Goal: Task Accomplishment & Management: Manage account settings

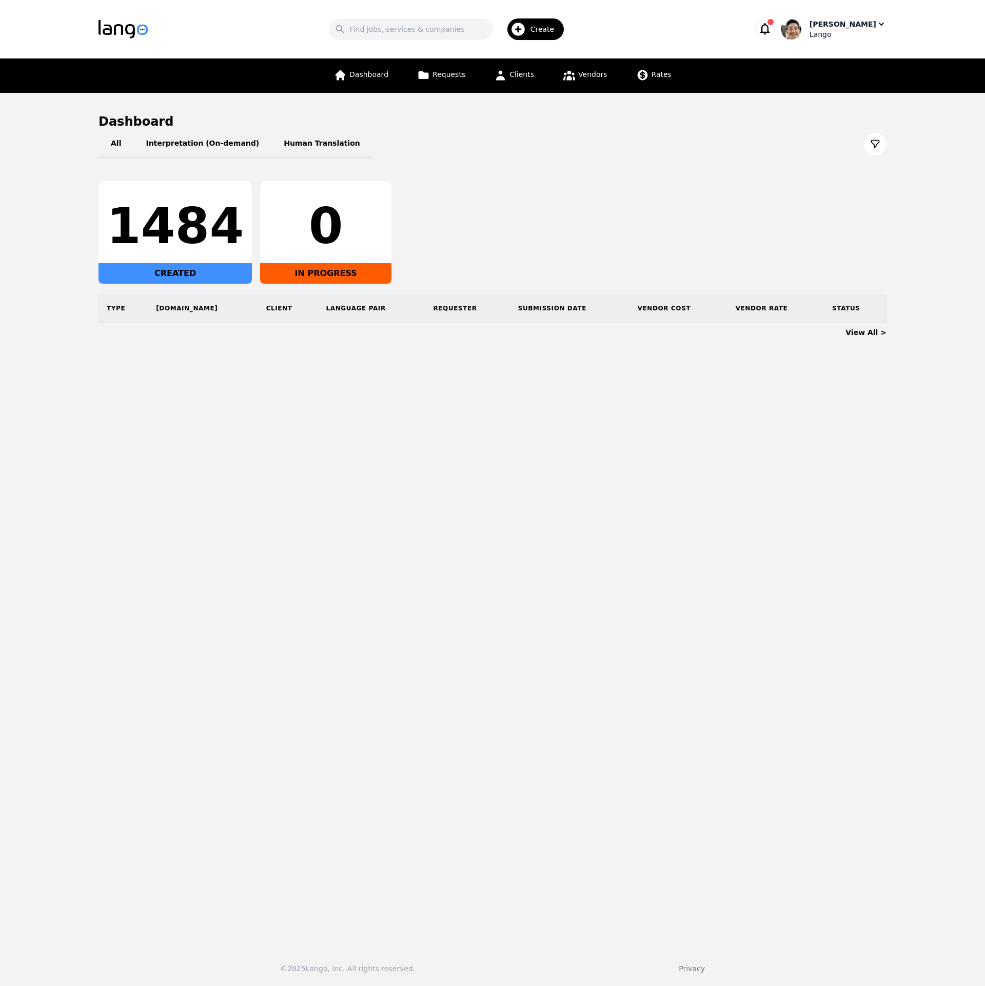
click at [842, 30] on div "Lango" at bounding box center [847, 34] width 77 height 10
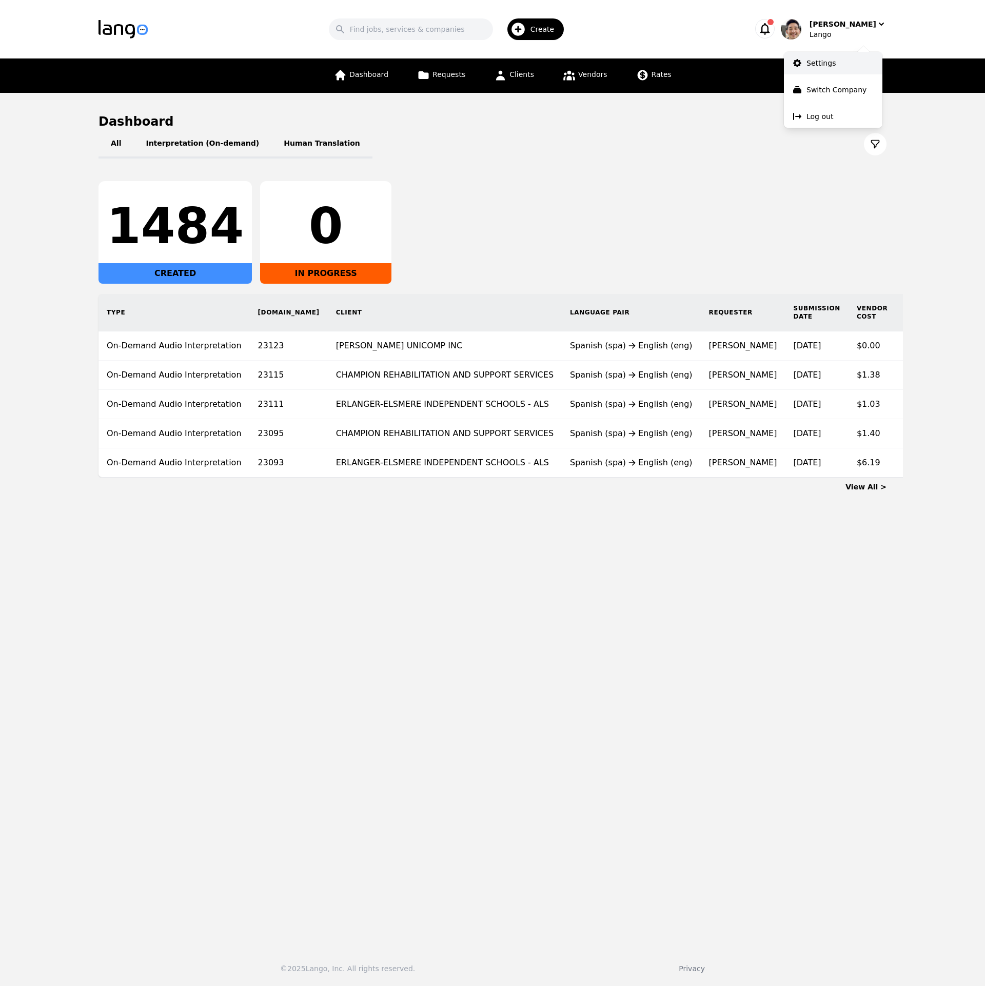
click at [837, 68] on link "Settings" at bounding box center [833, 63] width 98 height 23
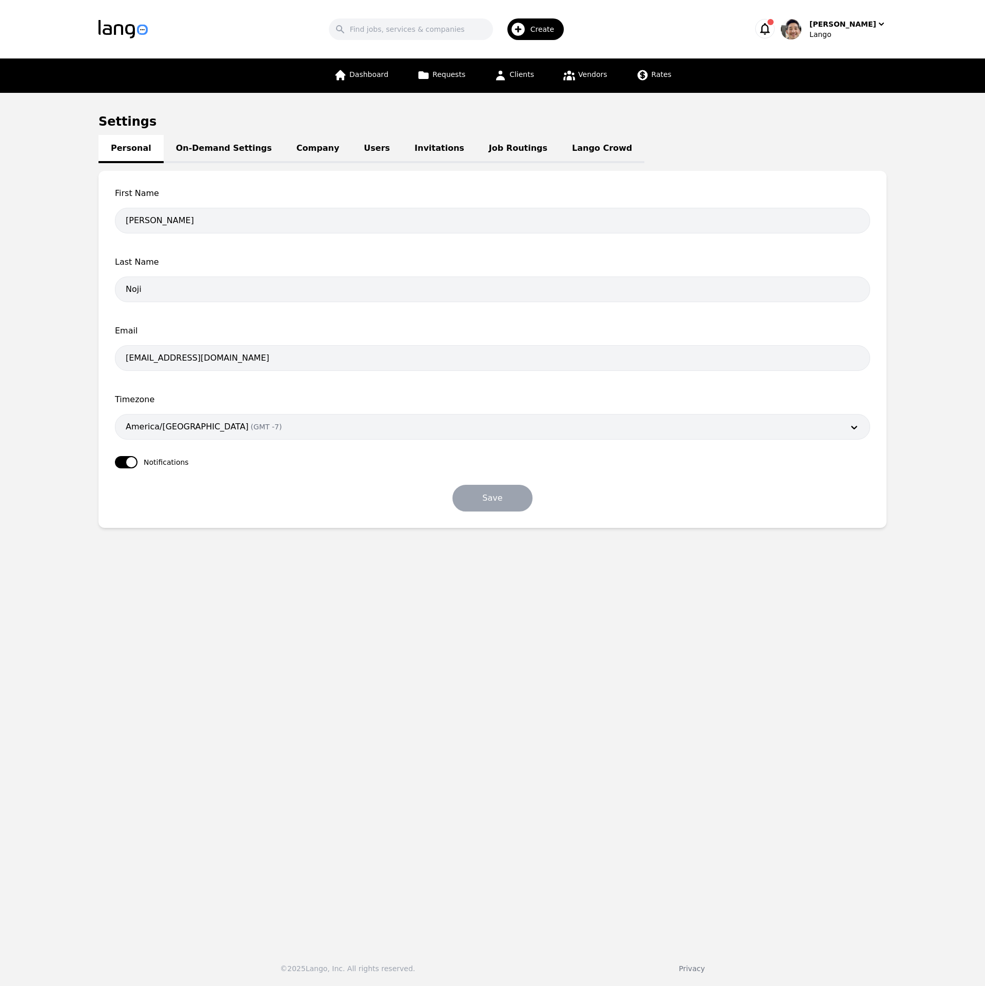
click at [203, 150] on link "On-Demand Settings" at bounding box center [224, 149] width 121 height 28
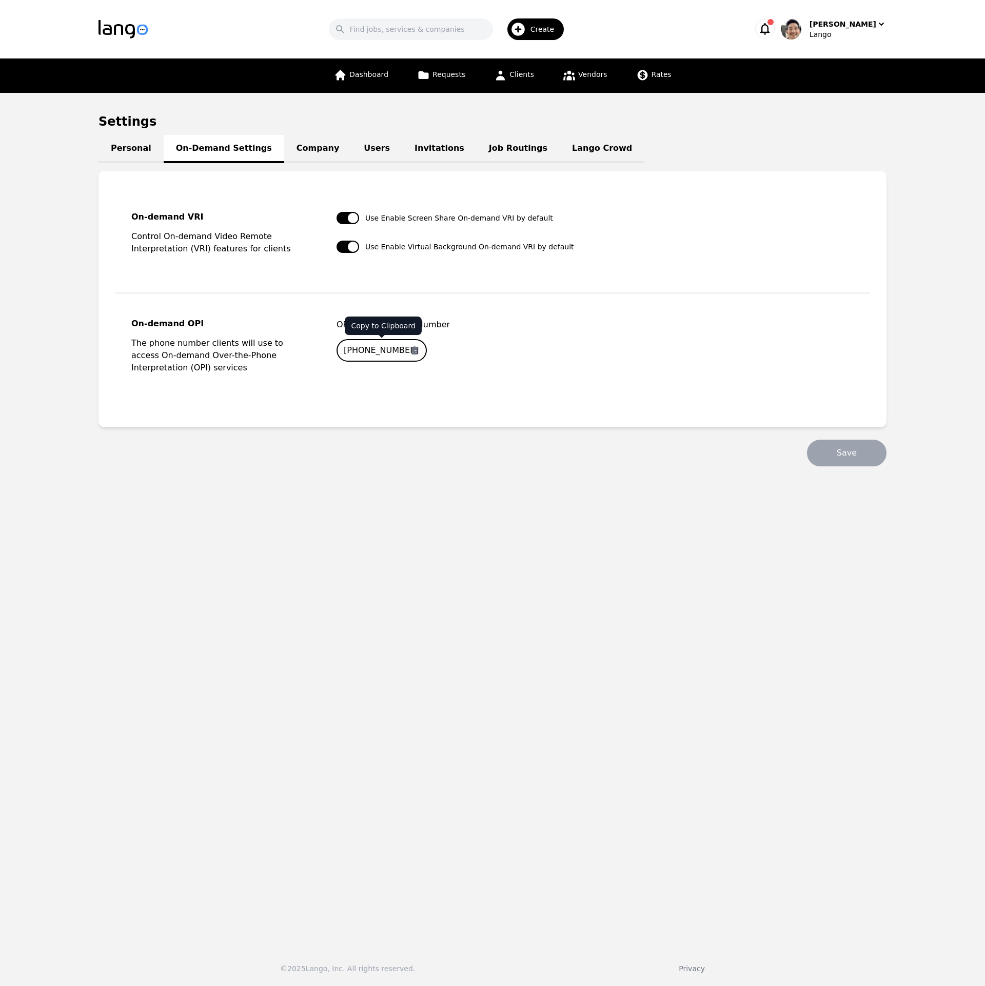
click at [413, 353] on icon "button" at bounding box center [414, 350] width 6 height 8
click at [772, 35] on icon "button" at bounding box center [764, 29] width 14 height 14
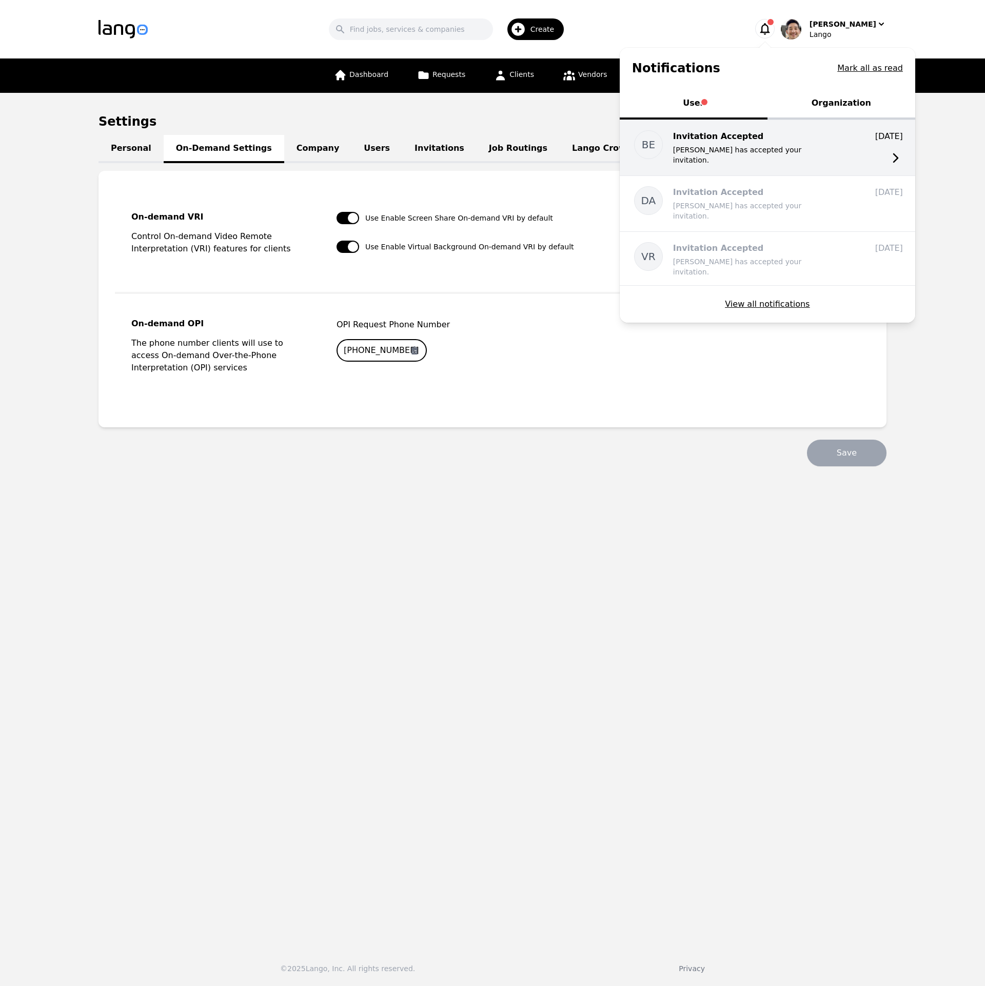
click at [820, 148] on p "[PERSON_NAME] has accepted your invitation." at bounding box center [755, 155] width 164 height 21
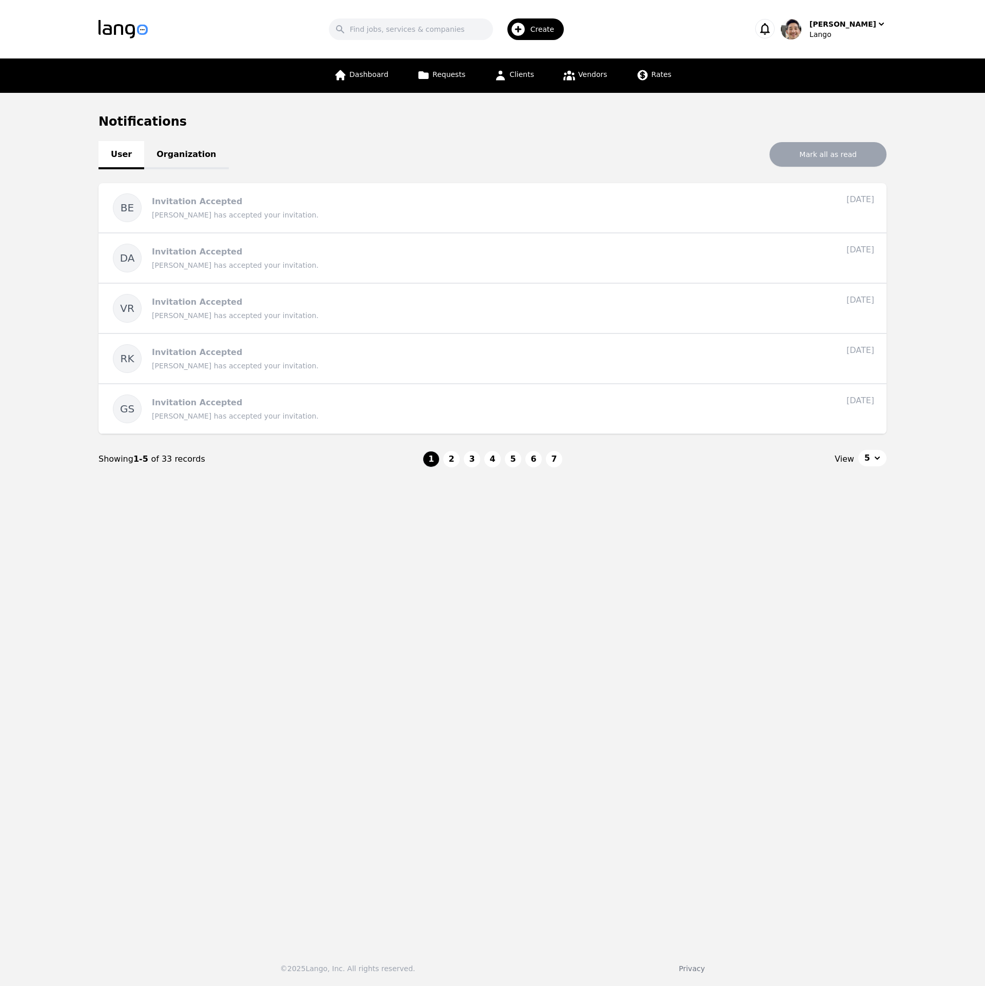
click at [681, 645] on main "Notifications User Organization Mark all as read BE Invitation Accepted Batina …" at bounding box center [492, 516] width 985 height 846
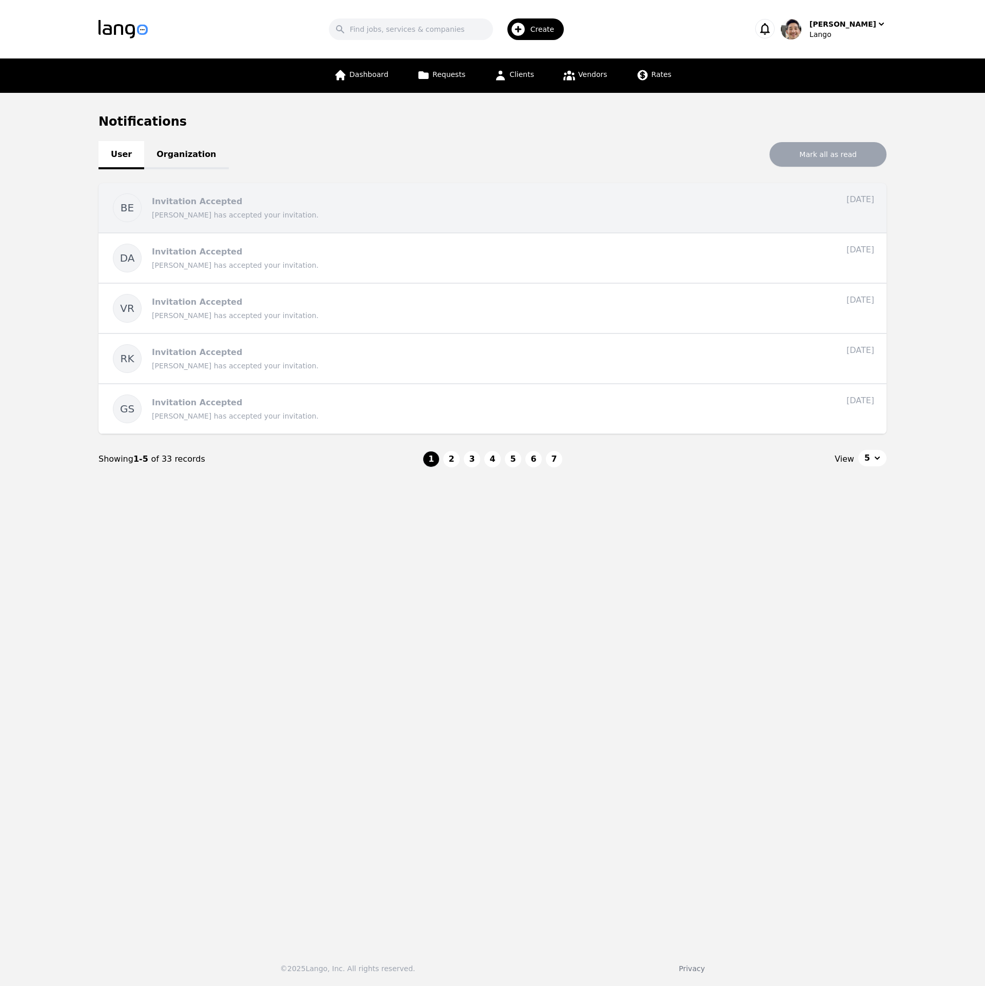
click at [684, 218] on p "[PERSON_NAME] has accepted your invitation." at bounding box center [480, 215] width 656 height 10
click at [188, 204] on p "Invitation Accepted" at bounding box center [197, 201] width 90 height 10
click at [189, 201] on p "Invitation Accepted" at bounding box center [197, 201] width 90 height 10
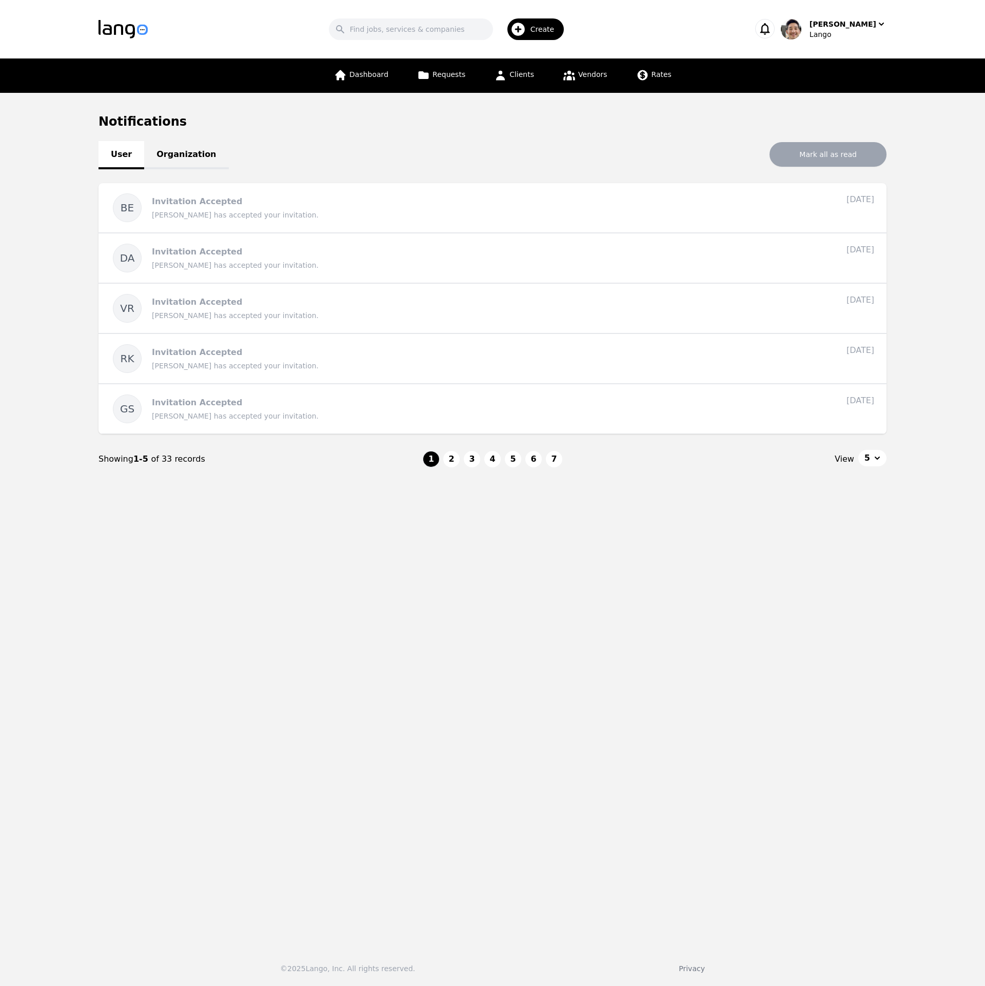
click at [383, 651] on main "Notifications User Organization Mark all as read BE Invitation Accepted Batina …" at bounding box center [492, 516] width 985 height 846
click at [827, 603] on main "Notifications User Organization Mark all as read BE Invitation Accepted Batina …" at bounding box center [492, 516] width 985 height 846
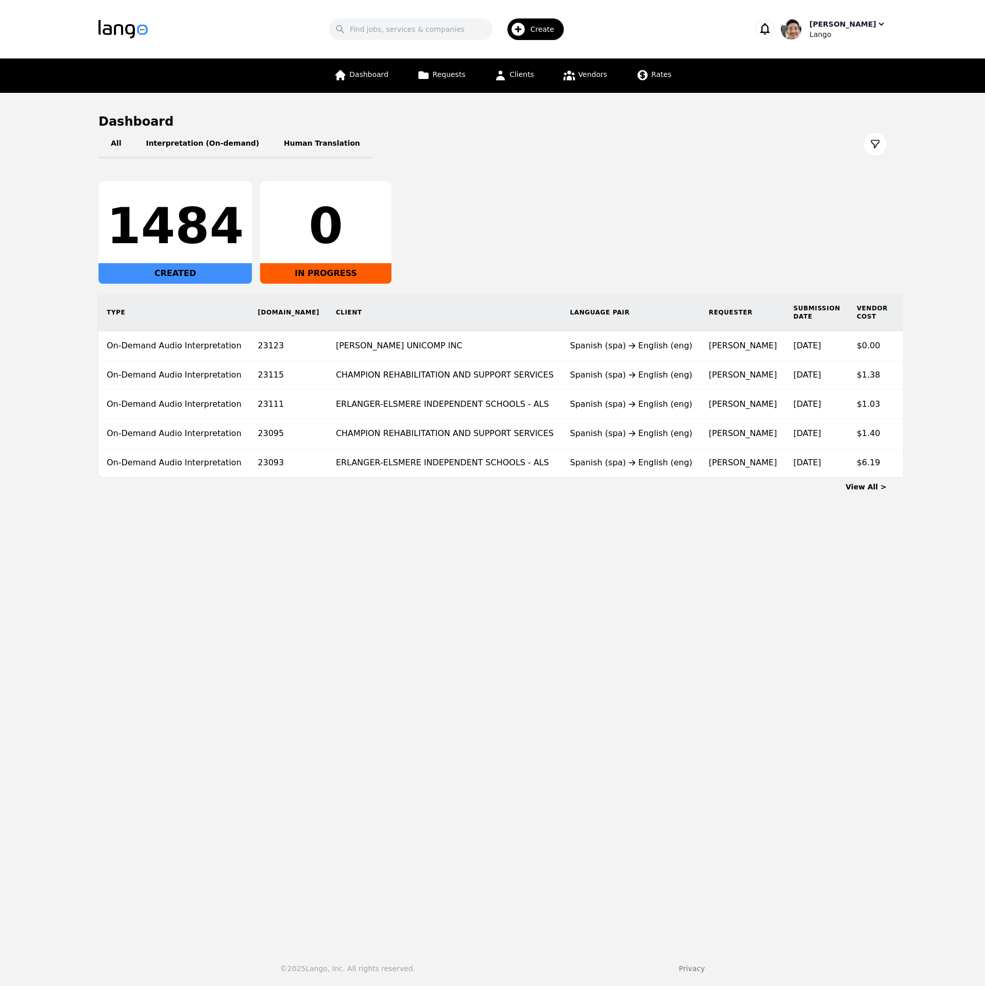
click at [858, 37] on div "Lango" at bounding box center [847, 34] width 77 height 10
click at [850, 94] on p "Switch Company" at bounding box center [836, 90] width 60 height 10
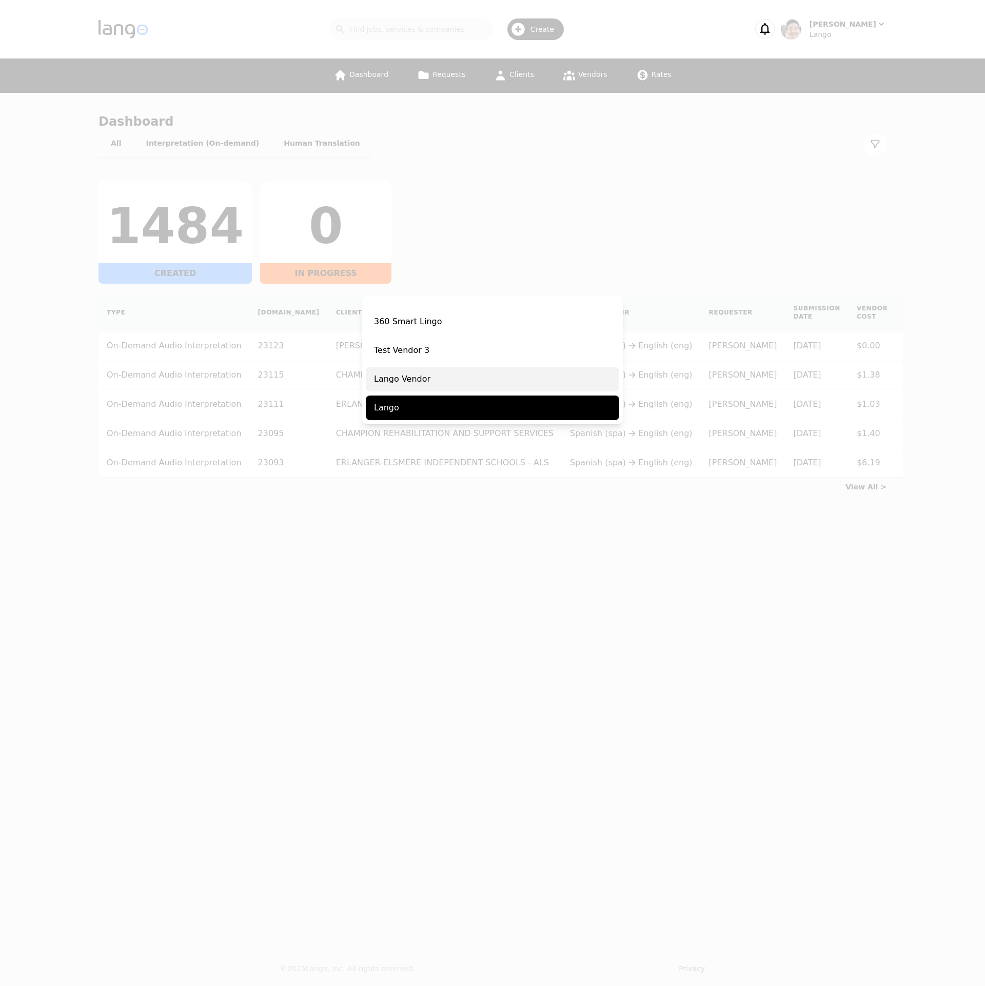
click at [431, 381] on span "Lango Vendor" at bounding box center [492, 379] width 253 height 25
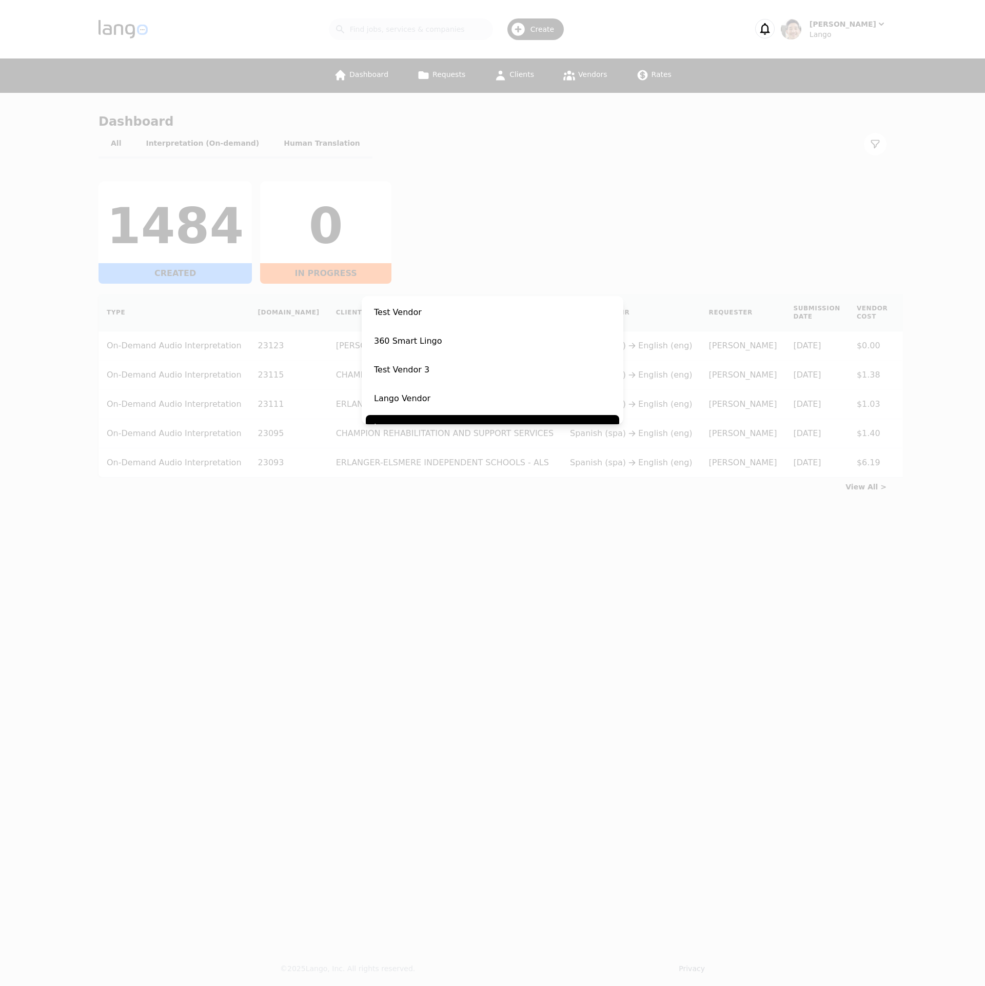
scroll to position [181, 0]
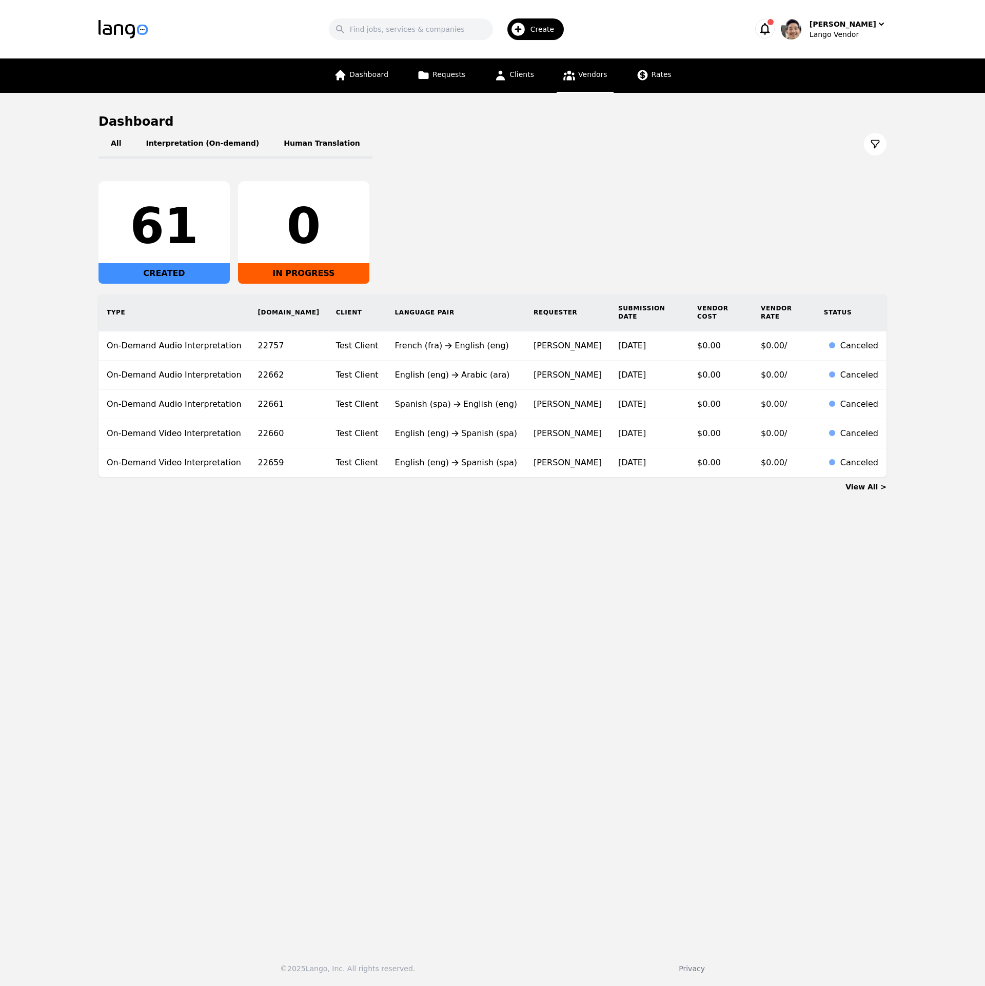
click at [610, 75] on link "Vendors" at bounding box center [584, 75] width 56 height 34
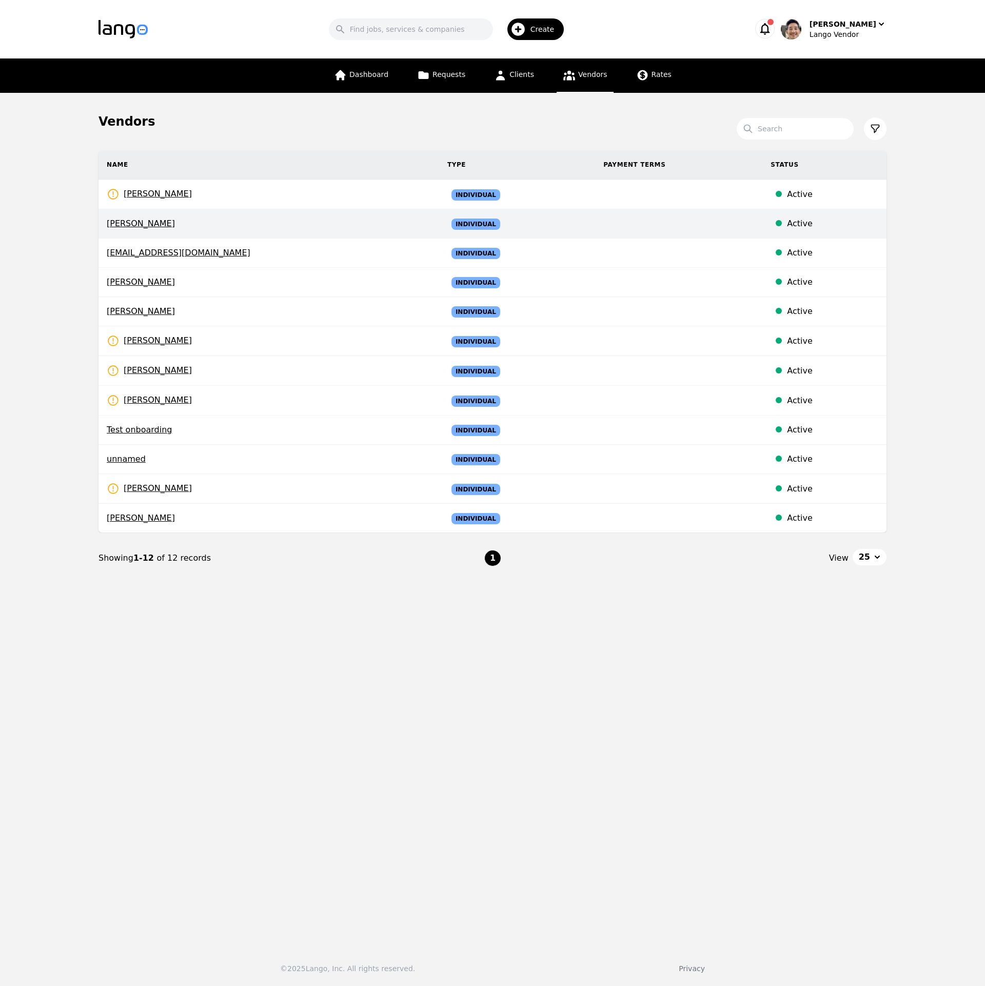
click at [207, 228] on span "[PERSON_NAME]" at bounding box center [269, 223] width 324 height 12
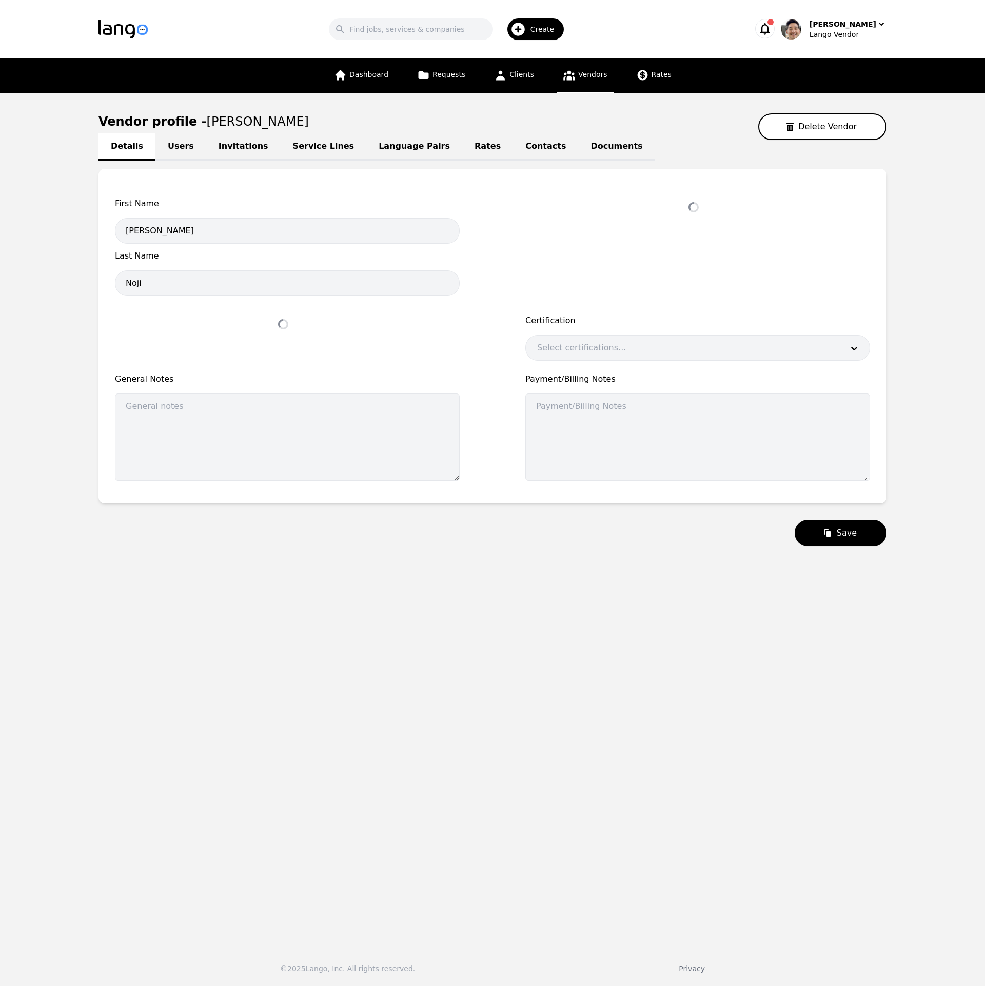
select select "active"
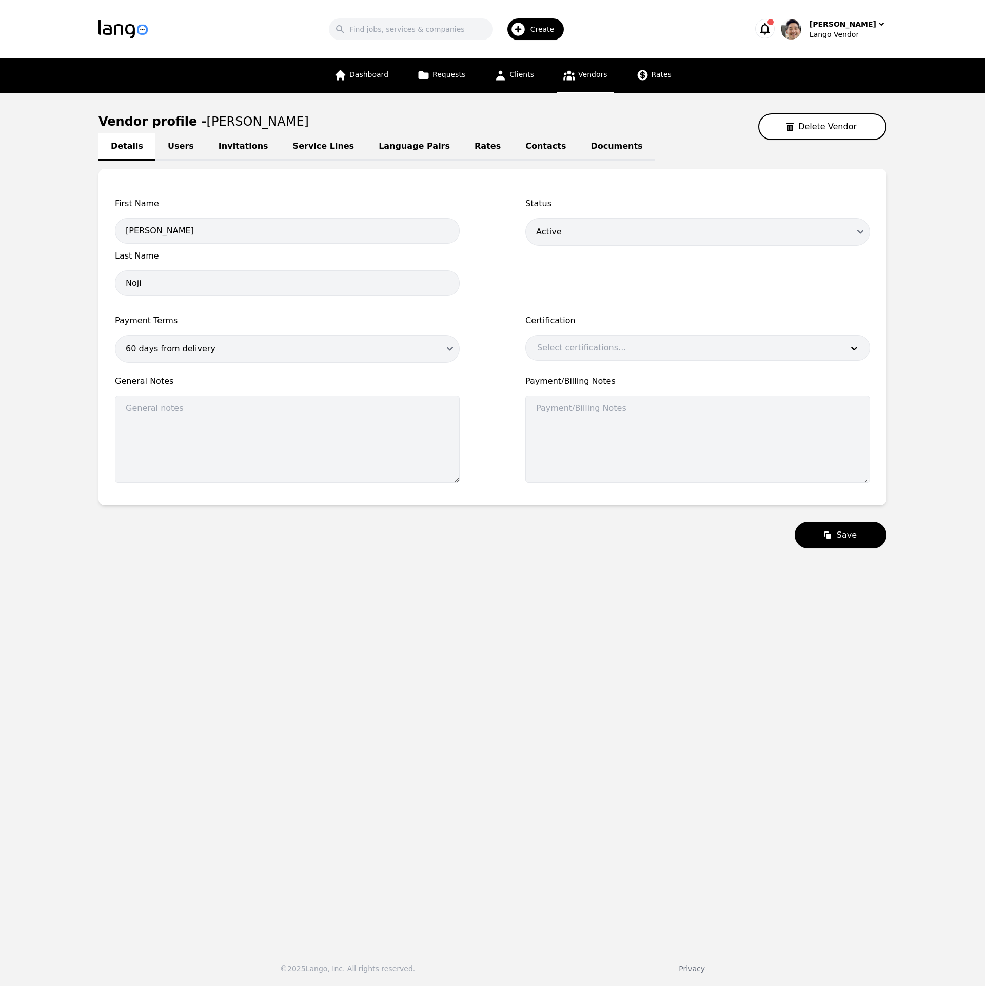
click at [298, 147] on link "Service Lines" at bounding box center [324, 147] width 86 height 28
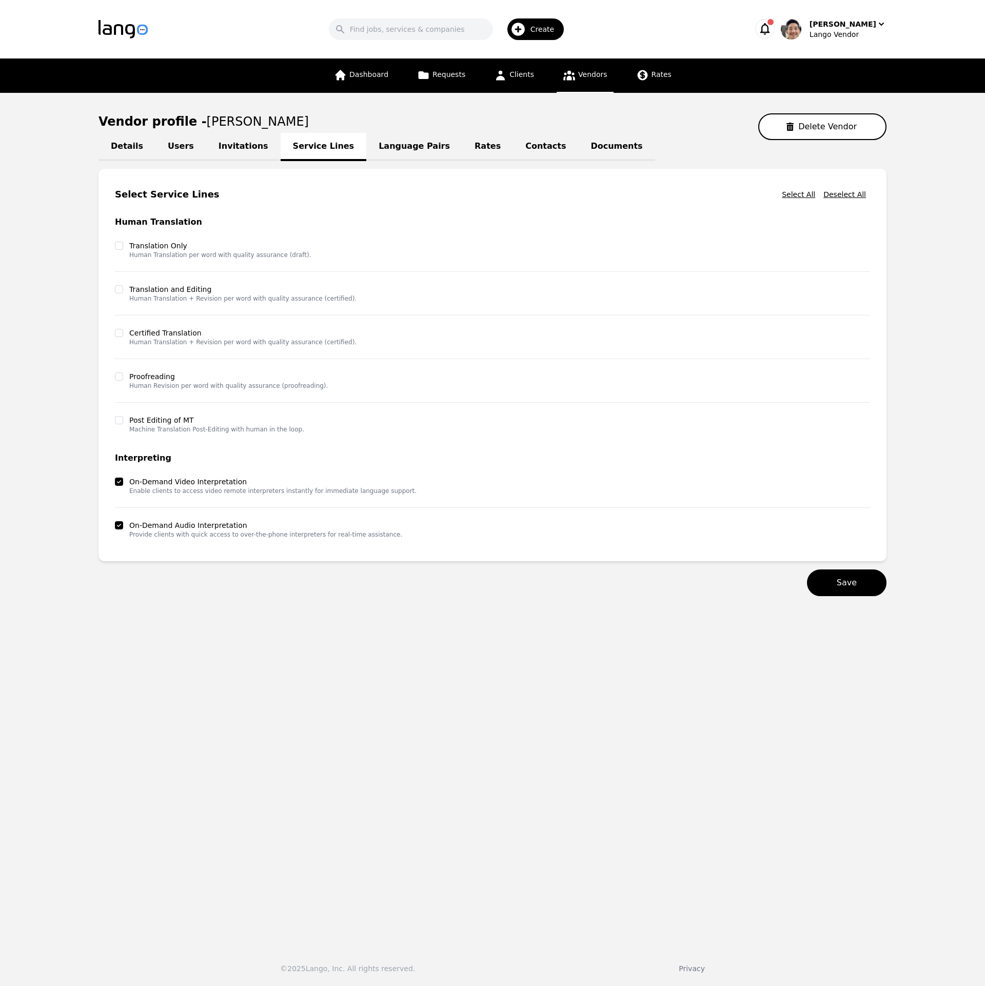
click at [369, 149] on link "Language Pairs" at bounding box center [414, 147] width 96 height 28
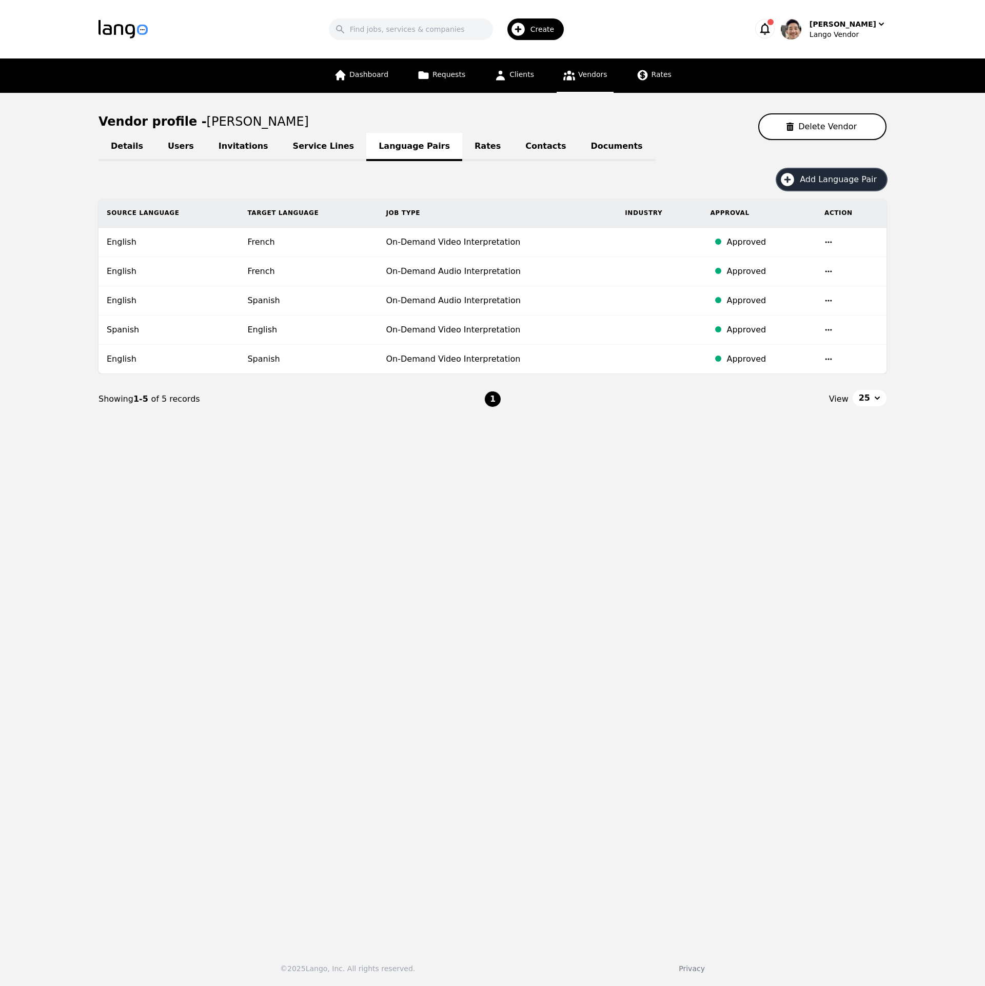
click at [830, 186] on button "Add Language Pair" at bounding box center [831, 180] width 110 height 22
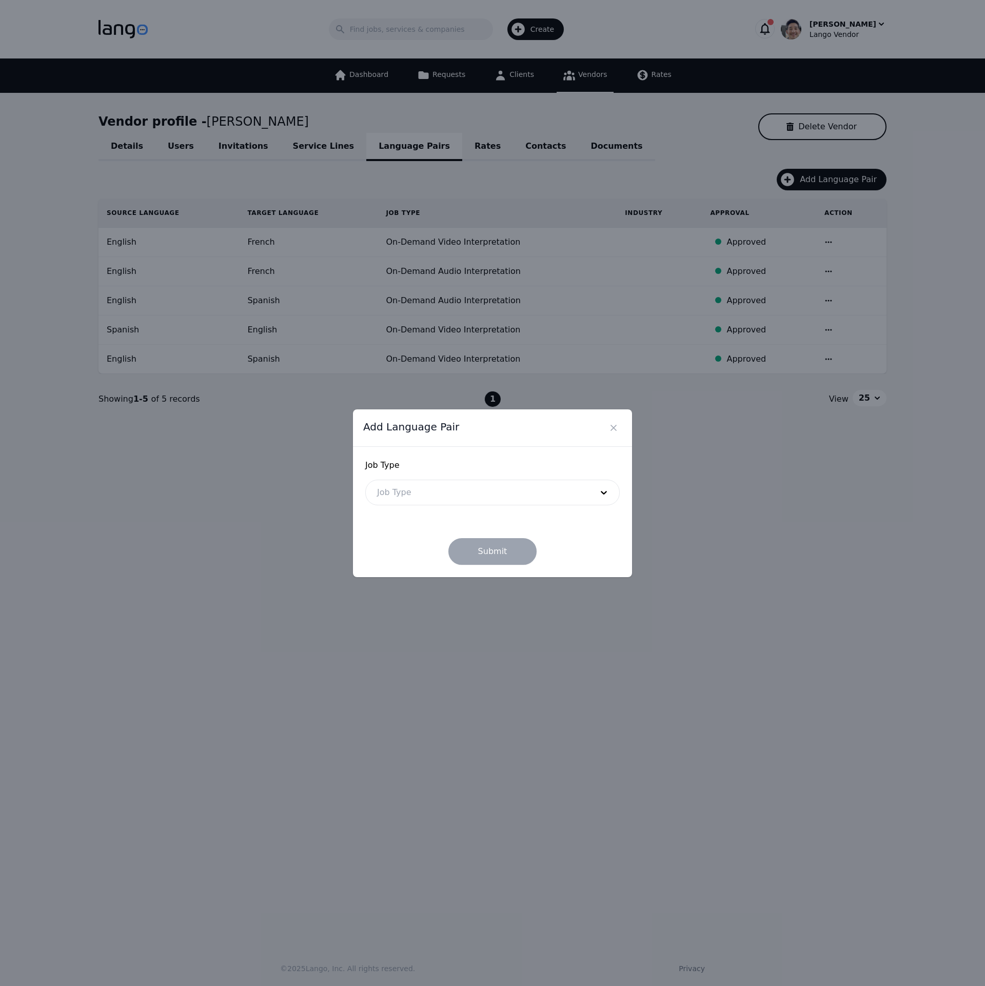
click at [432, 493] on div at bounding box center [477, 492] width 223 height 25
click at [435, 540] on div "On-Demand Audio Interpretation" at bounding box center [492, 541] width 253 height 21
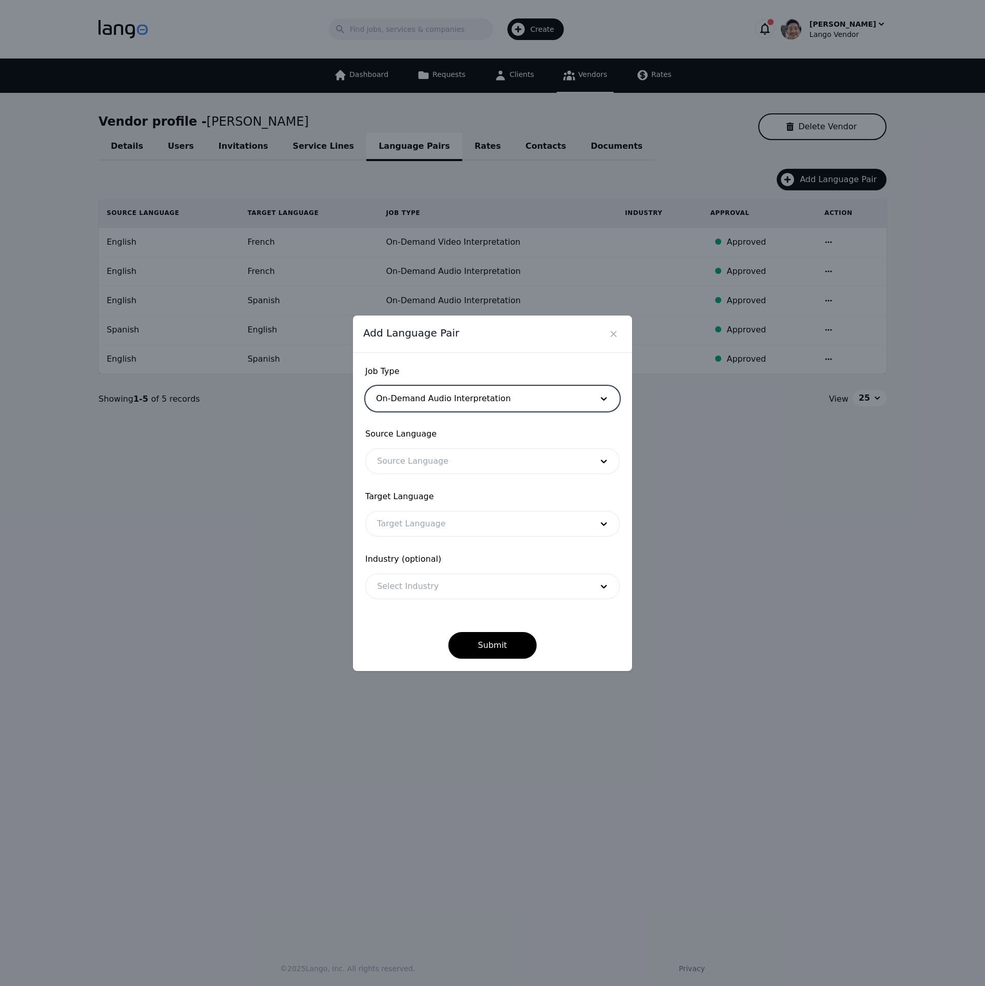
click at [424, 462] on div at bounding box center [477, 461] width 223 height 25
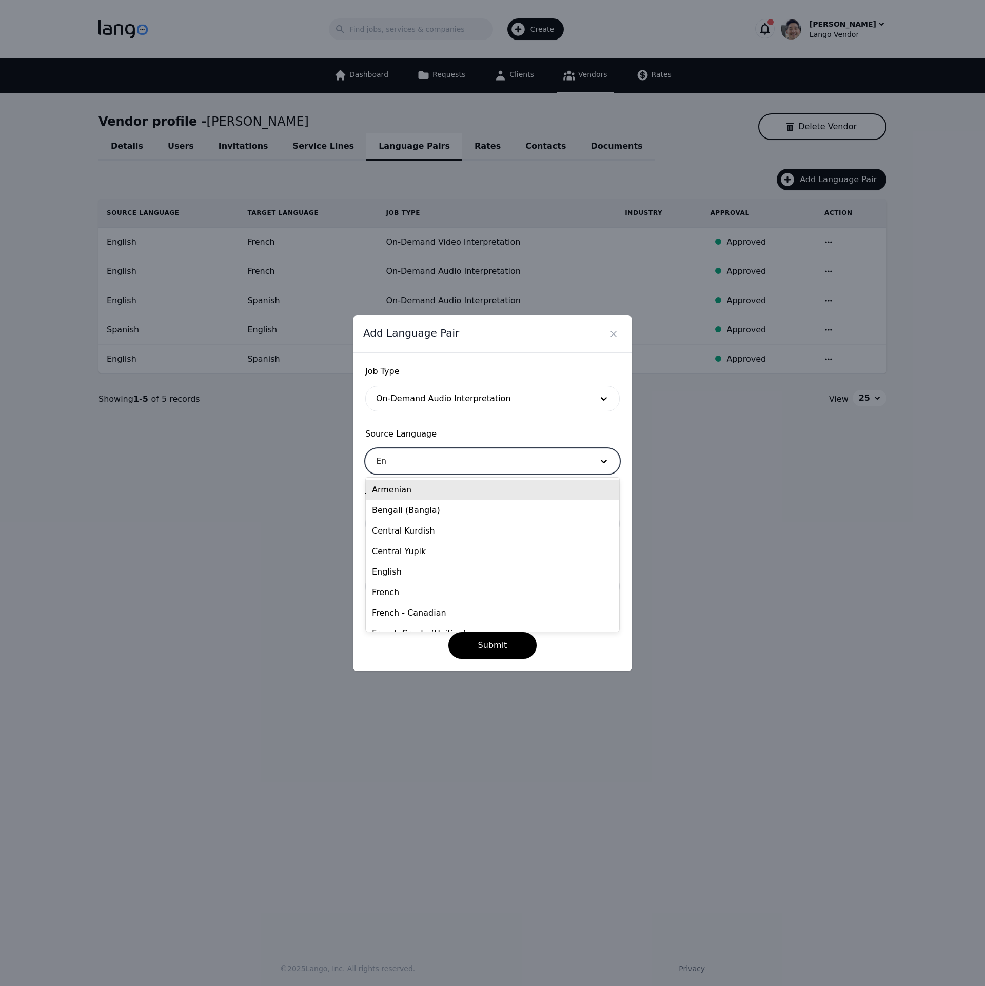
type input "Eng"
click at [409, 505] on div "English" at bounding box center [492, 510] width 253 height 21
click at [410, 521] on div at bounding box center [477, 523] width 223 height 25
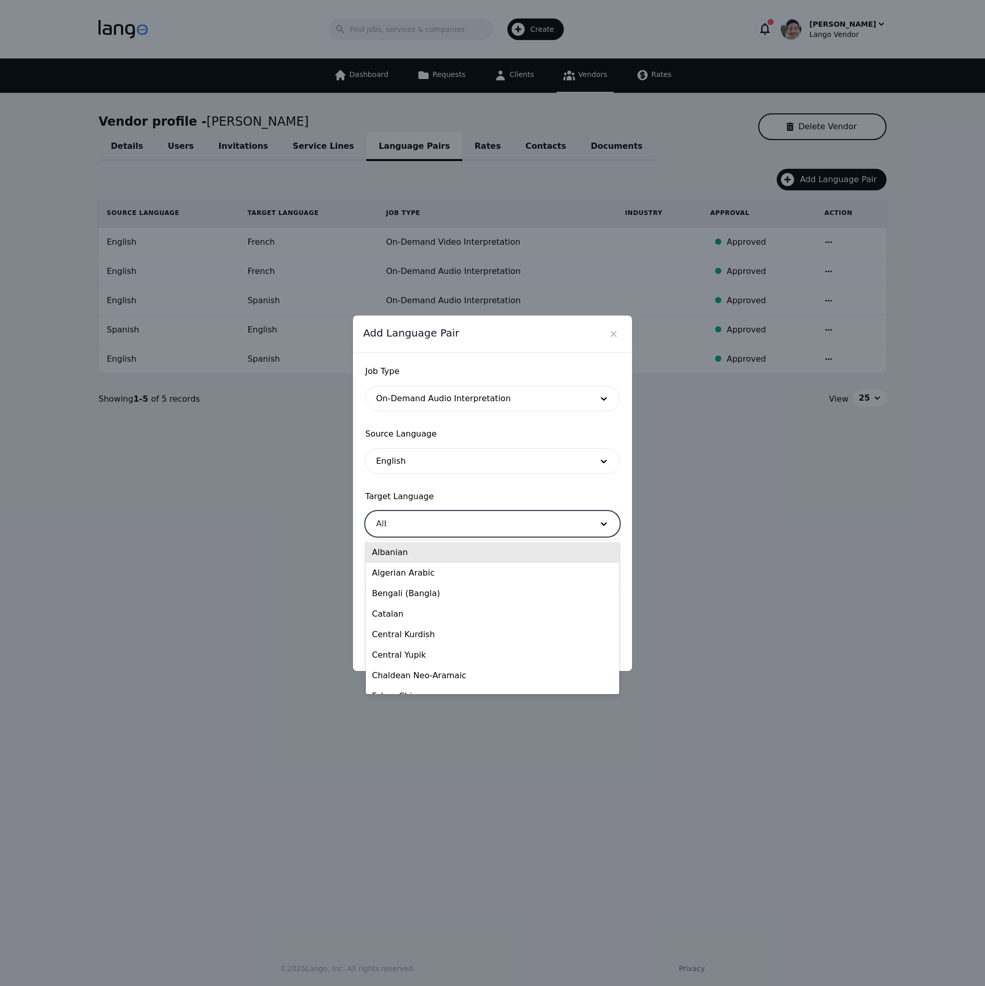
type input "[PERSON_NAME]"
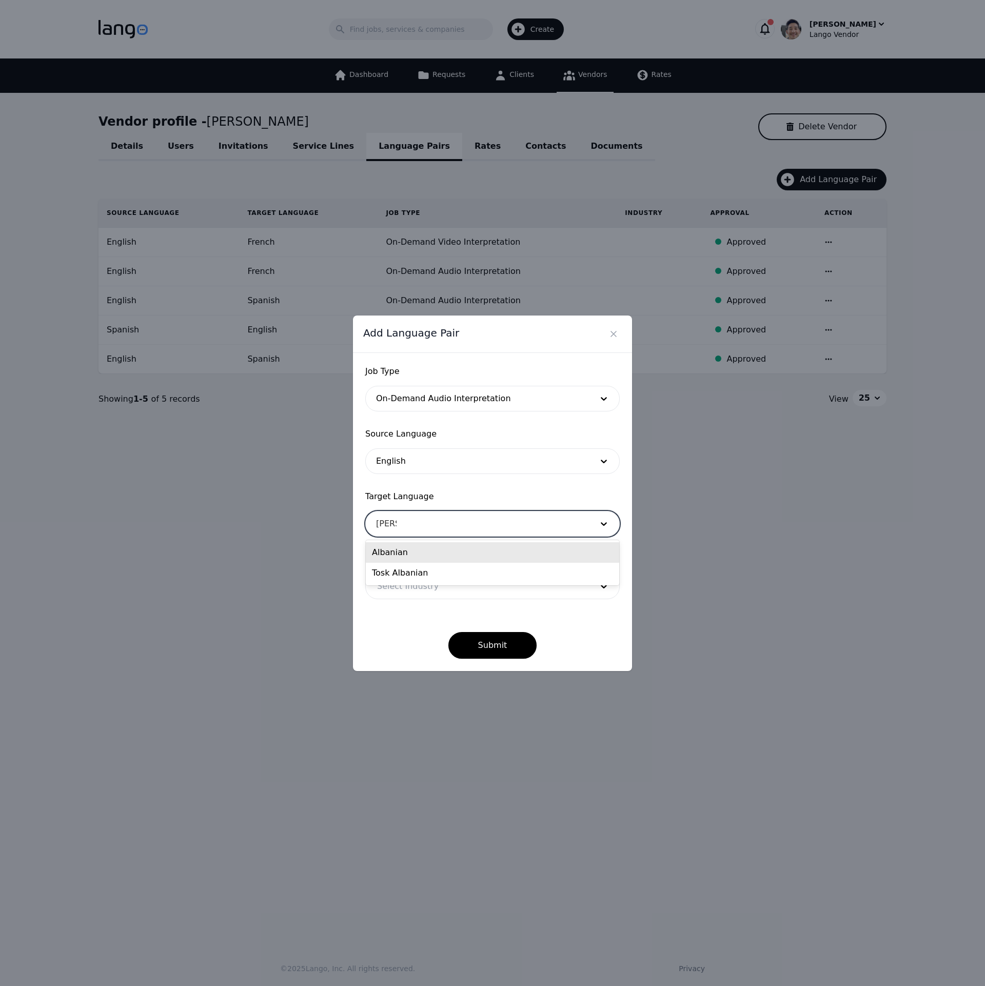
click at [397, 549] on div "Albanian" at bounding box center [492, 552] width 253 height 21
click at [514, 647] on button "Submit" at bounding box center [492, 645] width 89 height 27
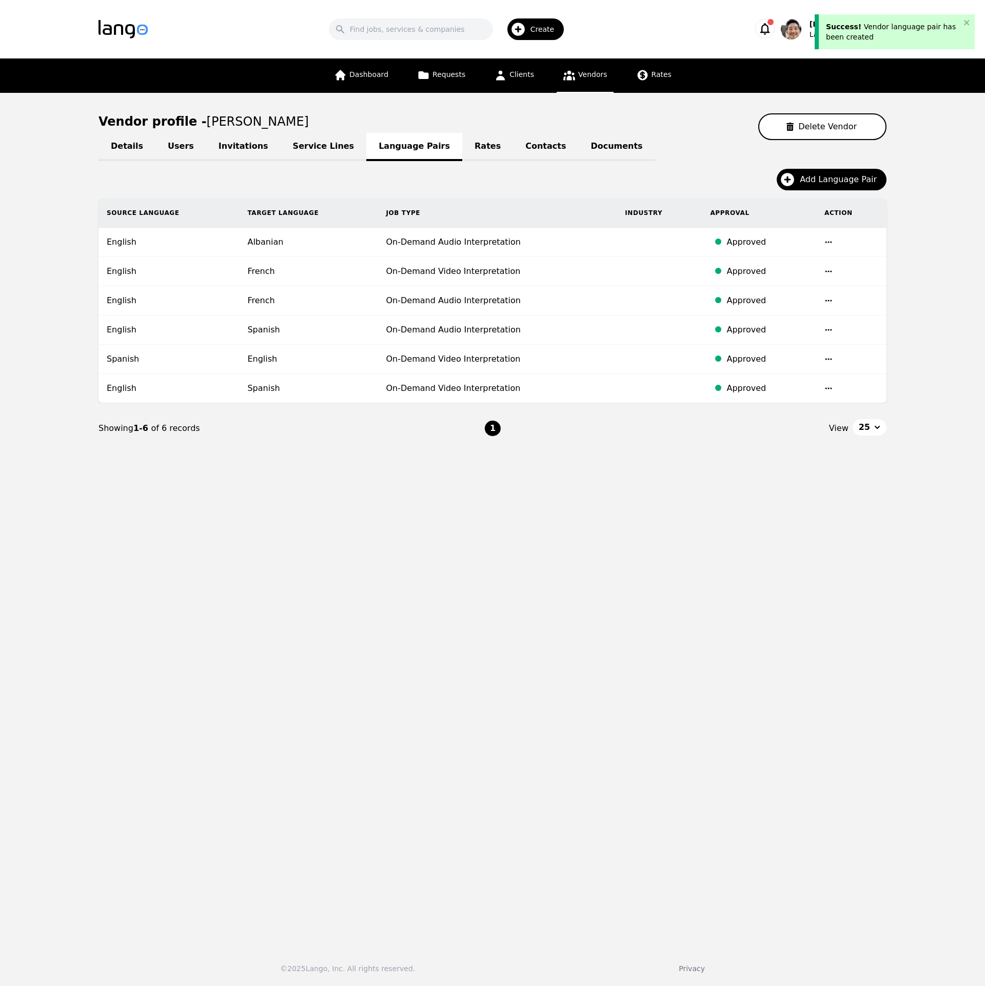
click at [518, 644] on main "Vendor profile - [PERSON_NAME] Delete Vendor Details Users Invitations Service …" at bounding box center [492, 516] width 985 height 846
click at [772, 34] on icon "button" at bounding box center [764, 29] width 14 height 14
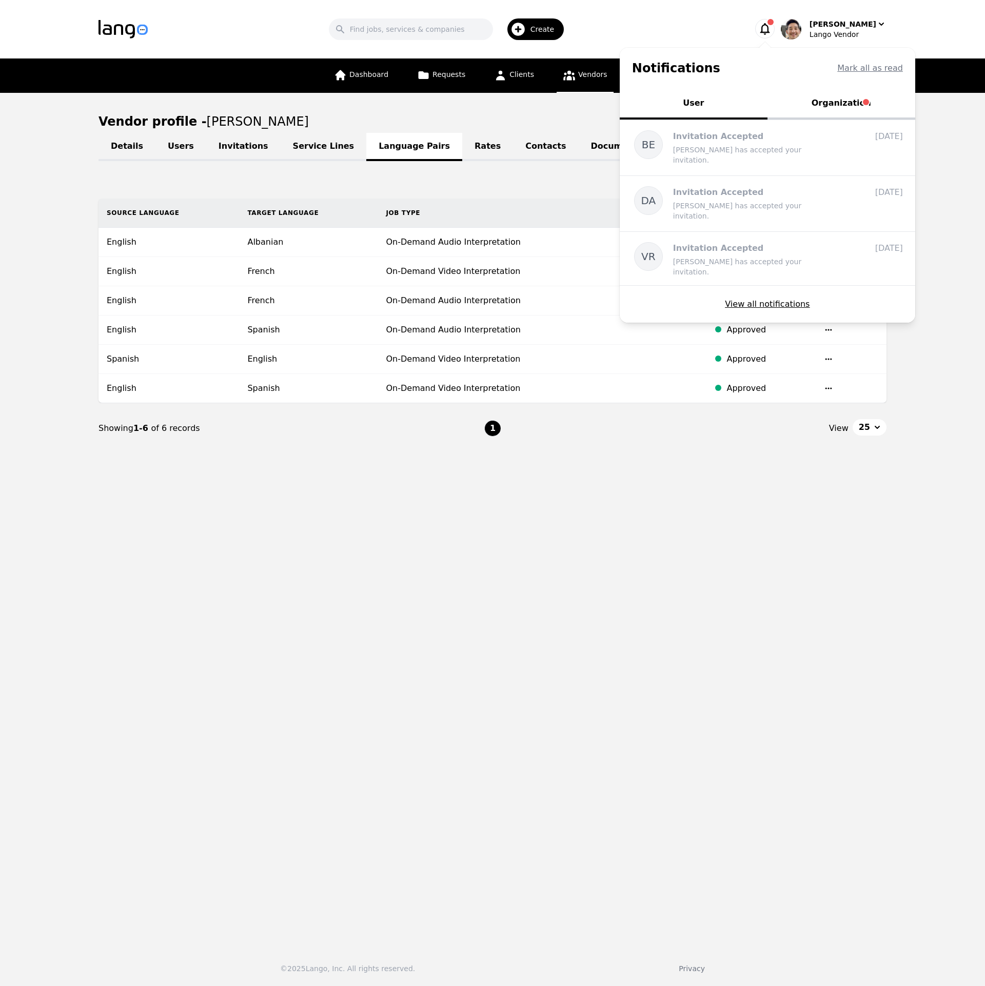
drag, startPoint x: 905, startPoint y: 509, endPoint x: 903, endPoint y: 462, distance: 47.7
click at [905, 509] on main "Vendor profile - [PERSON_NAME] Delete Vendor Details Users Invitations Service …" at bounding box center [492, 516] width 985 height 846
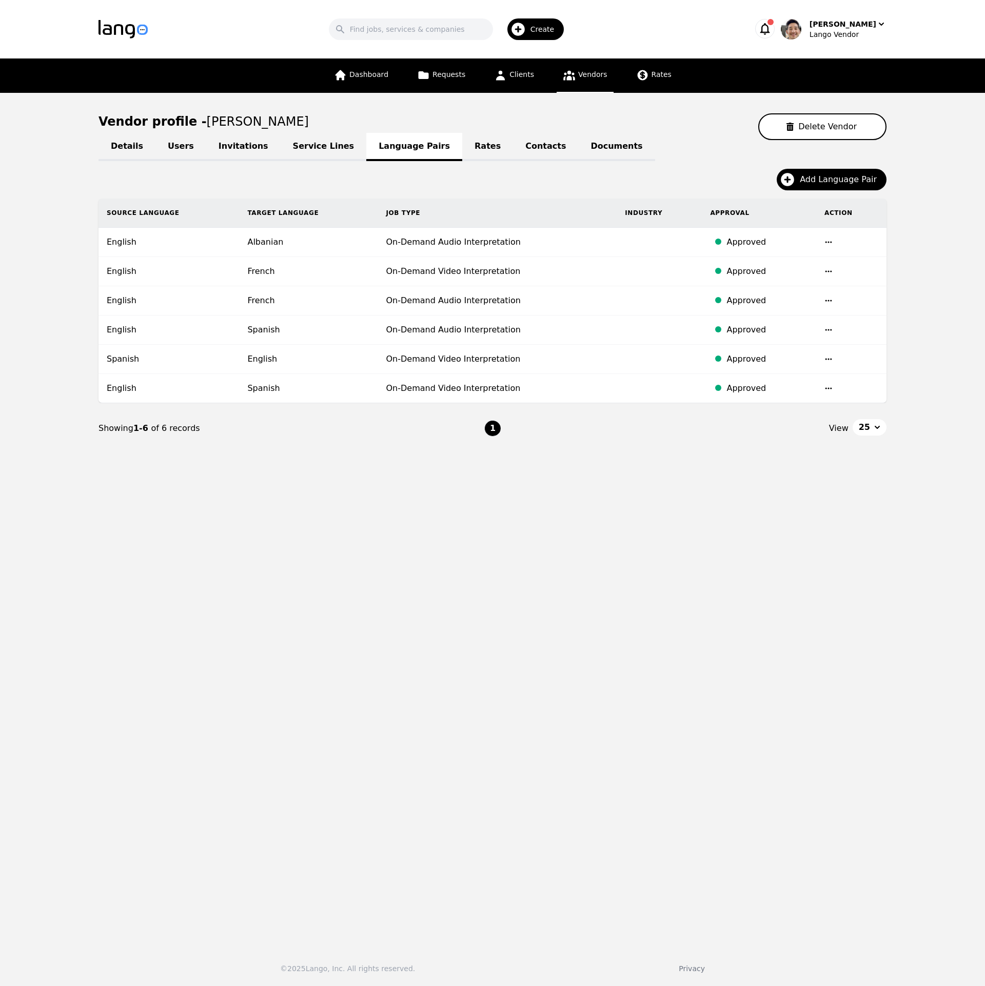
click at [772, 31] on icon "button" at bounding box center [764, 29] width 14 height 14
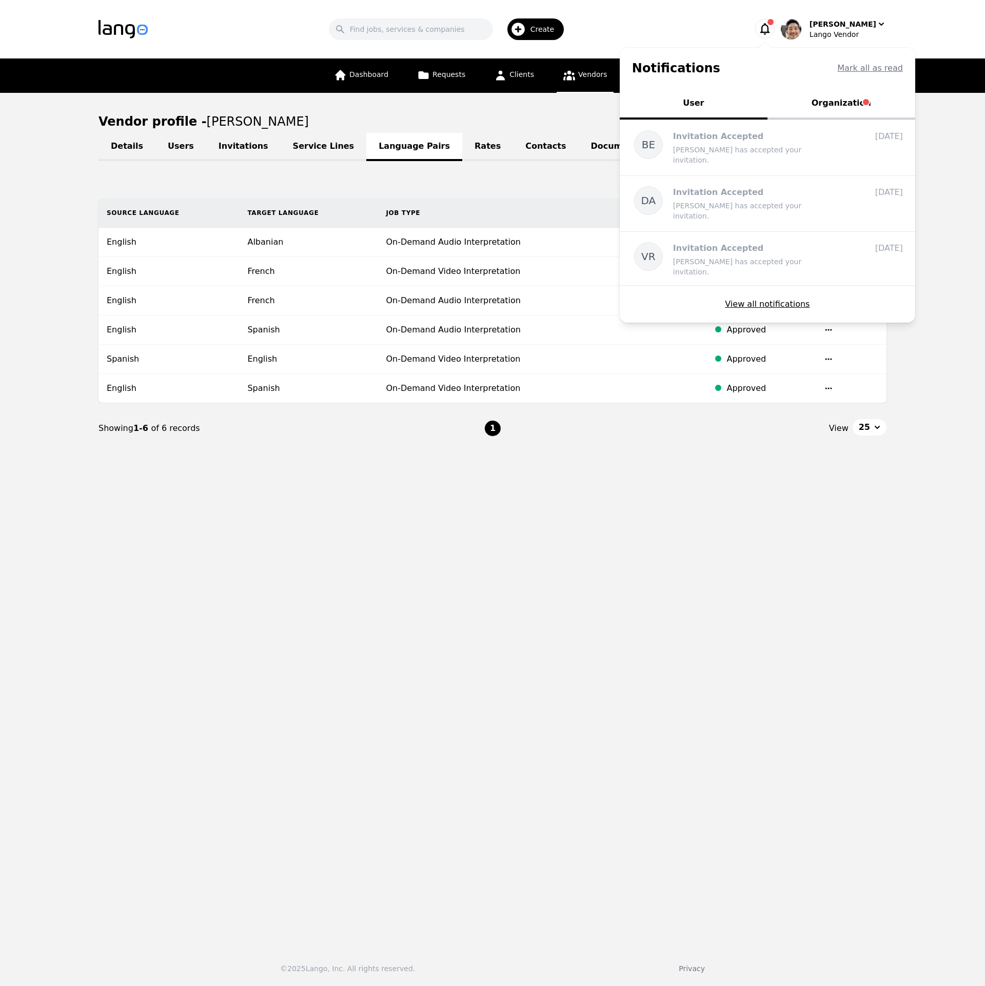
click at [857, 101] on button "Organization" at bounding box center [841, 104] width 148 height 31
click at [896, 69] on button "Mark all as read" at bounding box center [870, 68] width 66 height 12
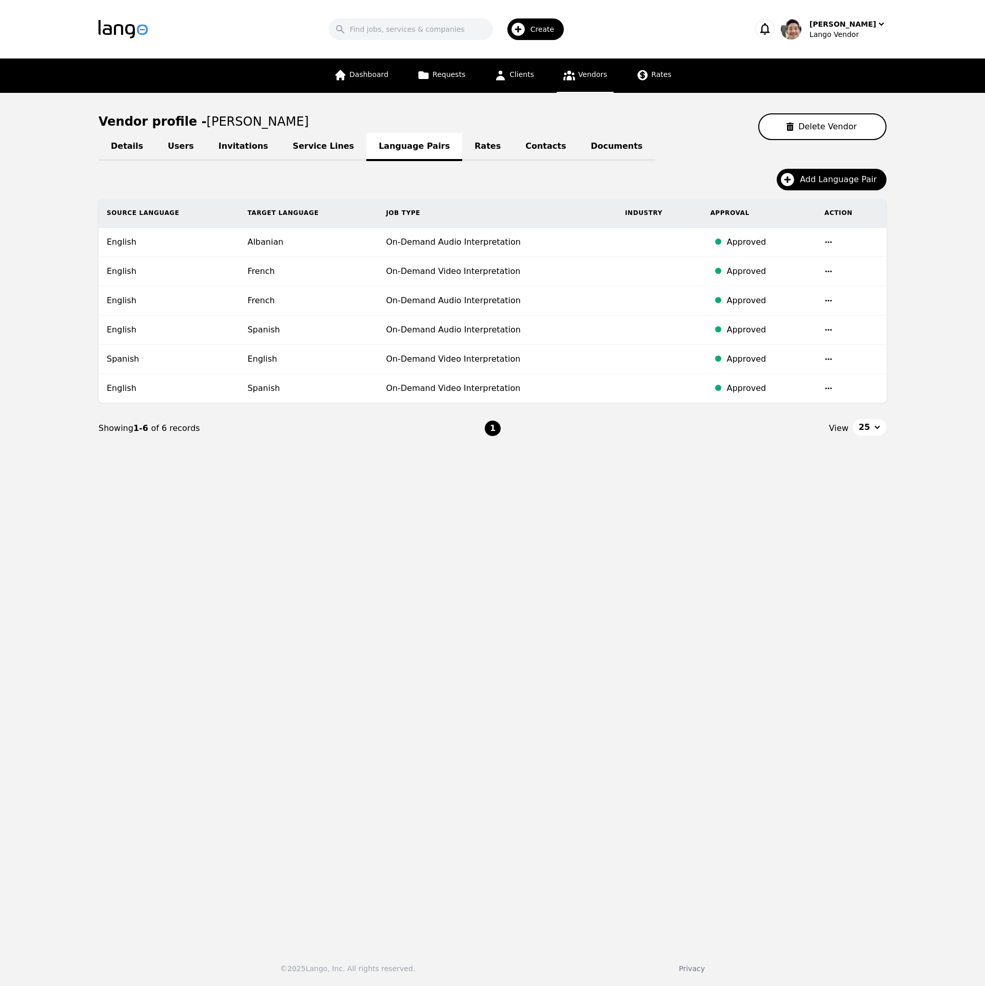
click at [551, 593] on main "Vendor profile - [PERSON_NAME] Delete Vendor Details Users Invitations Service …" at bounding box center [492, 516] width 985 height 846
click at [835, 31] on div "[PERSON_NAME]" at bounding box center [834, 29] width 106 height 21
click at [847, 71] on link "Settings" at bounding box center [833, 63] width 98 height 23
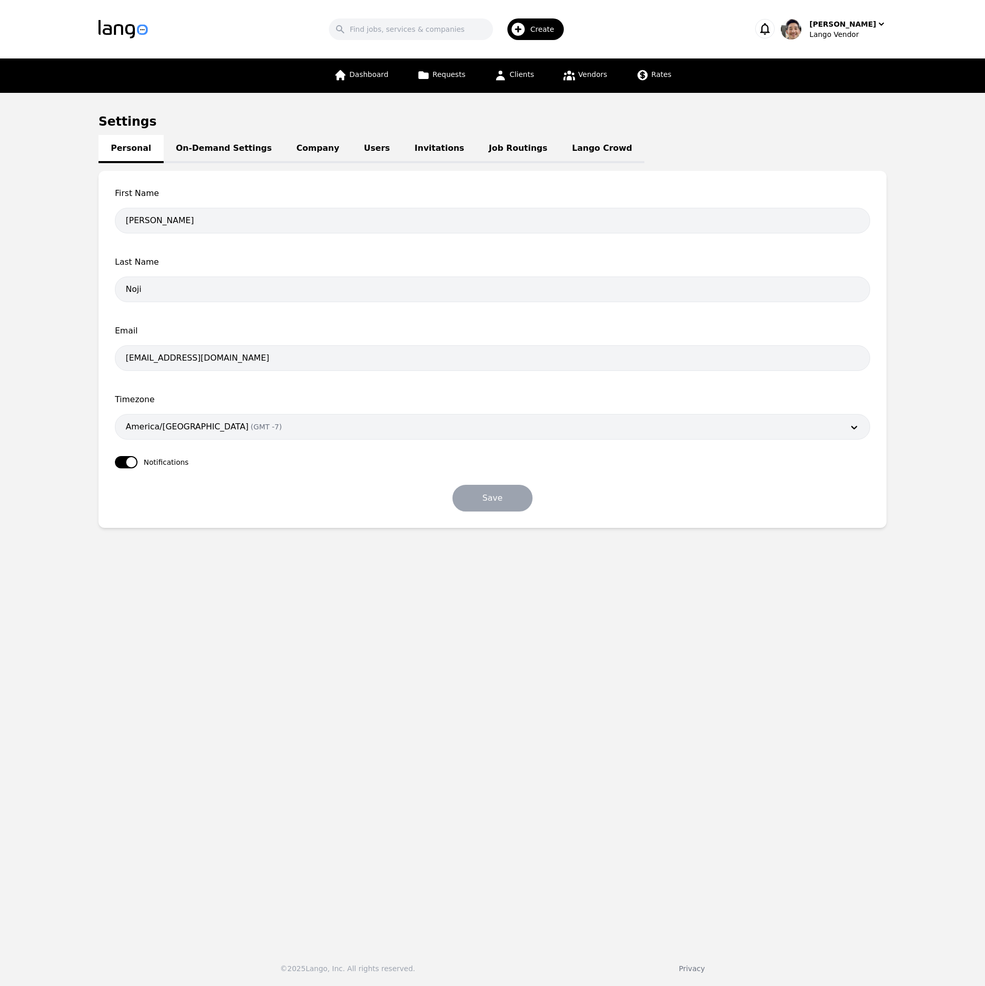
click at [476, 149] on link "Job Routings" at bounding box center [517, 149] width 83 height 28
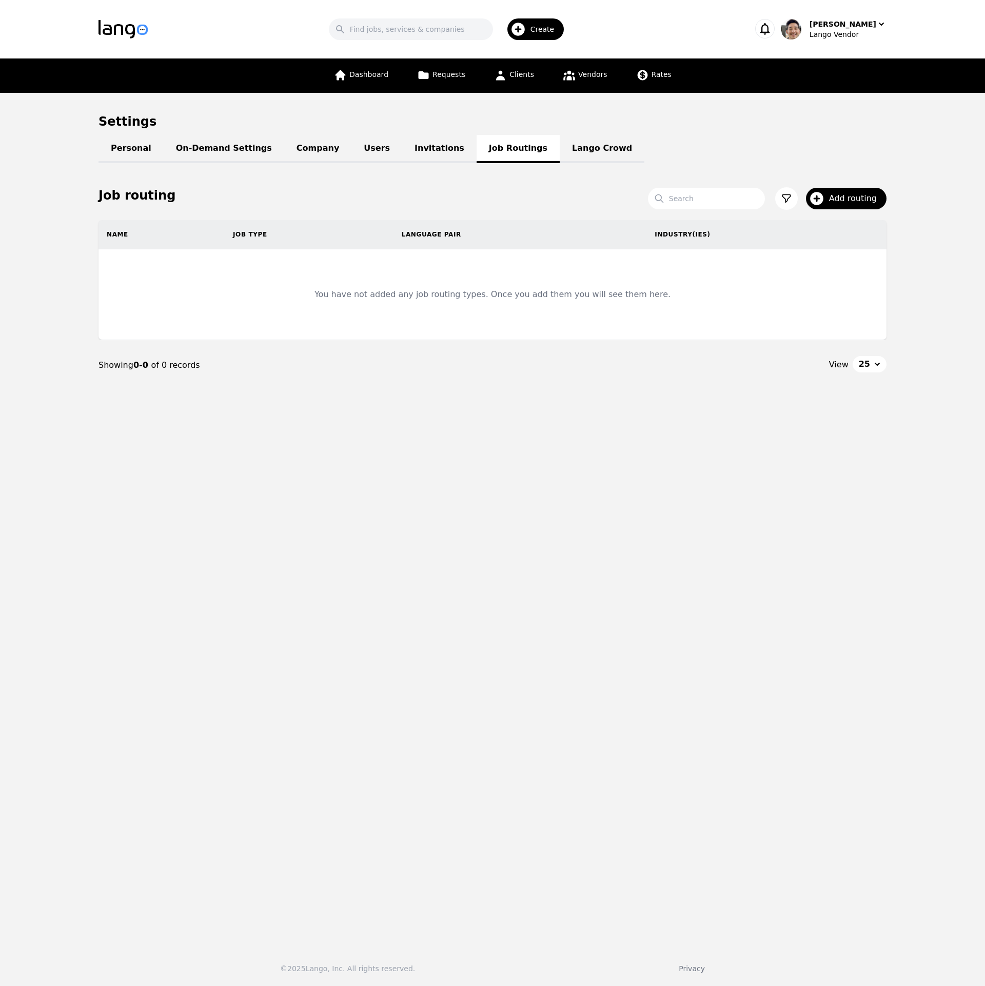
click at [819, 119] on h1 "Settings" at bounding box center [492, 121] width 788 height 16
click at [402, 148] on link "Invitations" at bounding box center [439, 149] width 74 height 28
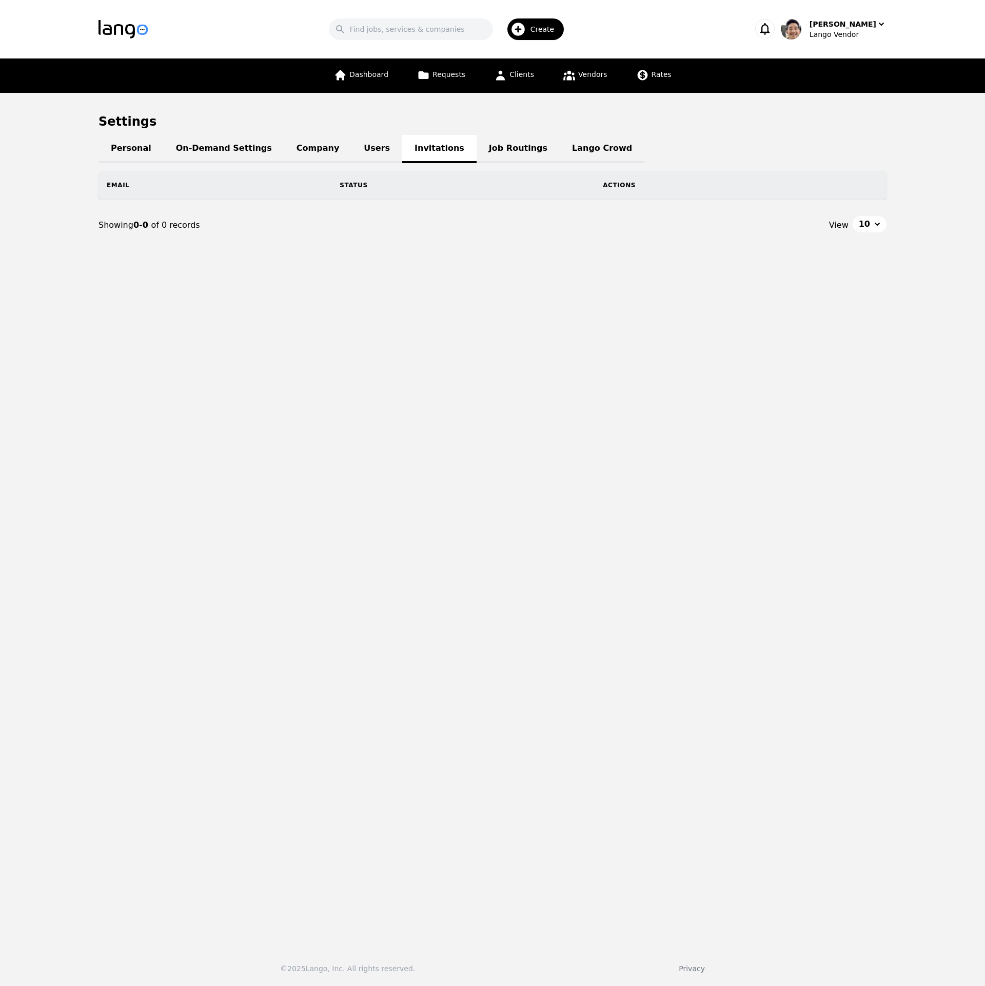
click at [288, 155] on link "Company" at bounding box center [317, 149] width 67 height 28
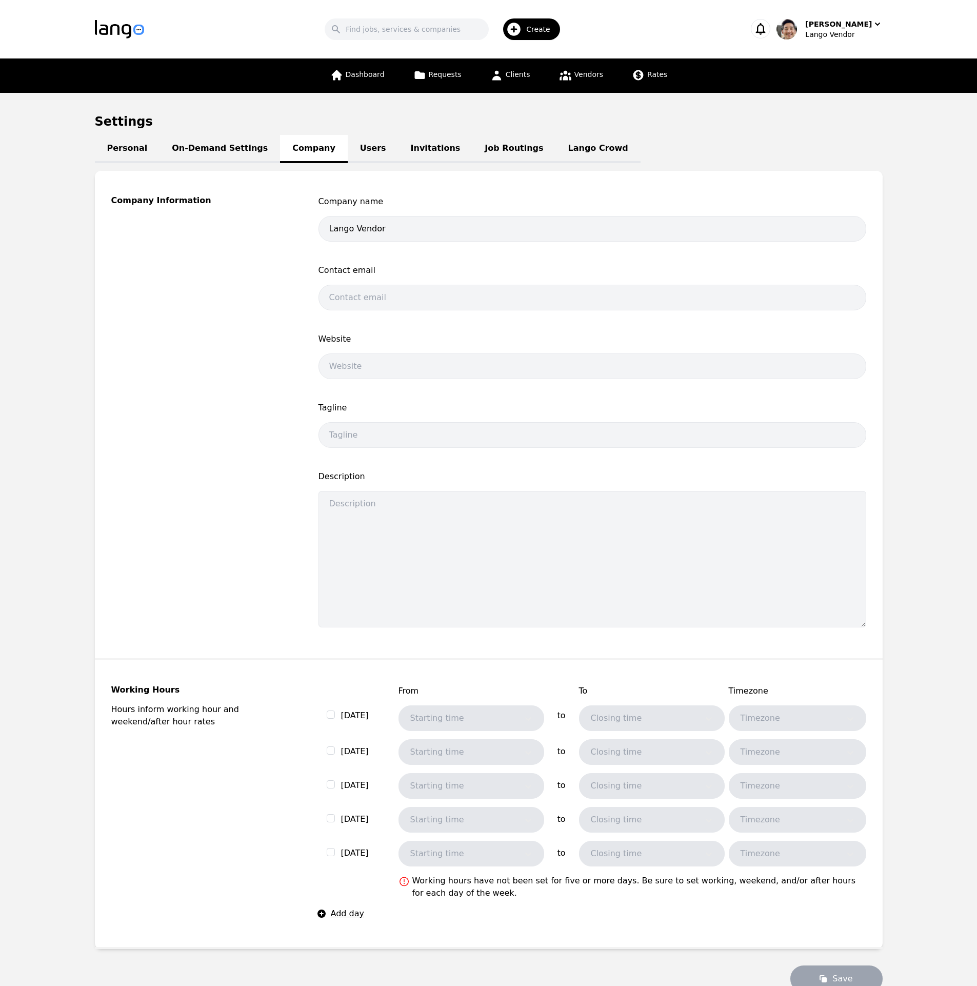
click at [238, 153] on link "On-Demand Settings" at bounding box center [219, 149] width 121 height 28
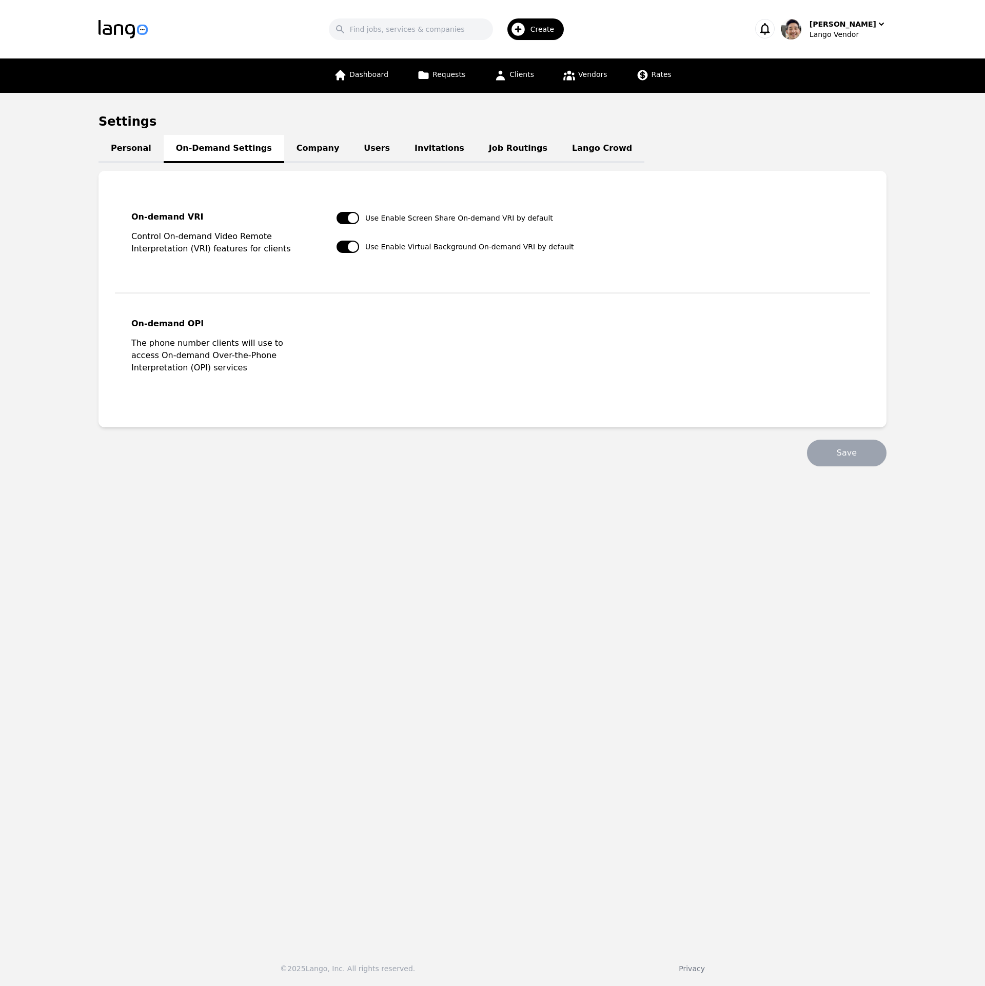
click at [285, 148] on link "Company" at bounding box center [317, 149] width 67 height 28
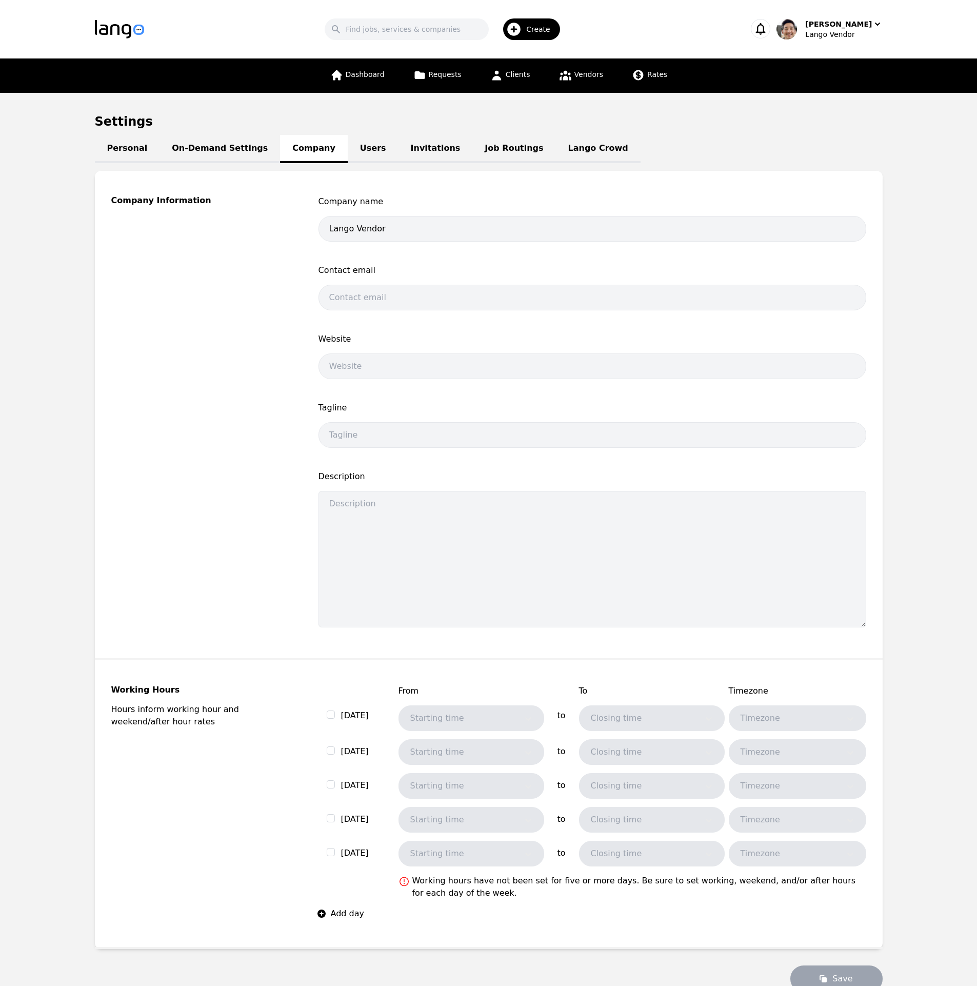
click at [348, 146] on link "Users" at bounding box center [373, 149] width 51 height 28
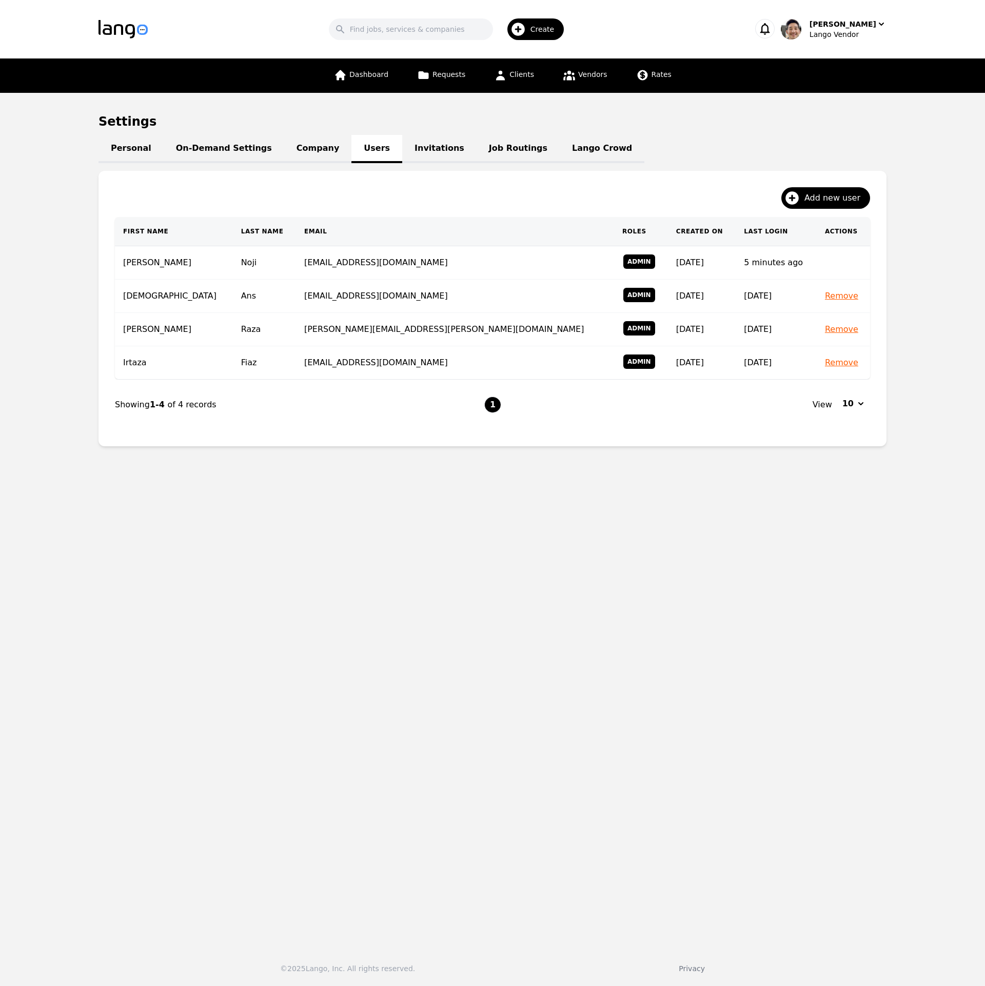
click at [409, 151] on link "Invitations" at bounding box center [439, 149] width 74 height 28
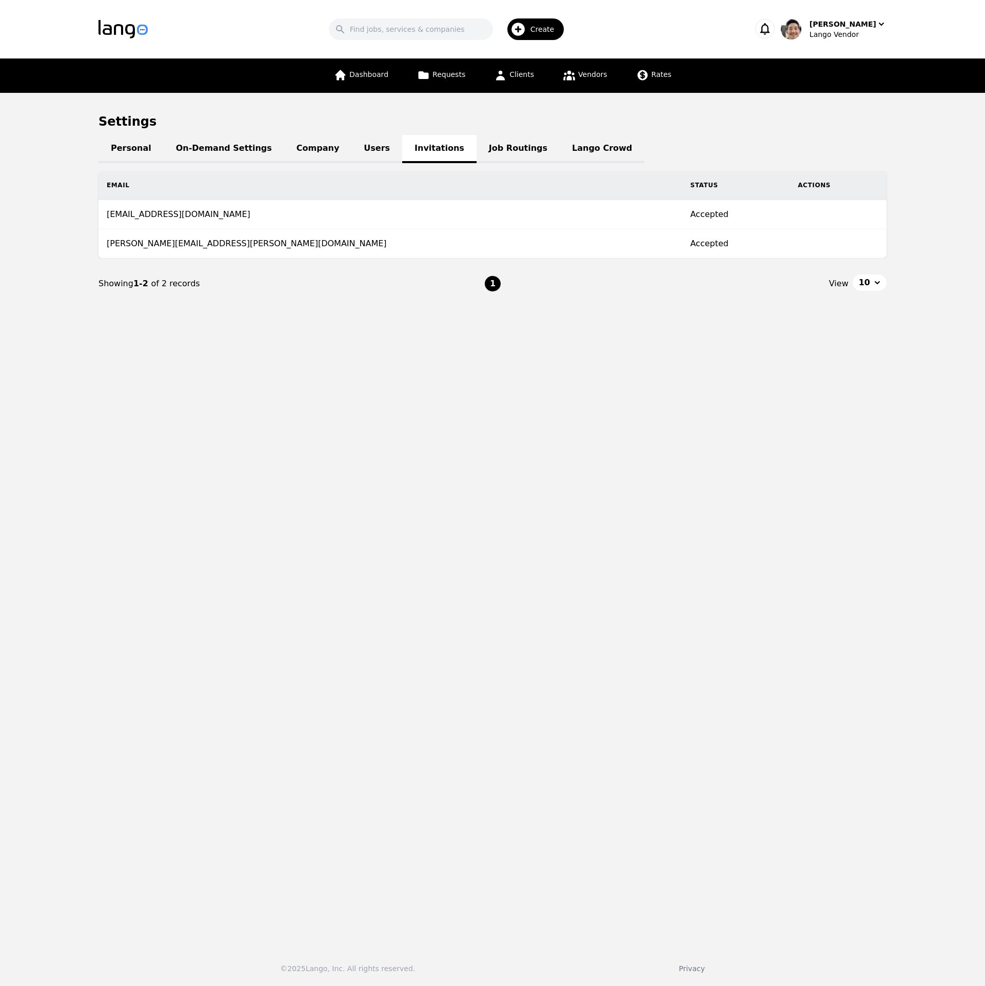
click at [224, 150] on link "On-Demand Settings" at bounding box center [224, 149] width 121 height 28
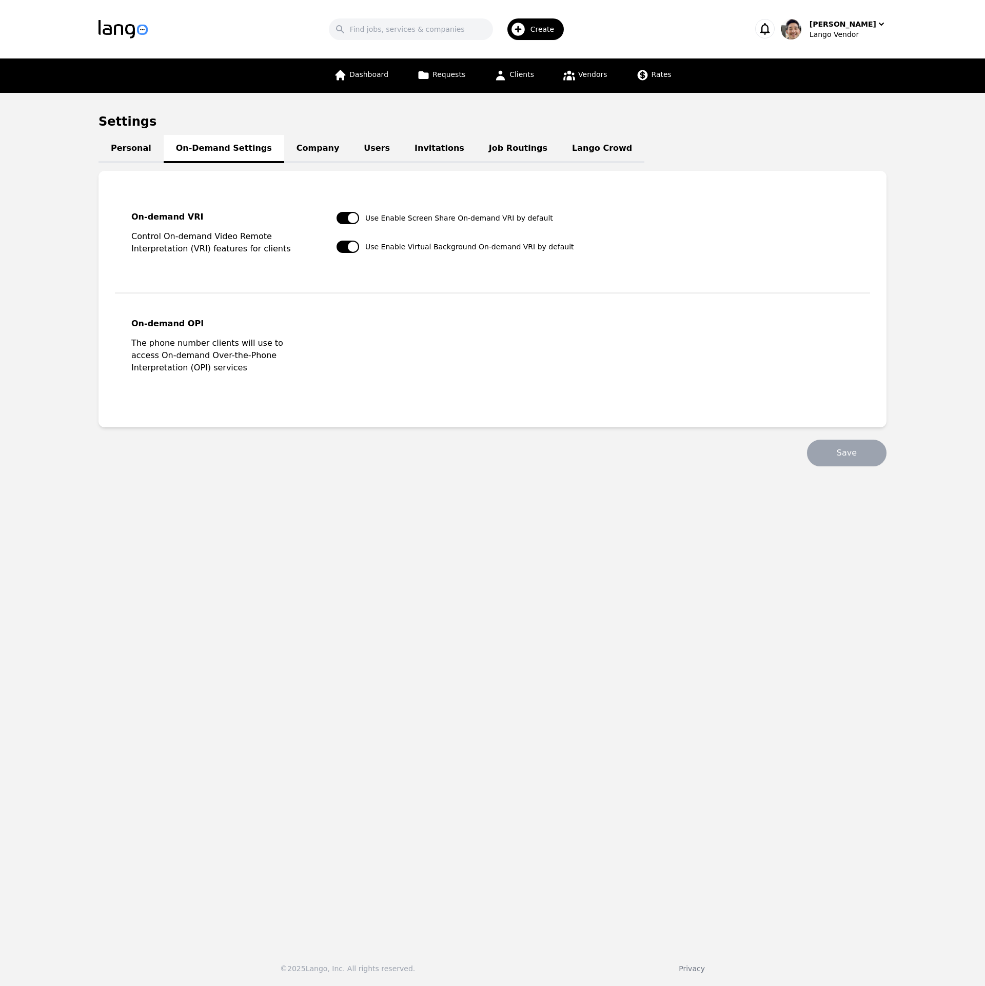
click at [487, 153] on link "Job Routings" at bounding box center [517, 149] width 83 height 28
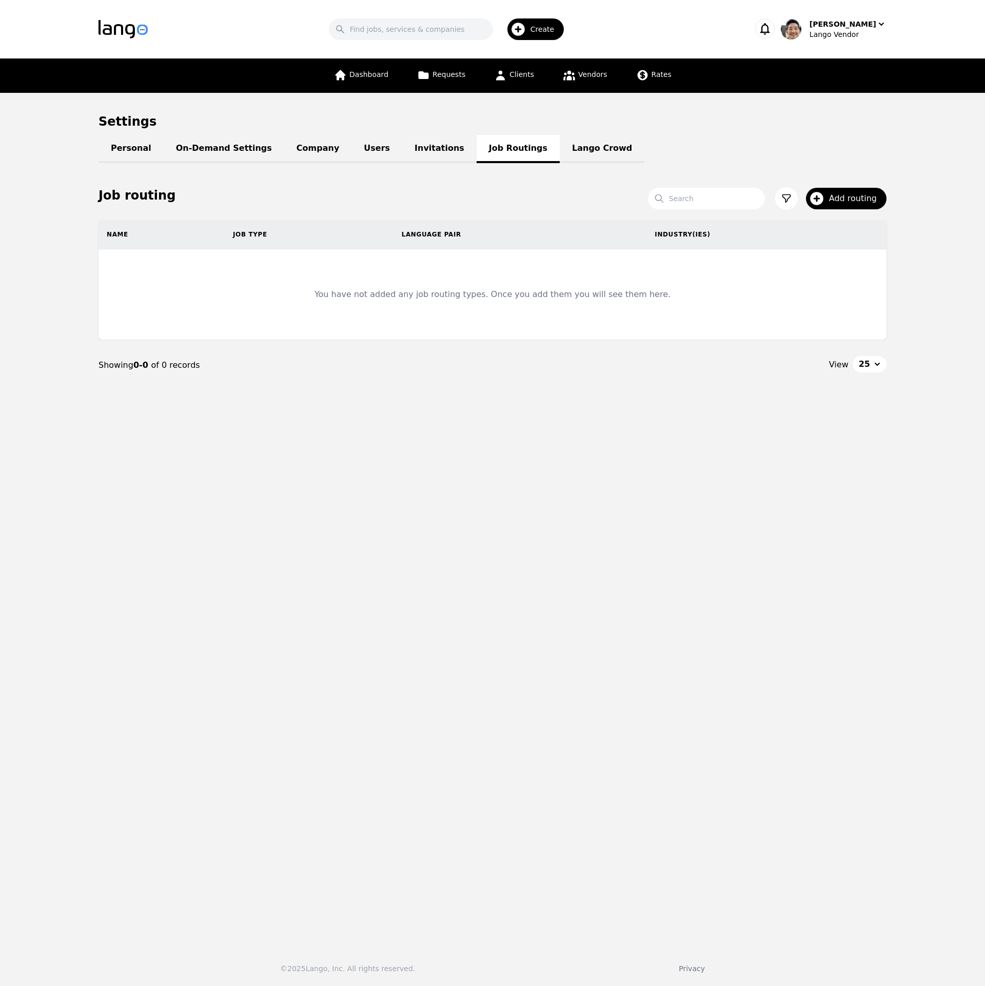
click at [559, 151] on link "Lango Crowd" at bounding box center [601, 149] width 85 height 28
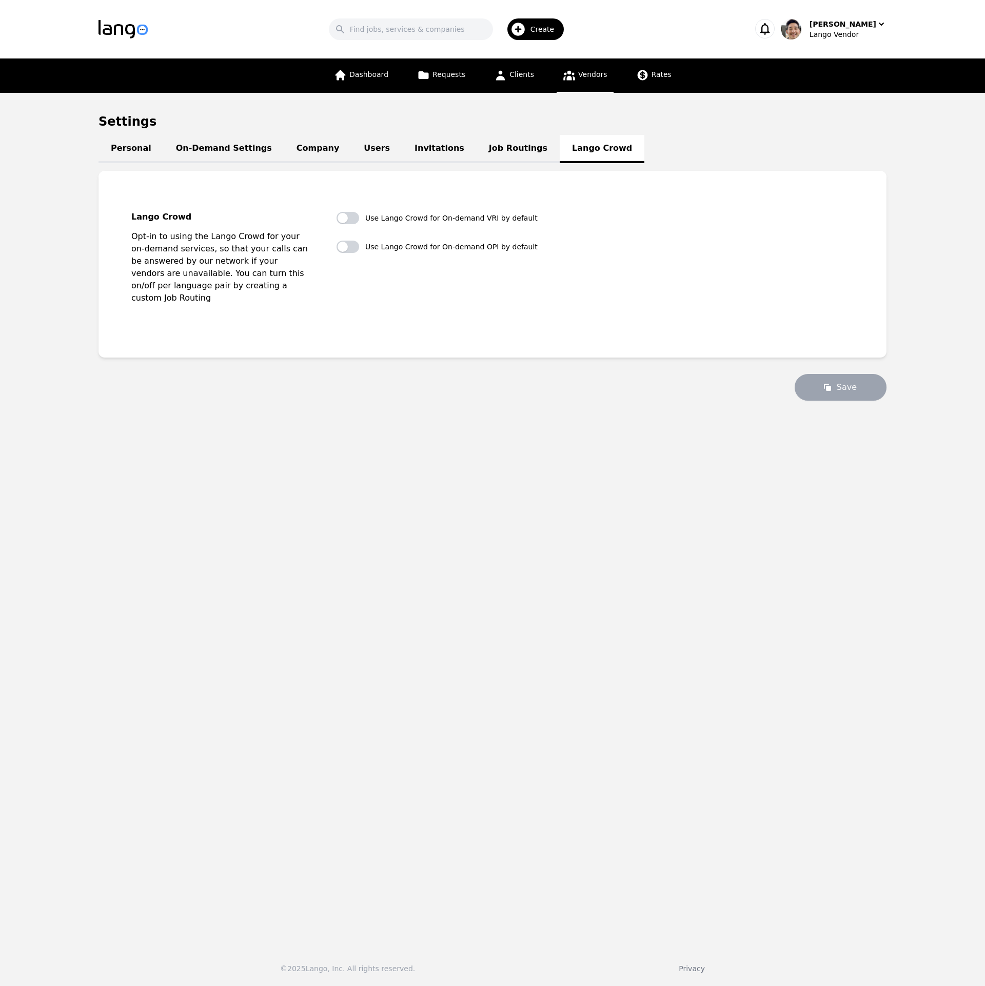
click at [591, 72] on span "Vendors" at bounding box center [592, 74] width 29 height 8
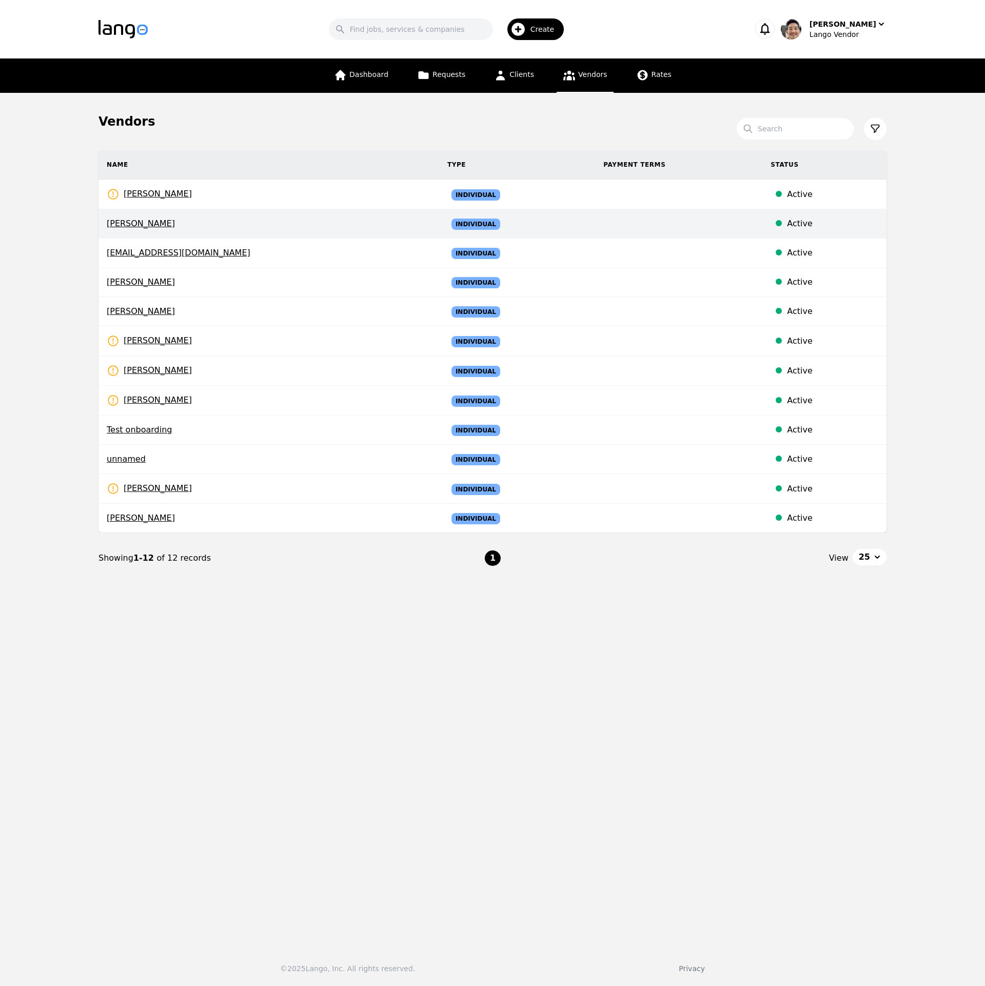
click at [162, 231] on td "[PERSON_NAME]" at bounding box center [268, 223] width 341 height 29
select select "active"
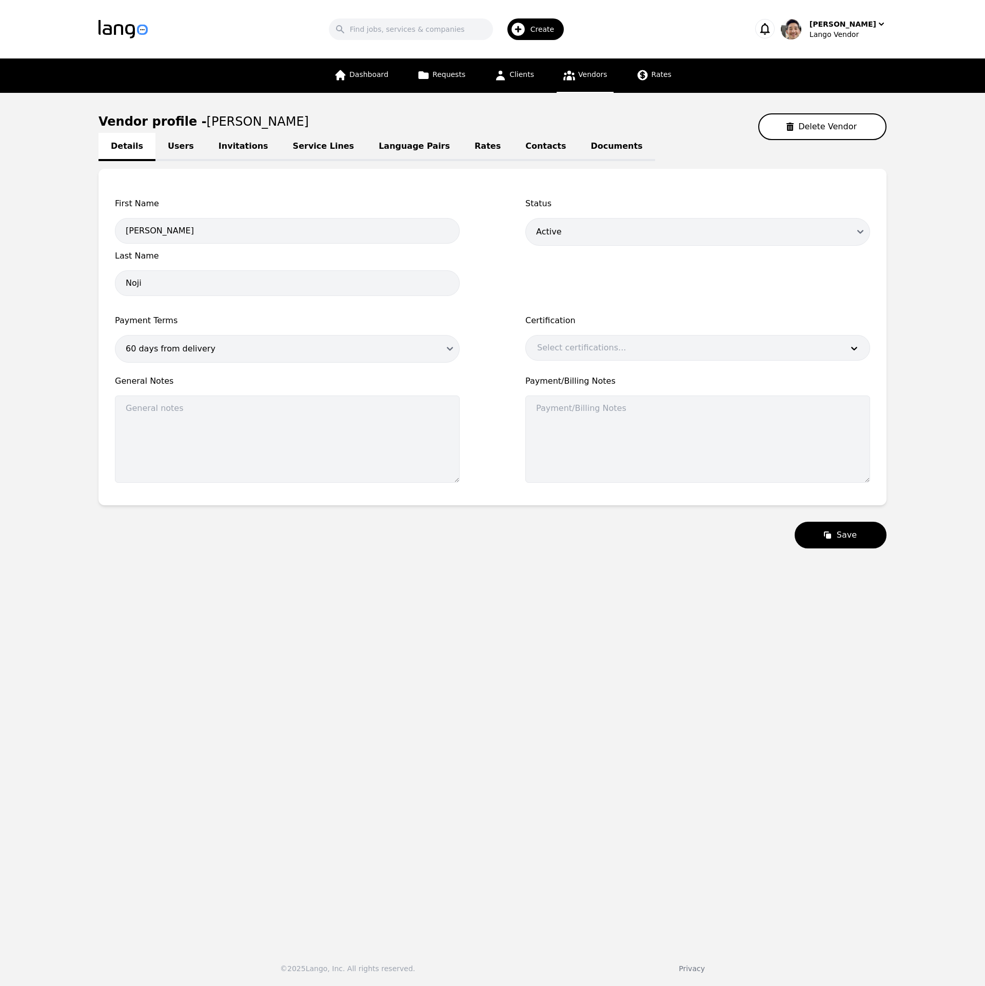
click at [239, 155] on link "Invitations" at bounding box center [243, 147] width 74 height 28
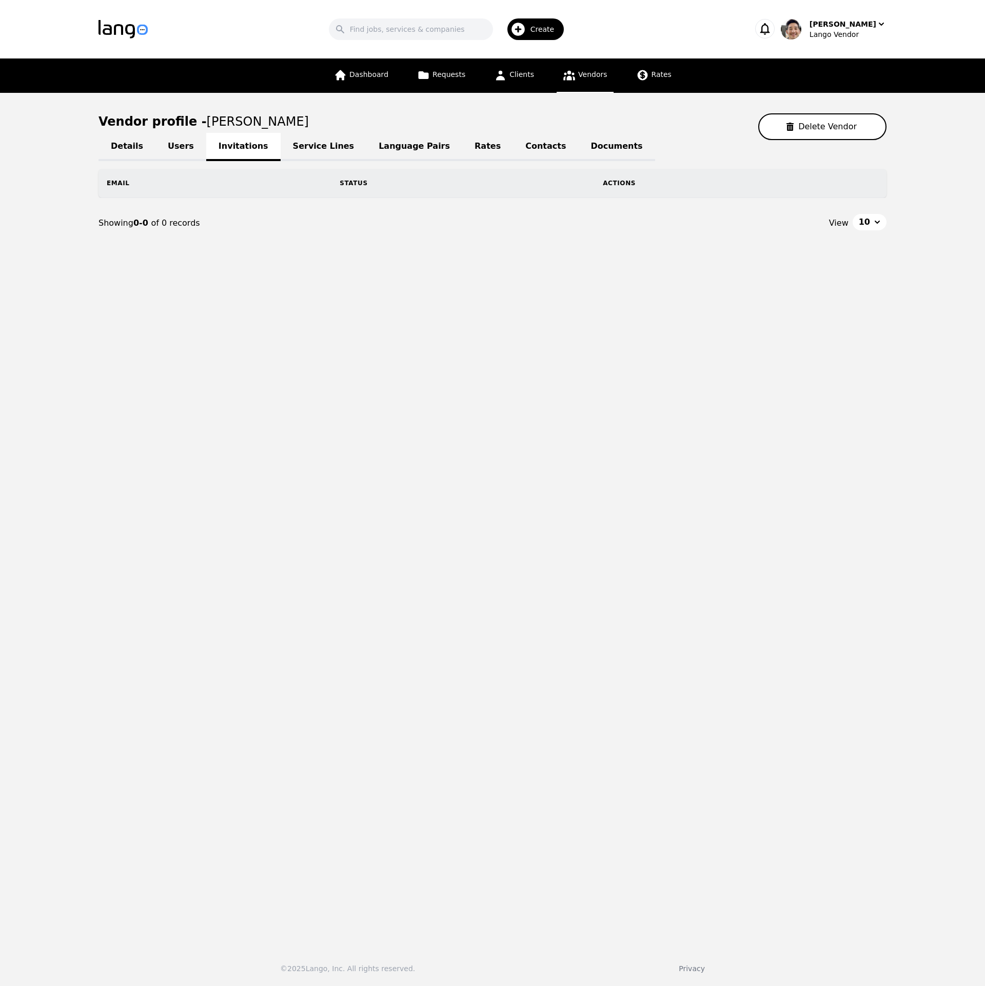
click at [309, 150] on link "Service Lines" at bounding box center [324, 147] width 86 height 28
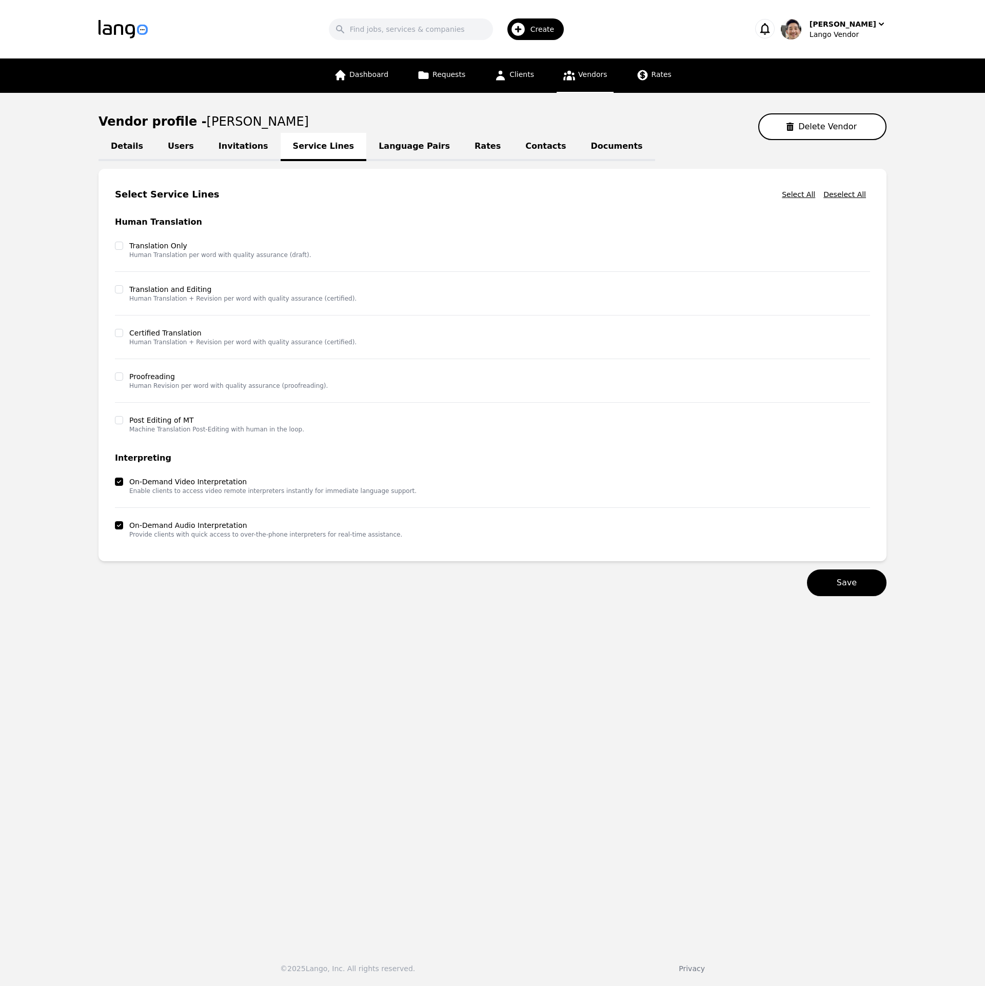
click at [377, 149] on link "Language Pairs" at bounding box center [414, 147] width 96 height 28
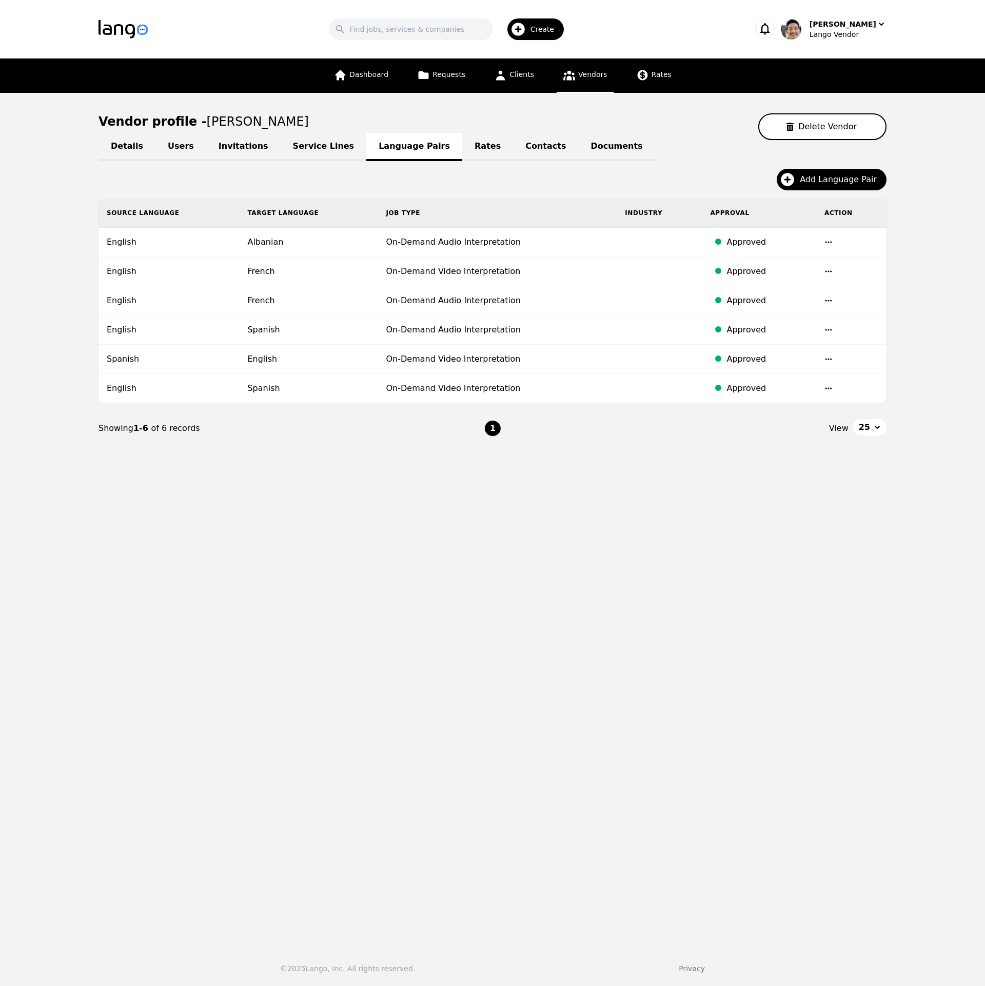
click at [827, 272] on icon "button" at bounding box center [828, 271] width 7 height 2
click at [806, 297] on button "Delete" at bounding box center [798, 297] width 43 height 18
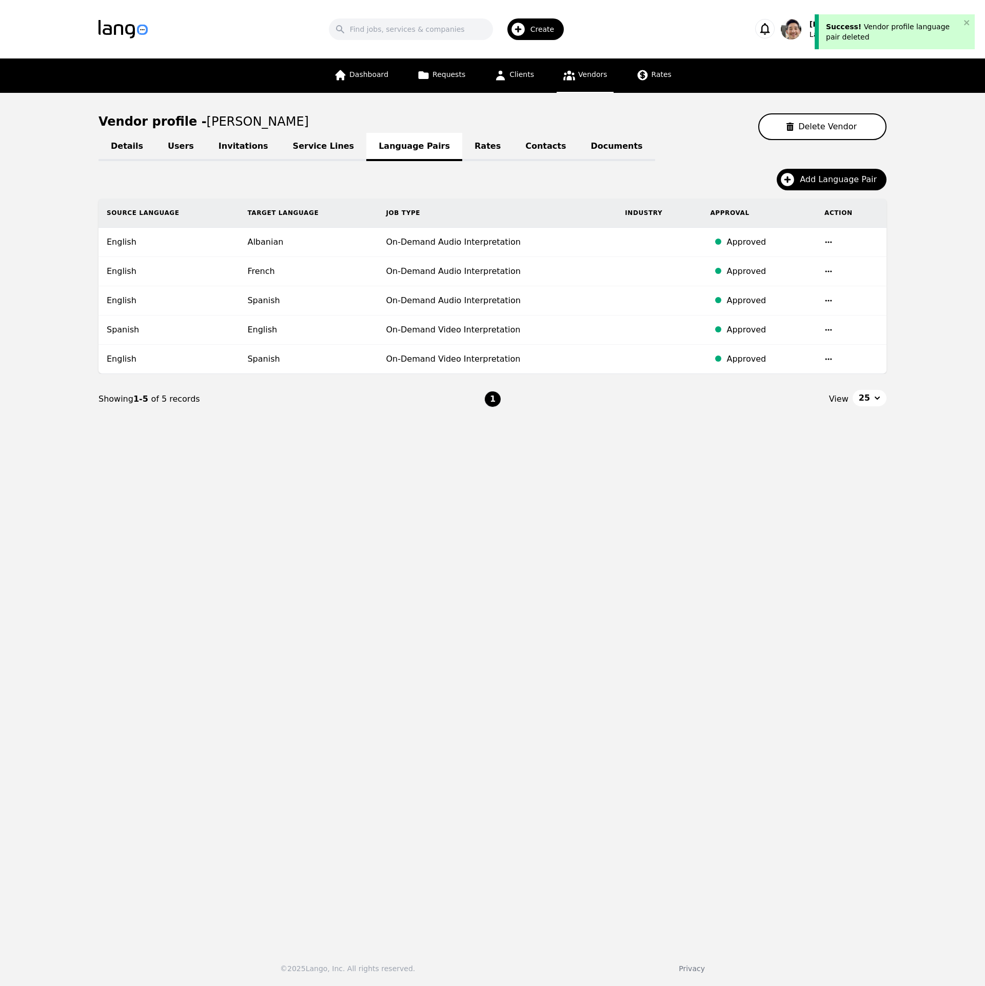
click at [828, 272] on icon "button" at bounding box center [828, 271] width 8 height 8
click at [808, 301] on button "Delete" at bounding box center [798, 297] width 43 height 18
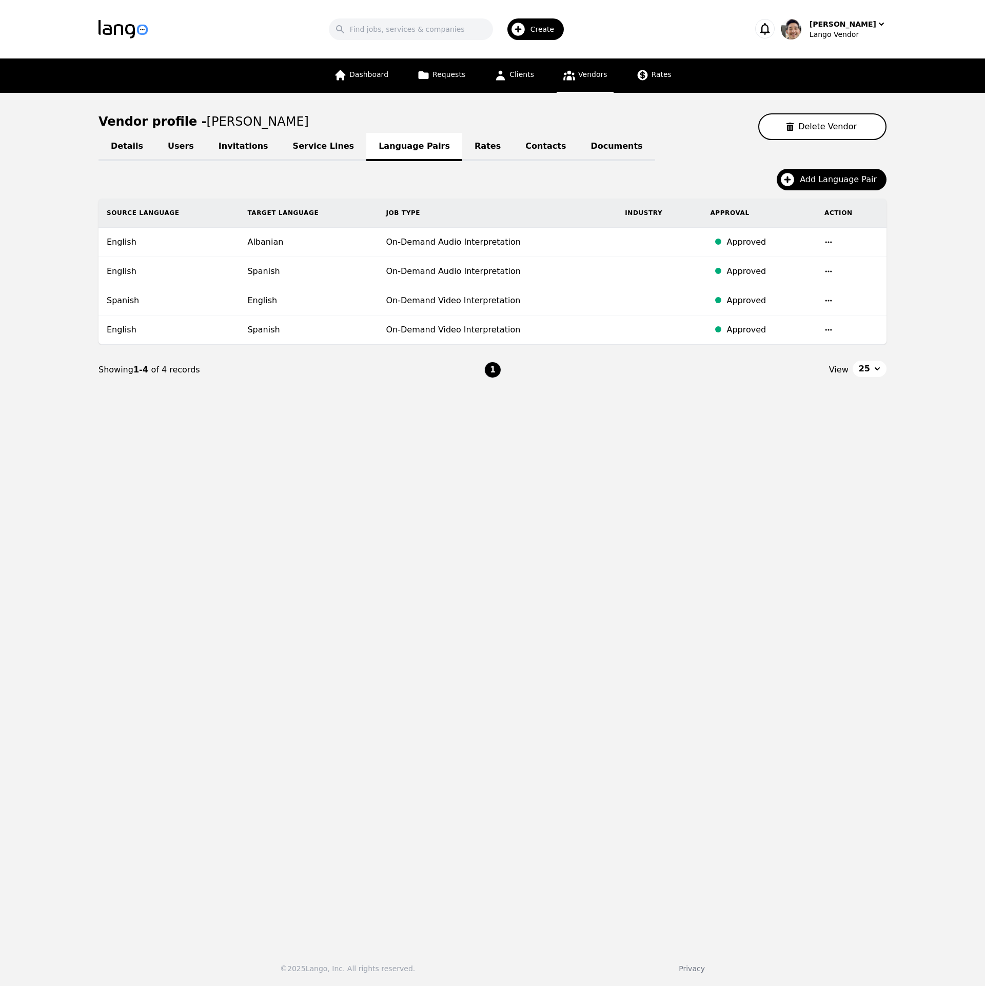
click at [826, 329] on icon "button" at bounding box center [828, 330] width 8 height 8
click at [793, 352] on button "Delete" at bounding box center [798, 356] width 43 height 18
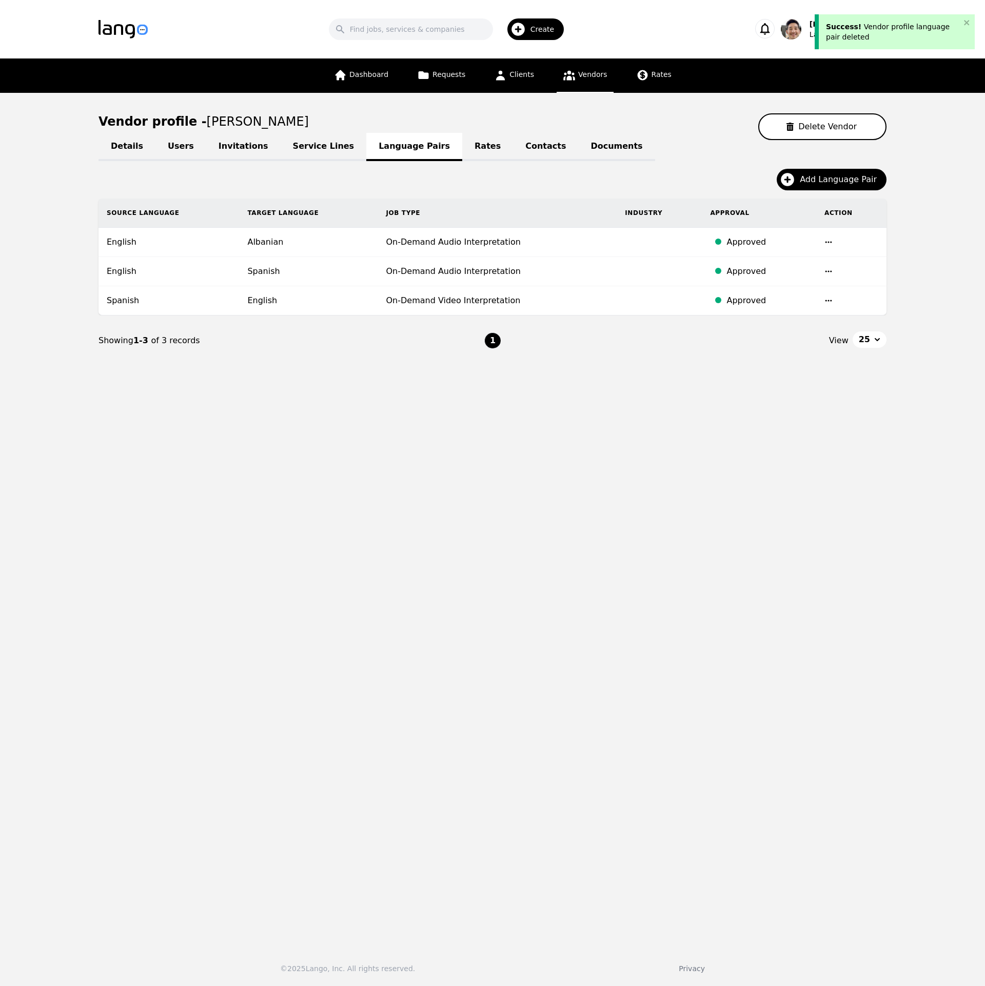
click at [828, 297] on icon "button" at bounding box center [828, 300] width 8 height 8
click at [804, 326] on button "Delete" at bounding box center [798, 326] width 43 height 18
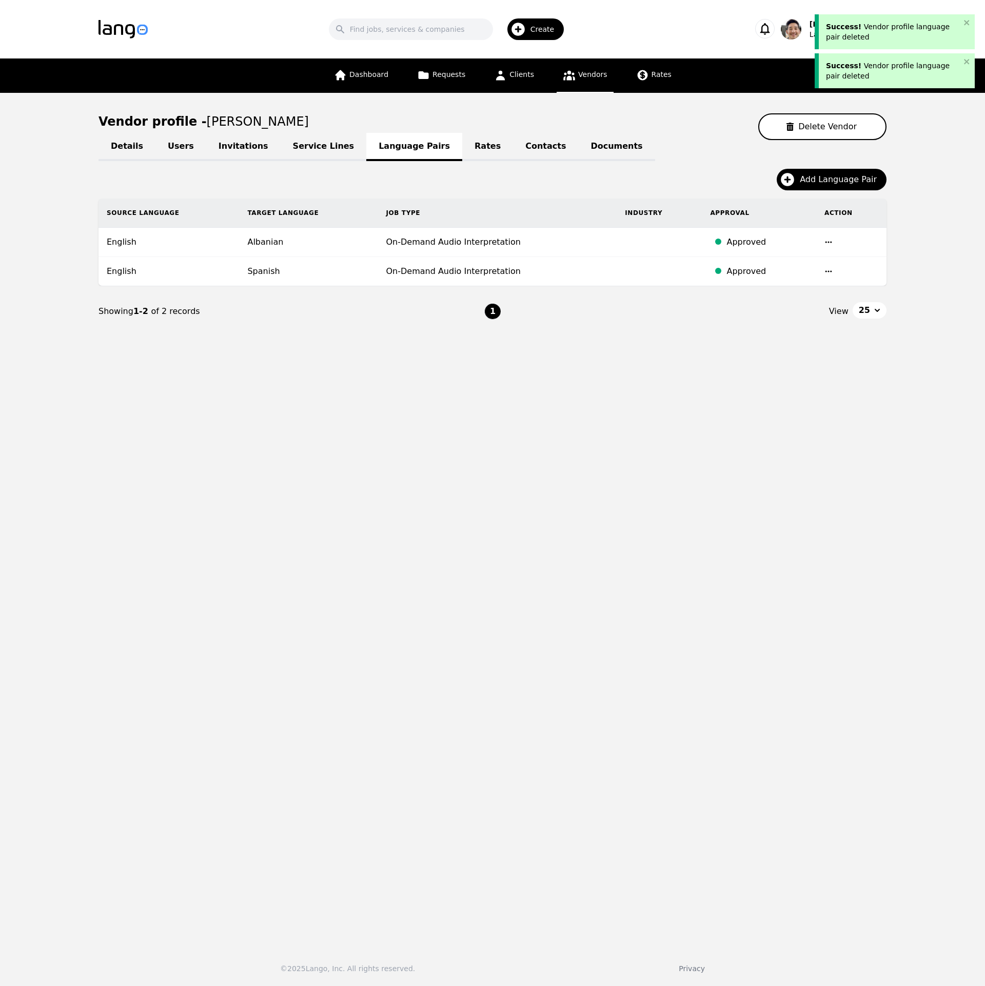
click at [828, 271] on icon "button" at bounding box center [828, 271] width 7 height 2
click at [808, 301] on button "Delete" at bounding box center [798, 297] width 43 height 18
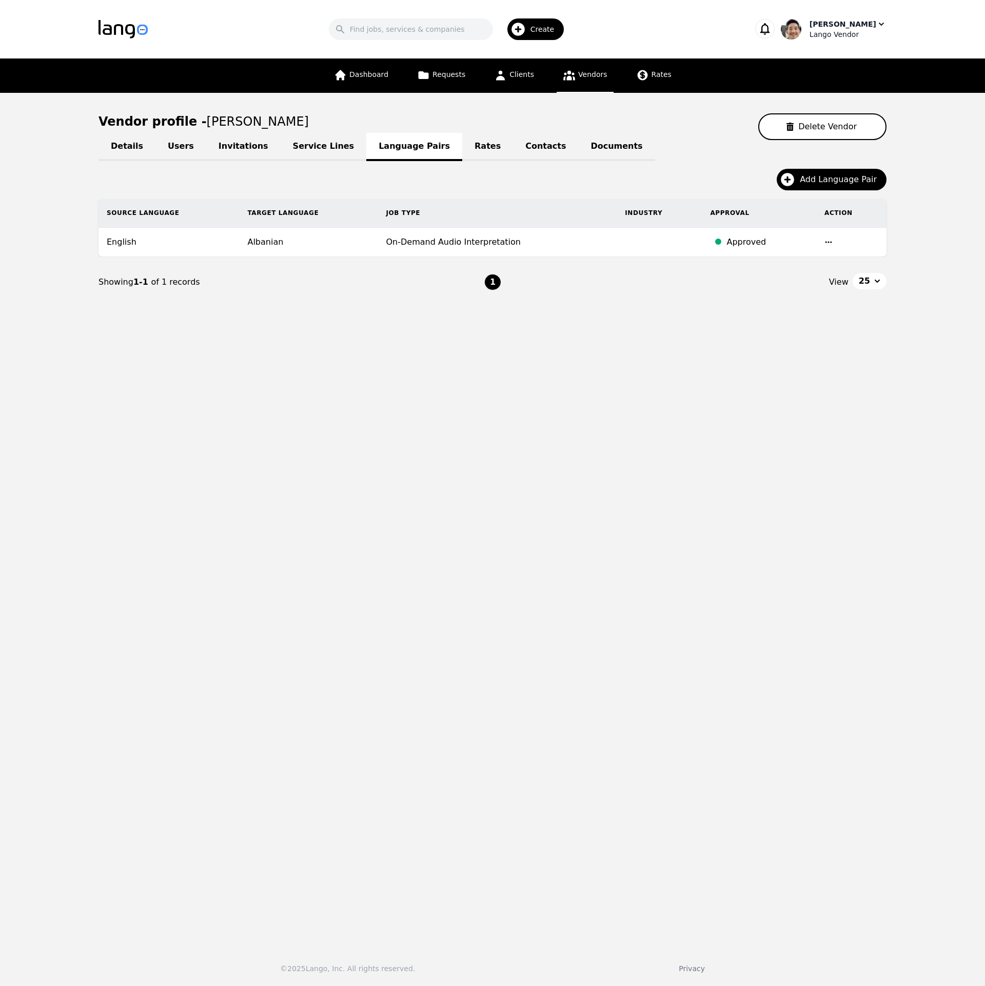
click at [865, 38] on div "Lango Vendor" at bounding box center [847, 34] width 77 height 10
click at [846, 82] on button "Switch Company" at bounding box center [833, 89] width 98 height 23
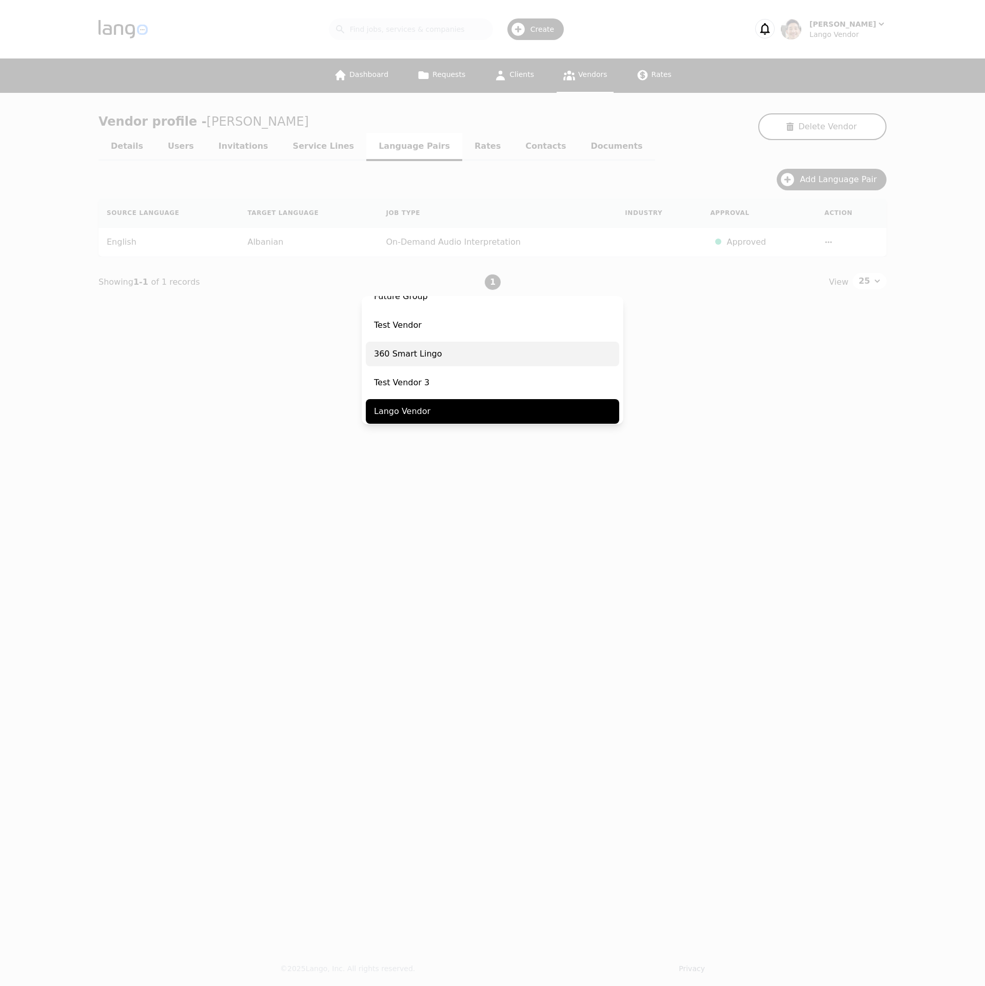
scroll to position [127, 0]
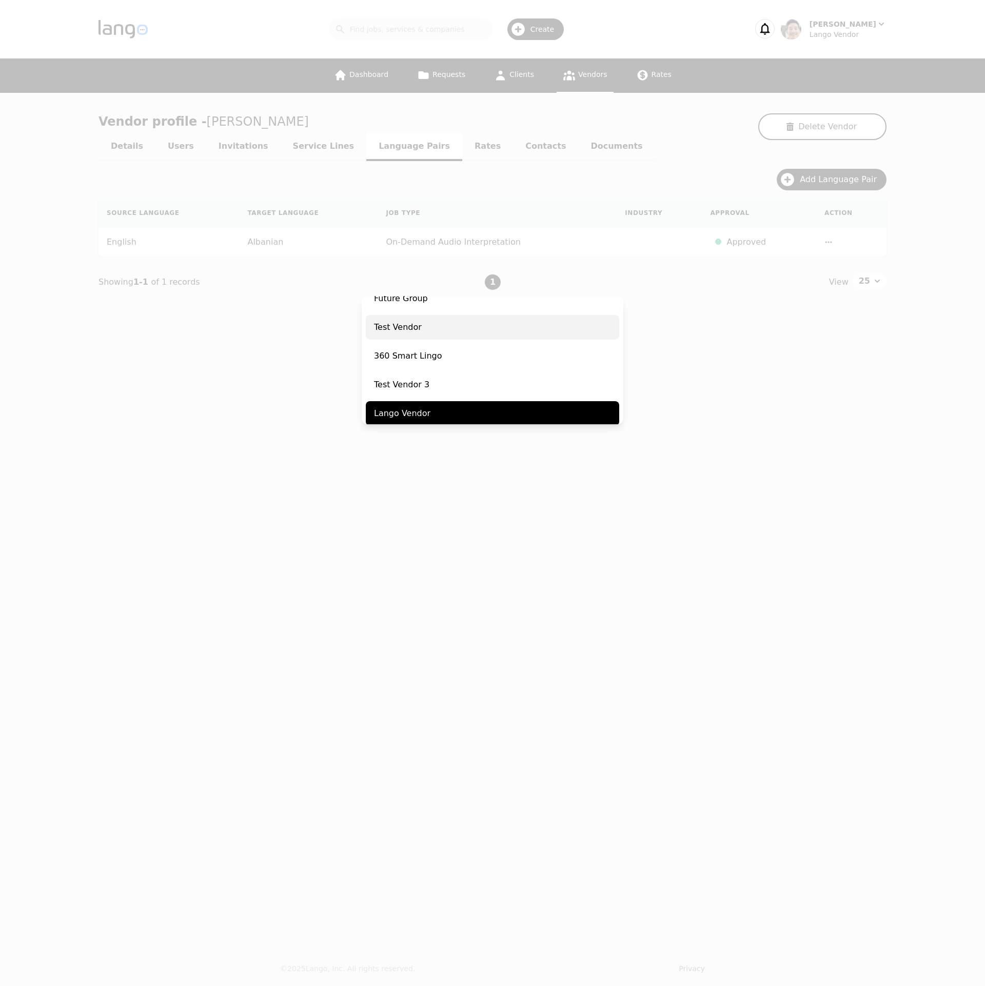
click at [408, 323] on span "Test Vendor" at bounding box center [492, 327] width 253 height 25
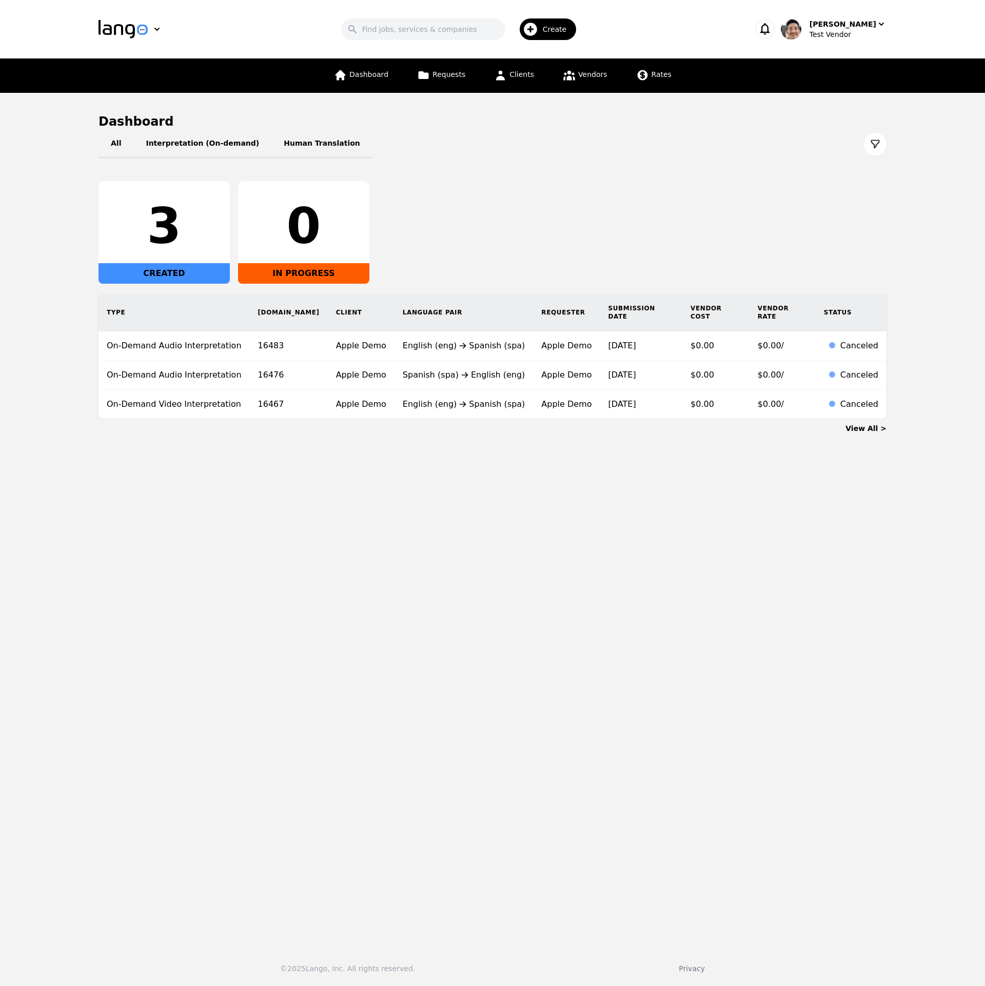
click at [638, 221] on div "3 CREATED 0 IN PROGRESS" at bounding box center [492, 232] width 788 height 103
click at [581, 77] on span "Vendors" at bounding box center [592, 74] width 29 height 8
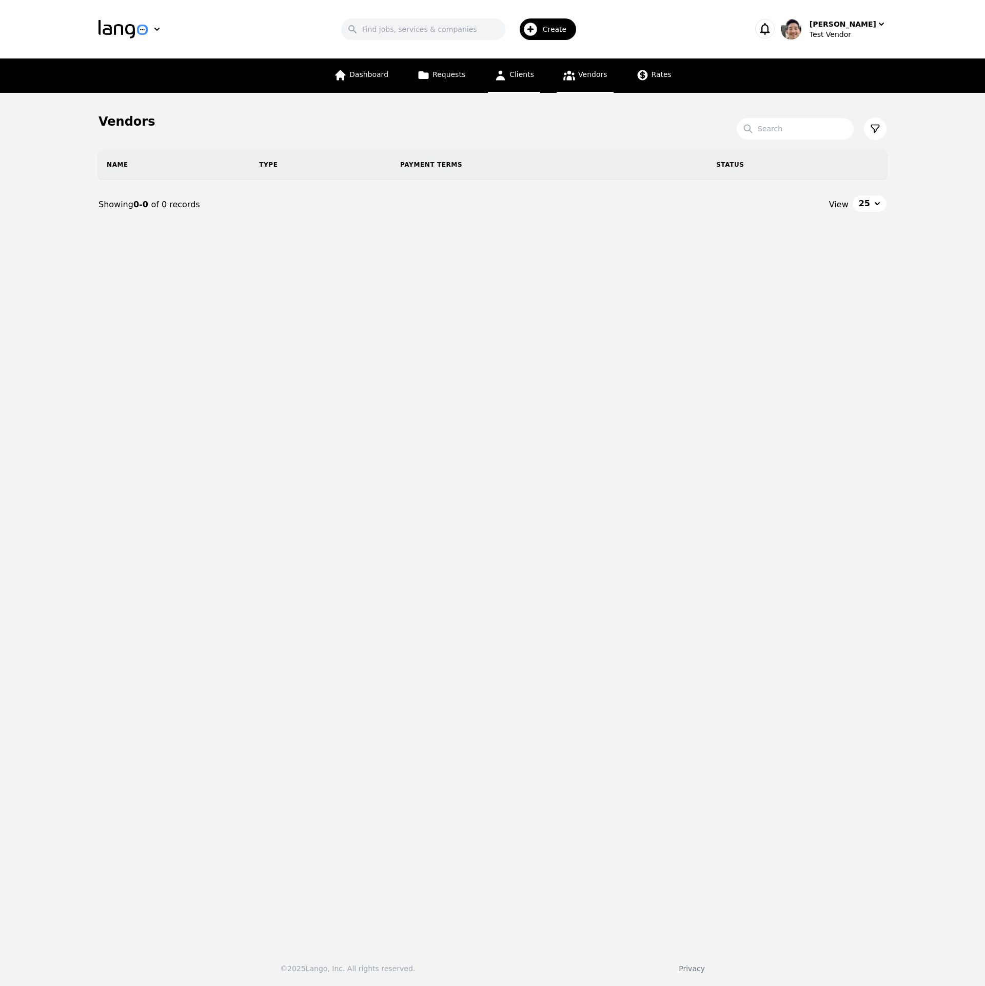
click at [521, 72] on span "Clients" at bounding box center [521, 74] width 25 height 8
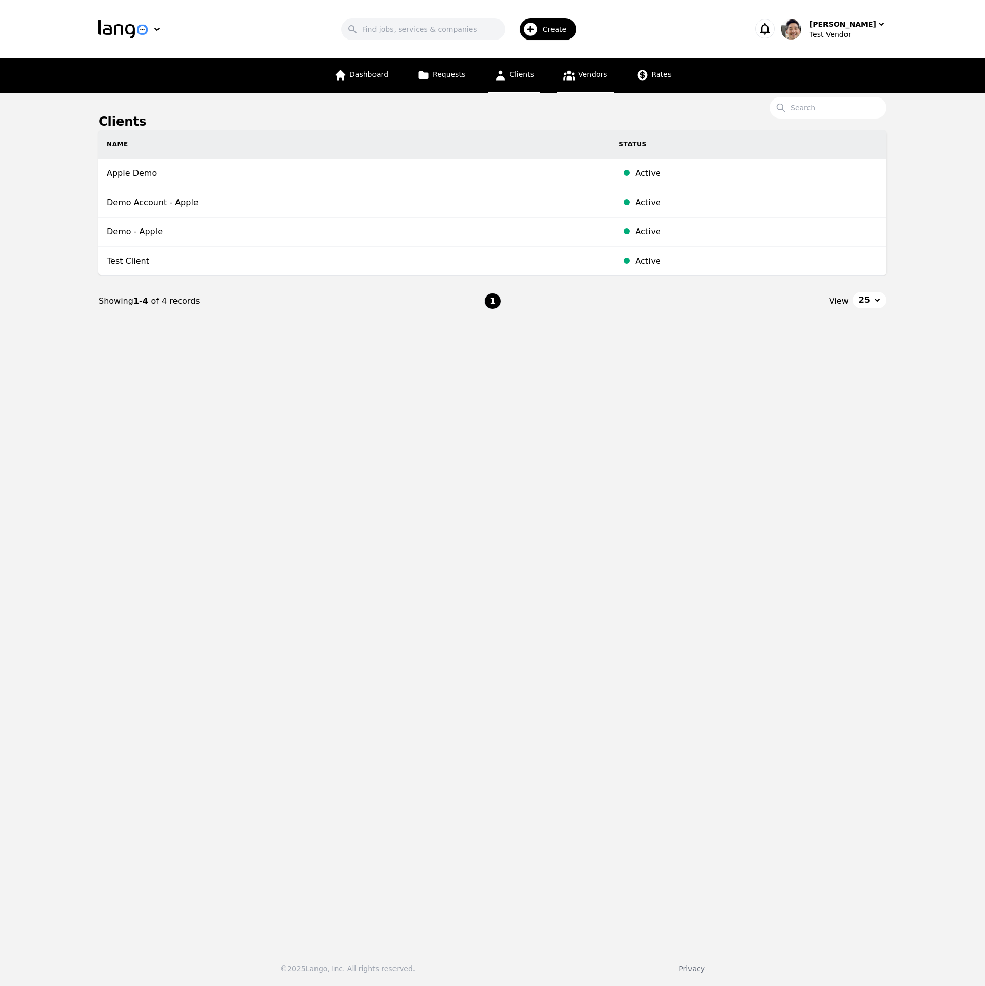
click at [588, 73] on span "Vendors" at bounding box center [592, 74] width 29 height 8
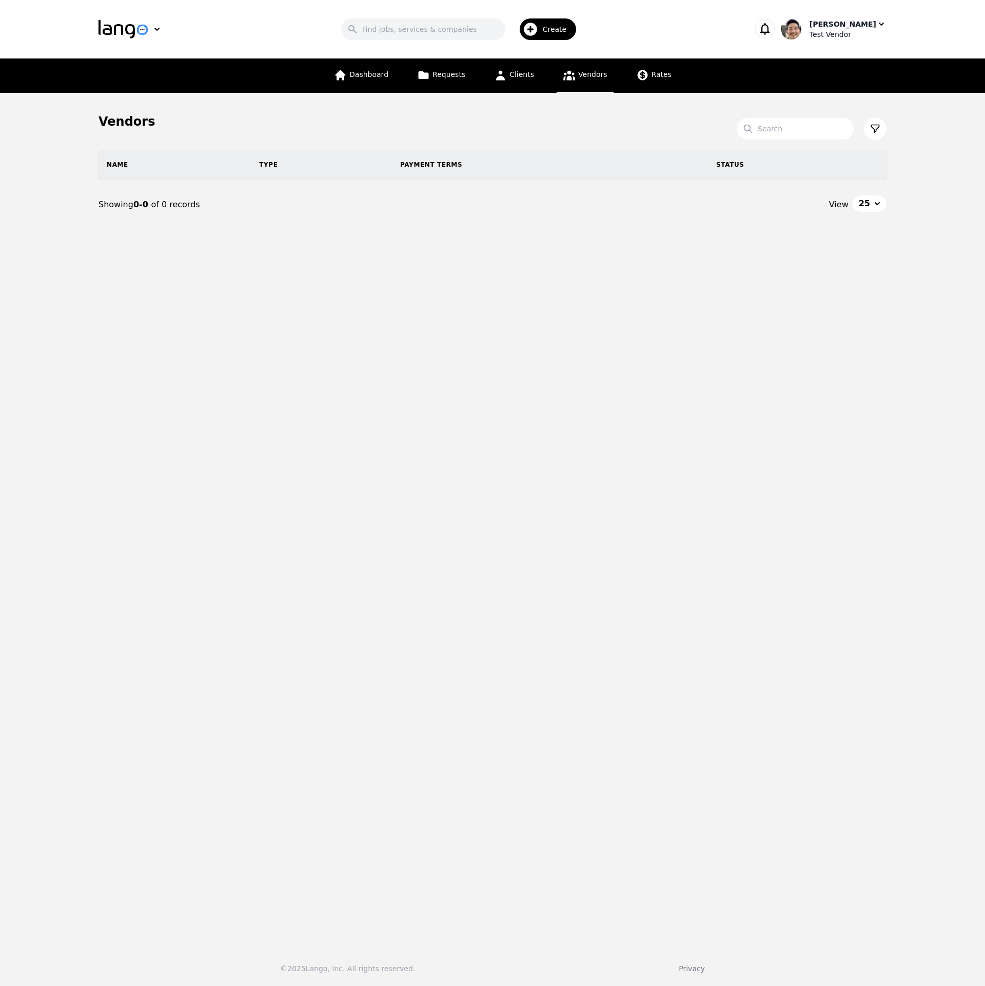
click at [861, 28] on div "[PERSON_NAME]" at bounding box center [842, 24] width 67 height 10
click at [850, 87] on p "Switch Company" at bounding box center [836, 90] width 60 height 10
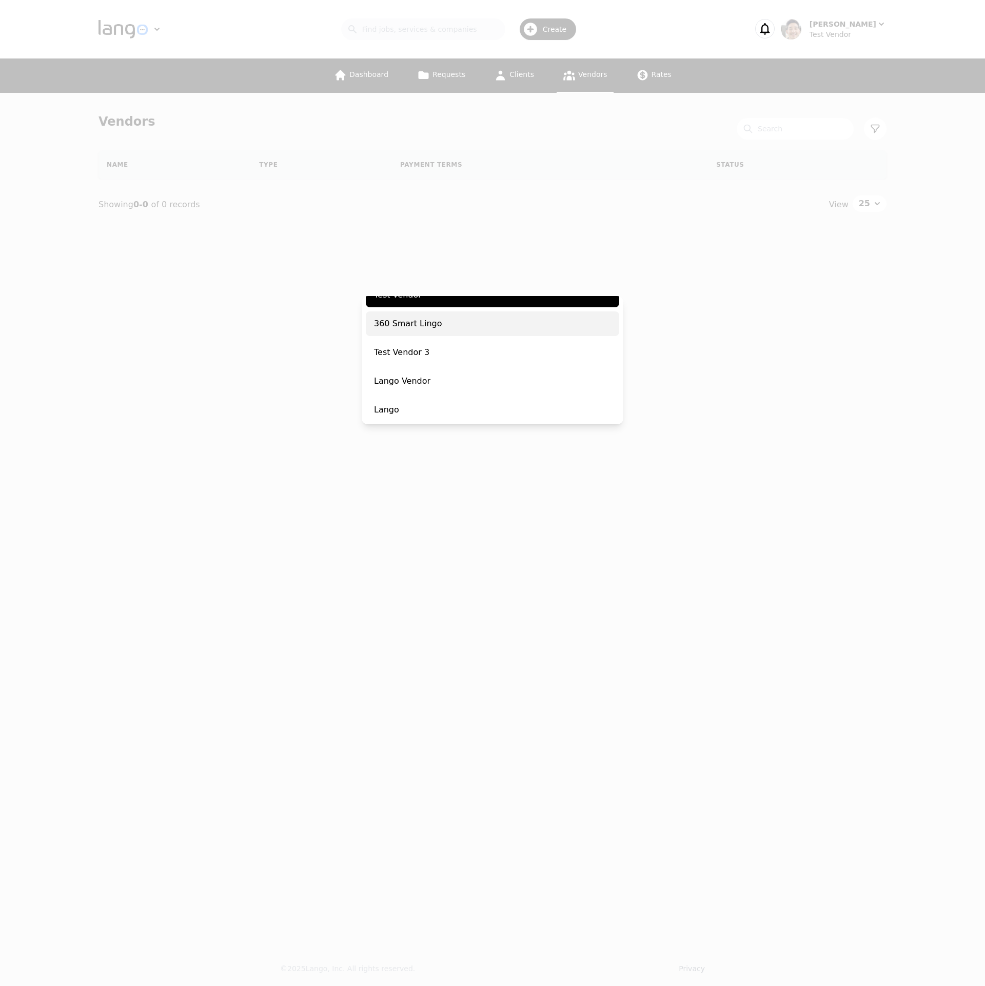
scroll to position [161, 0]
click at [450, 377] on span "Lango Vendor" at bounding box center [492, 379] width 253 height 25
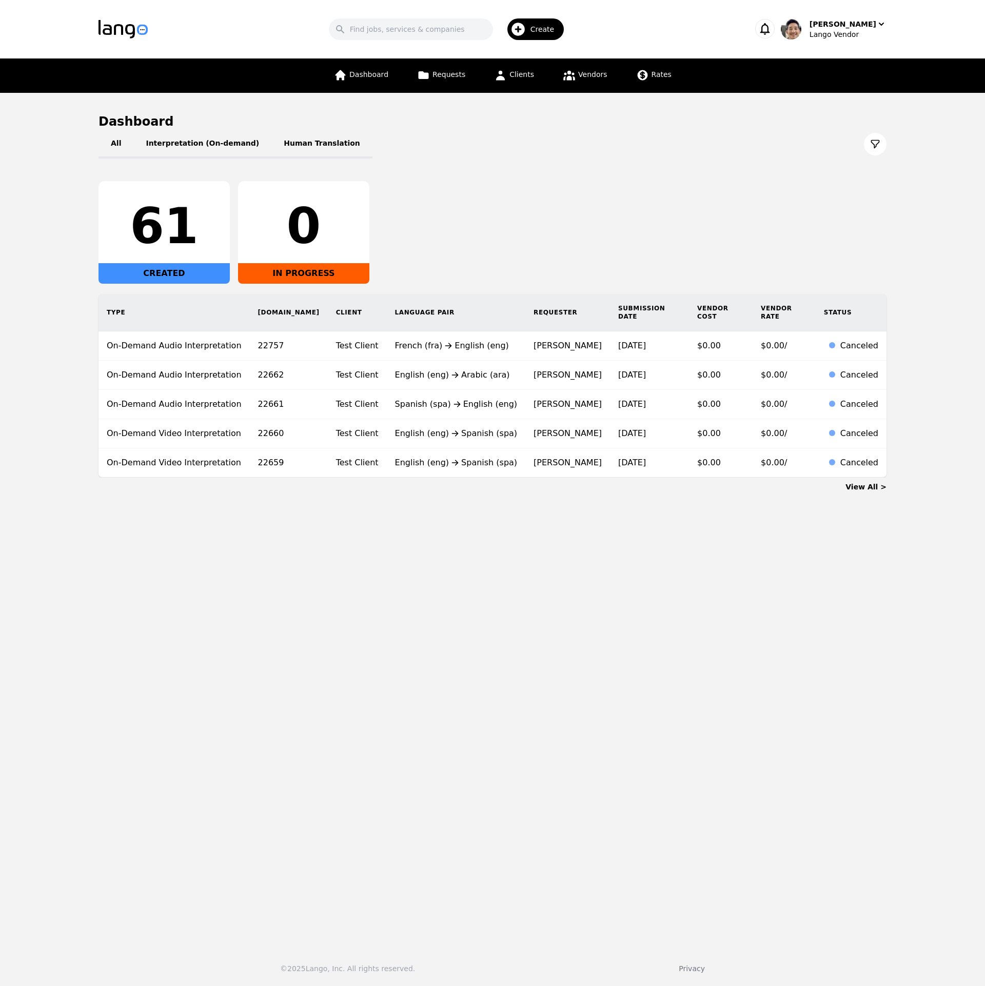
click at [547, 204] on div "61 CREATED 0 IN PROGRESS" at bounding box center [492, 232] width 788 height 103
click at [587, 84] on link "Vendors" at bounding box center [584, 75] width 56 height 34
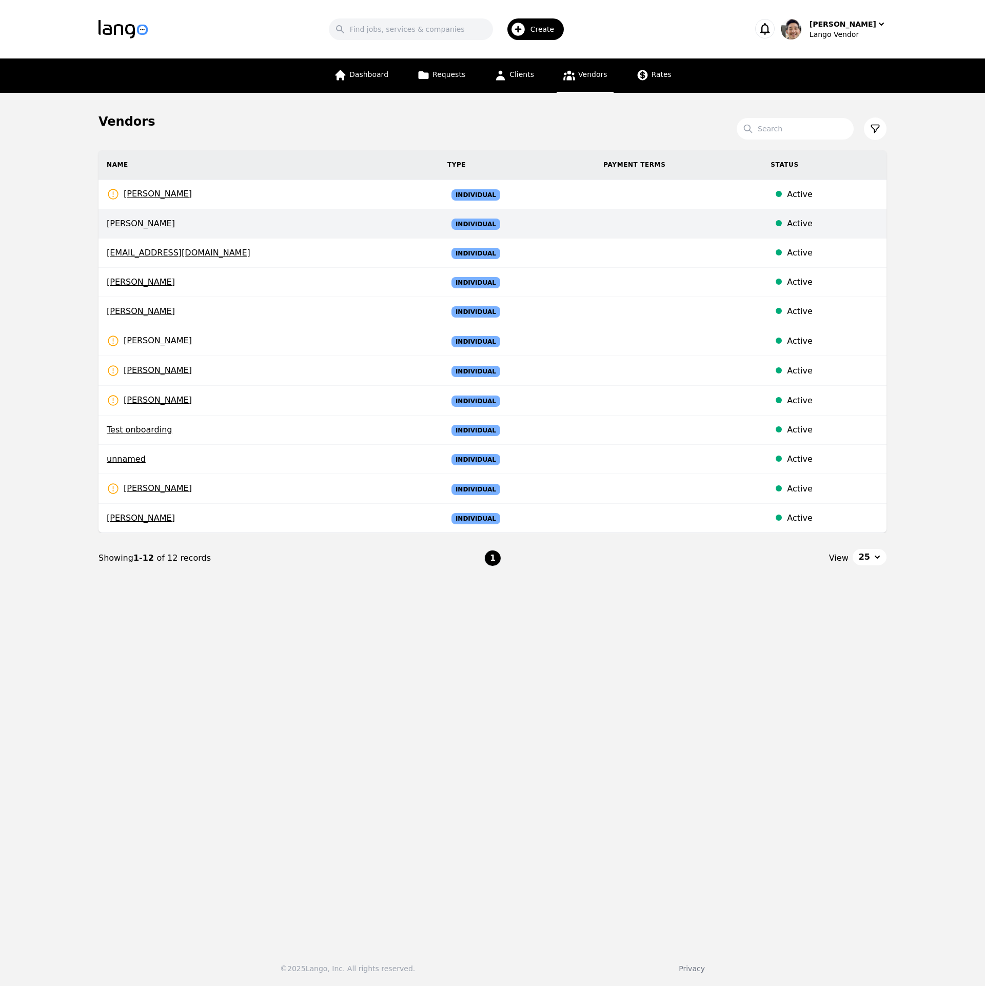
click at [282, 219] on span "[PERSON_NAME]" at bounding box center [269, 223] width 324 height 12
select select "active"
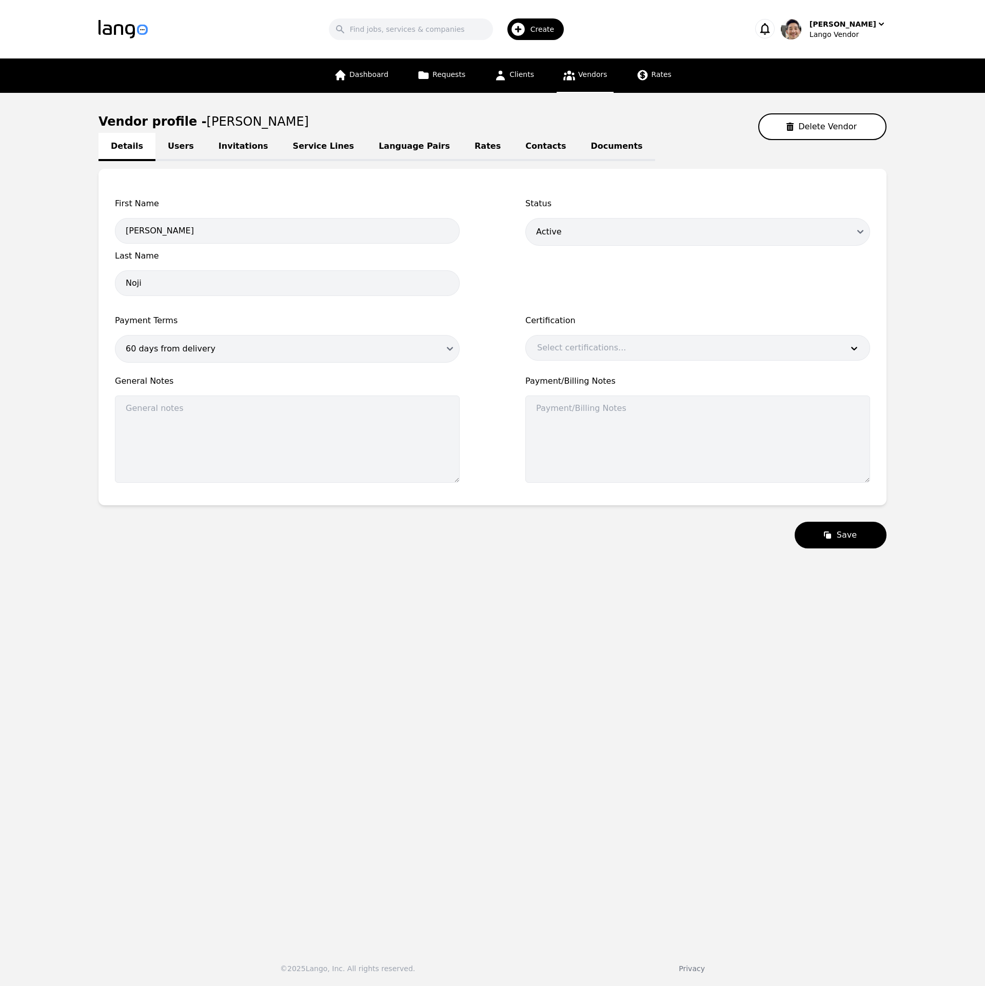
click at [338, 147] on link "Service Lines" at bounding box center [324, 147] width 86 height 28
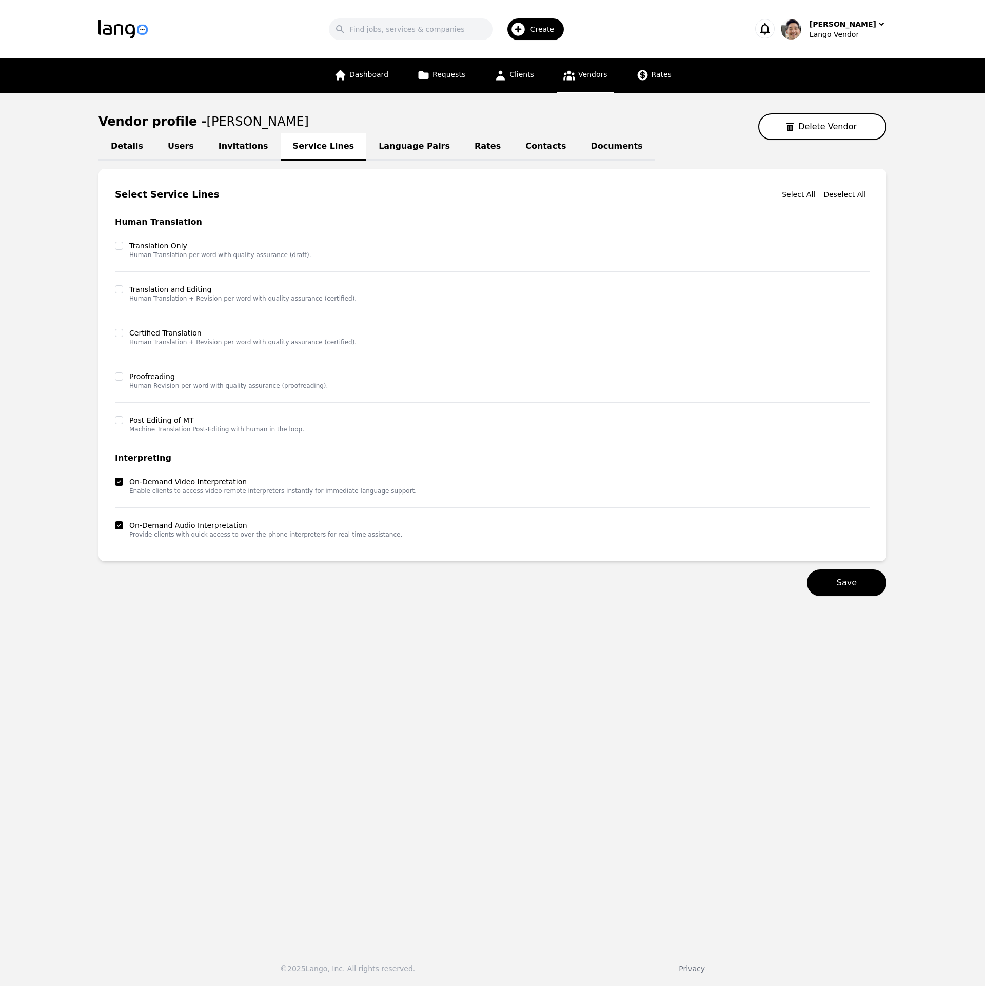
click at [384, 147] on link "Language Pairs" at bounding box center [414, 147] width 96 height 28
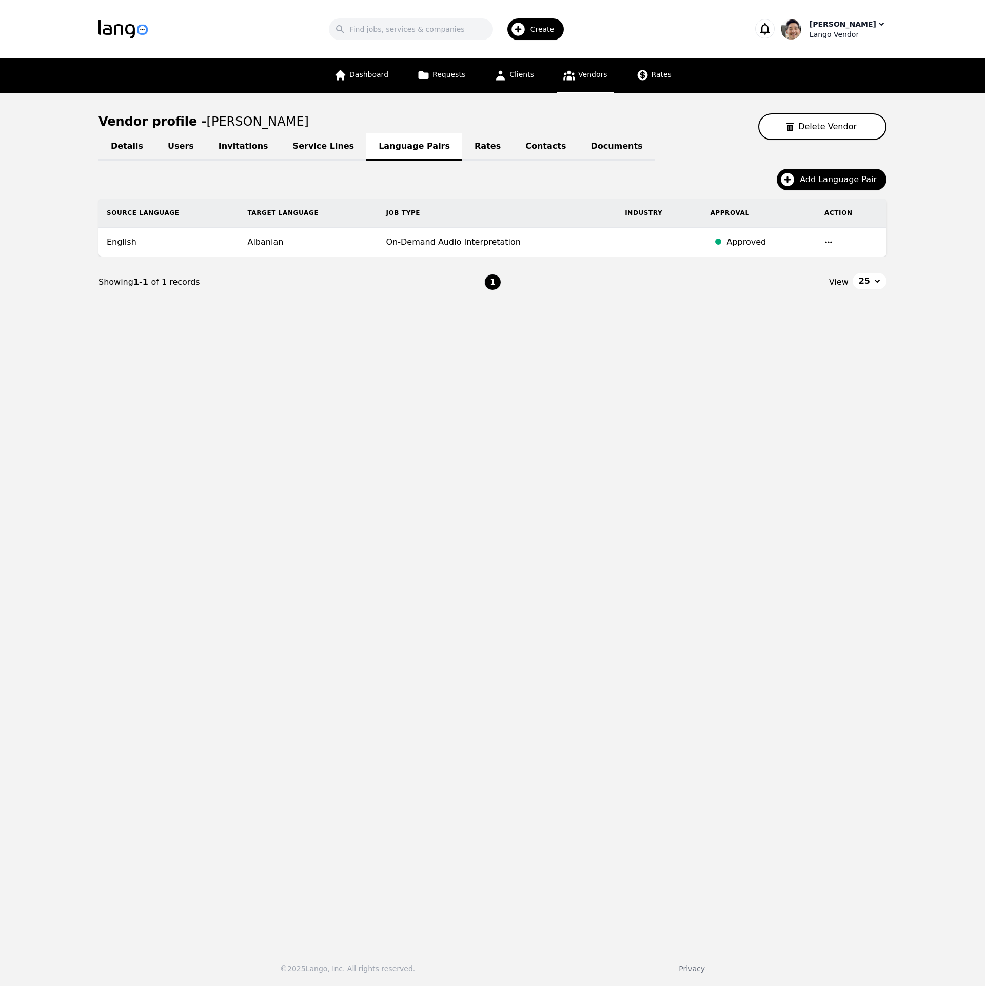
click at [862, 31] on div "Lango Vendor" at bounding box center [847, 34] width 77 height 10
click at [845, 86] on p "Switch Company" at bounding box center [836, 90] width 60 height 10
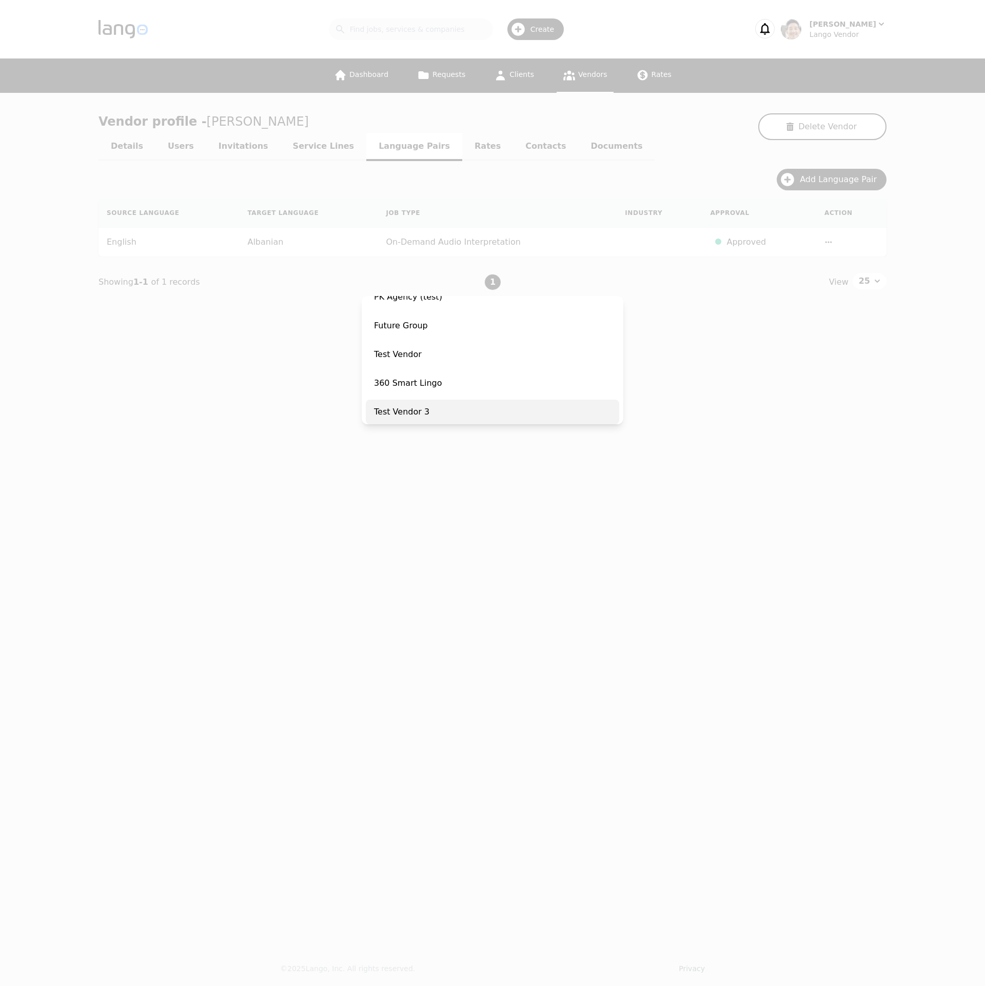
scroll to position [161, 0]
click at [467, 399] on span "Lango" at bounding box center [492, 407] width 253 height 25
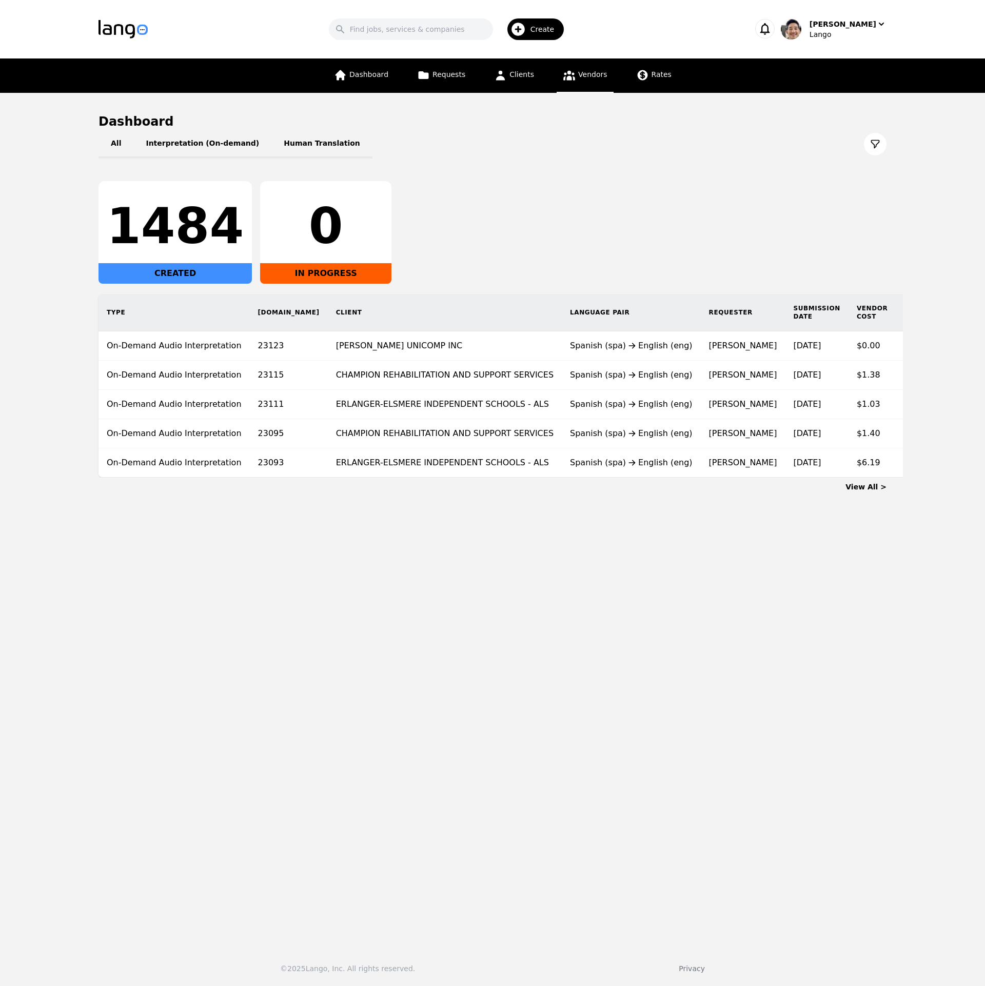
click at [583, 81] on link "Vendors" at bounding box center [584, 75] width 56 height 34
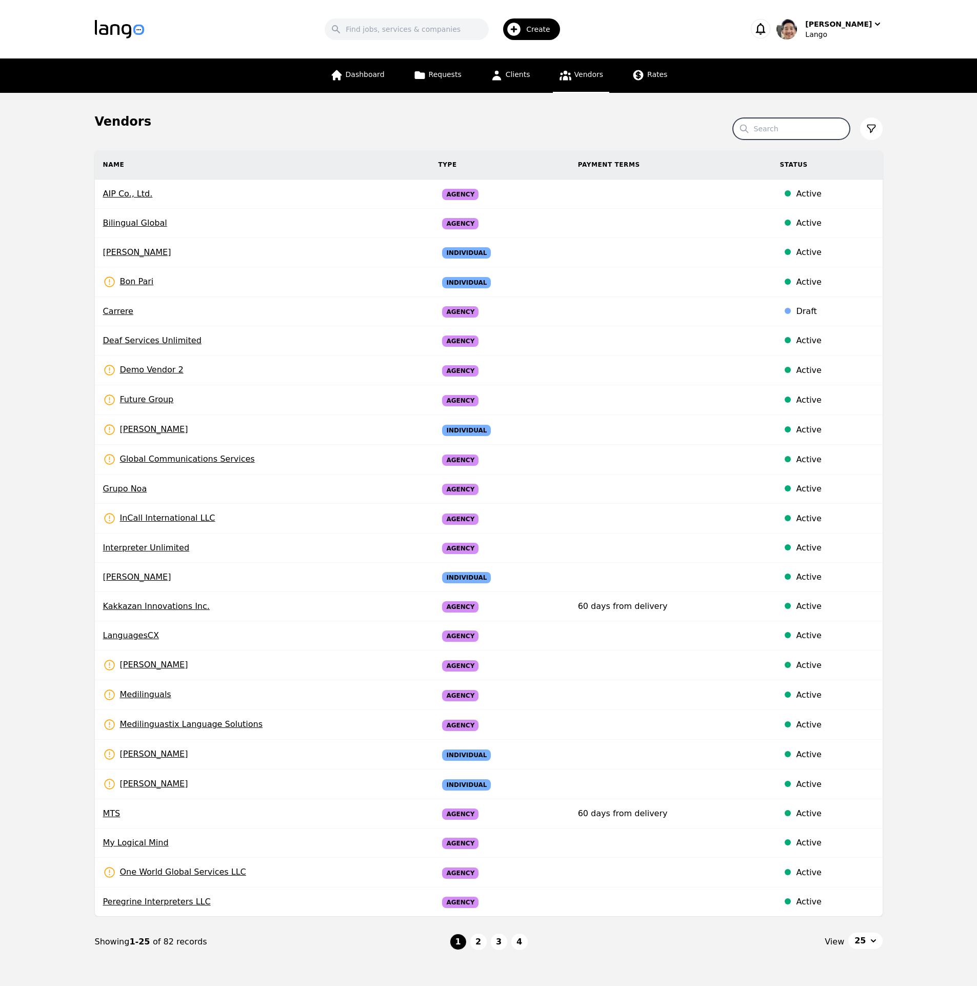
click at [789, 136] on input "Search" at bounding box center [791, 129] width 117 height 22
type input "[PERSON_NAME]"
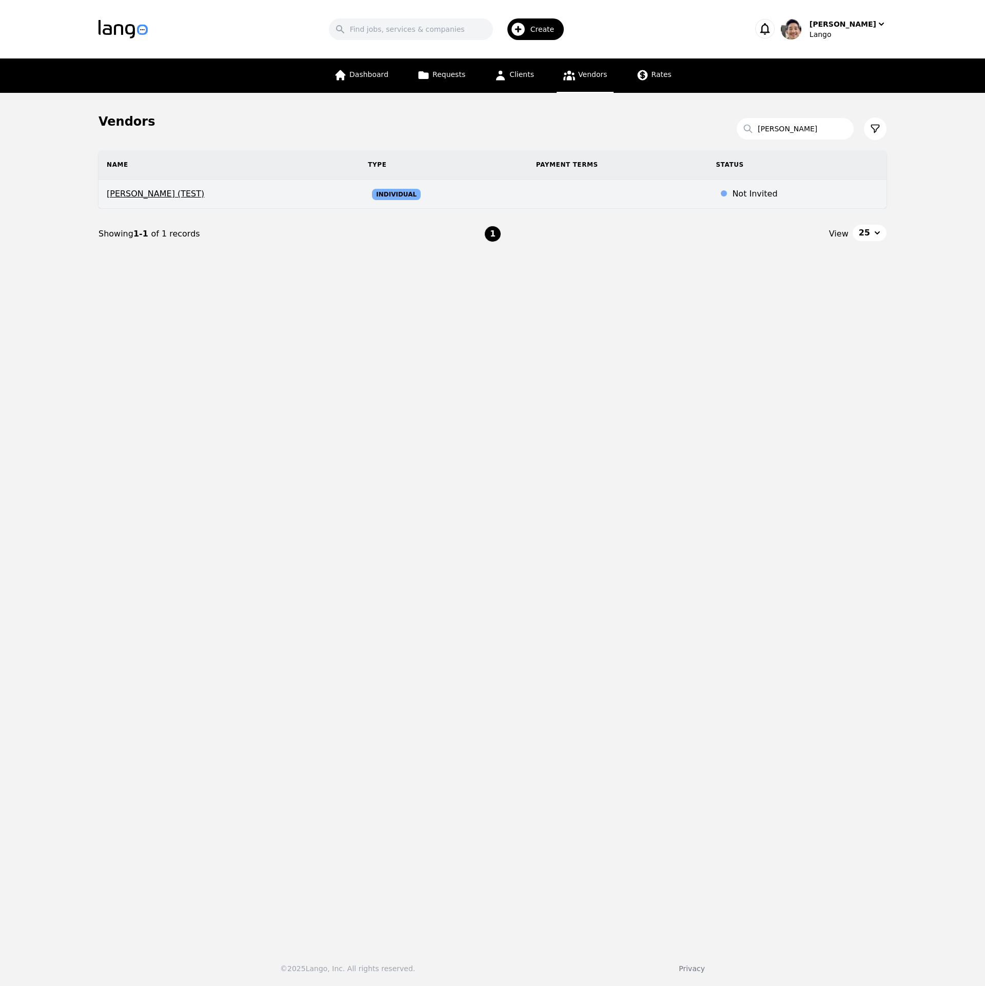
click at [187, 197] on span "[PERSON_NAME] (TEST)" at bounding box center [229, 194] width 245 height 12
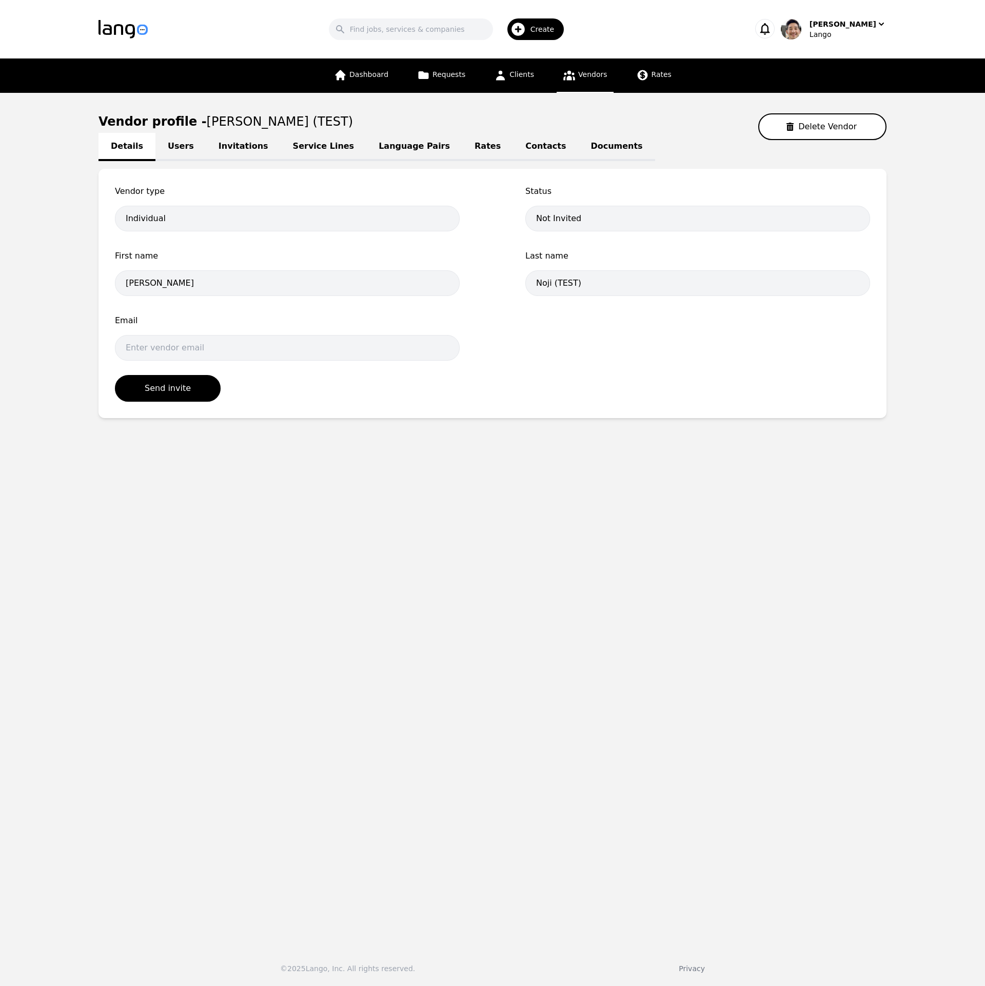
drag, startPoint x: 165, startPoint y: 147, endPoint x: 202, endPoint y: 145, distance: 36.5
click at [166, 147] on link "Users" at bounding box center [180, 147] width 51 height 28
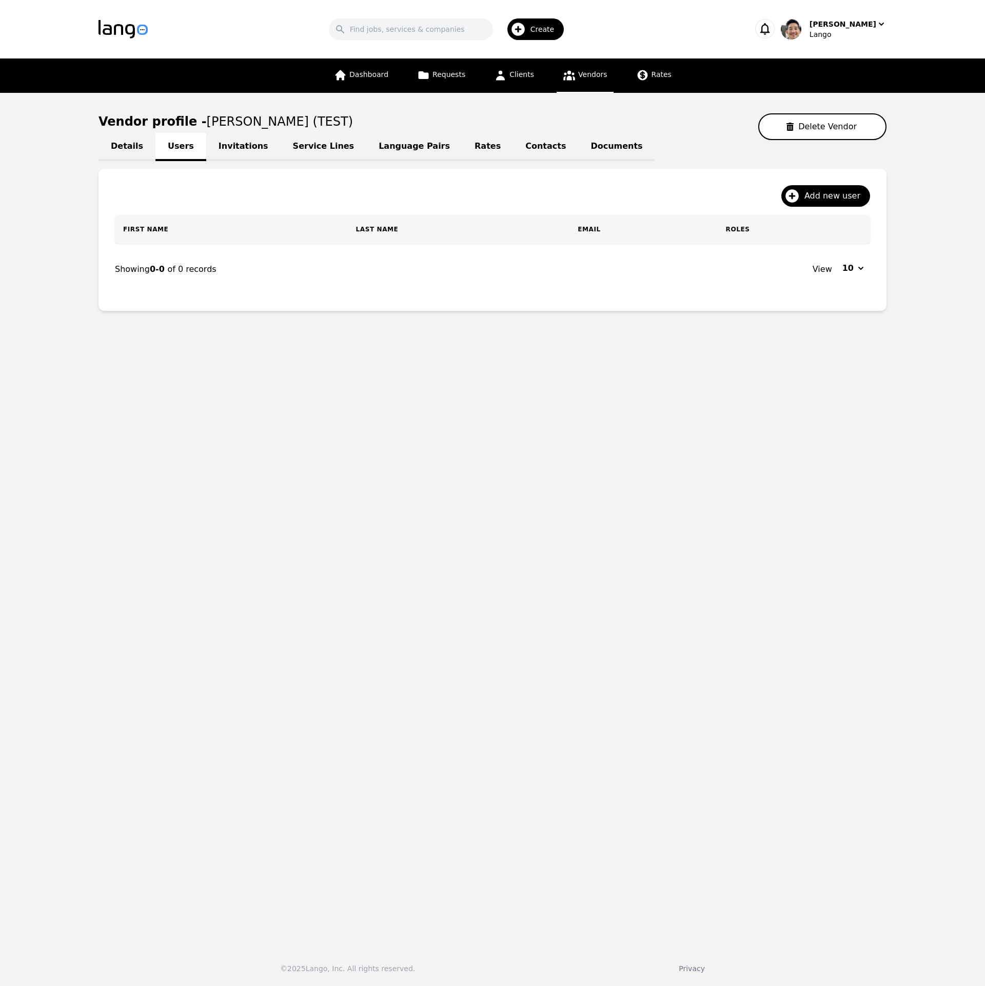
click at [224, 145] on link "Invitations" at bounding box center [243, 147] width 74 height 28
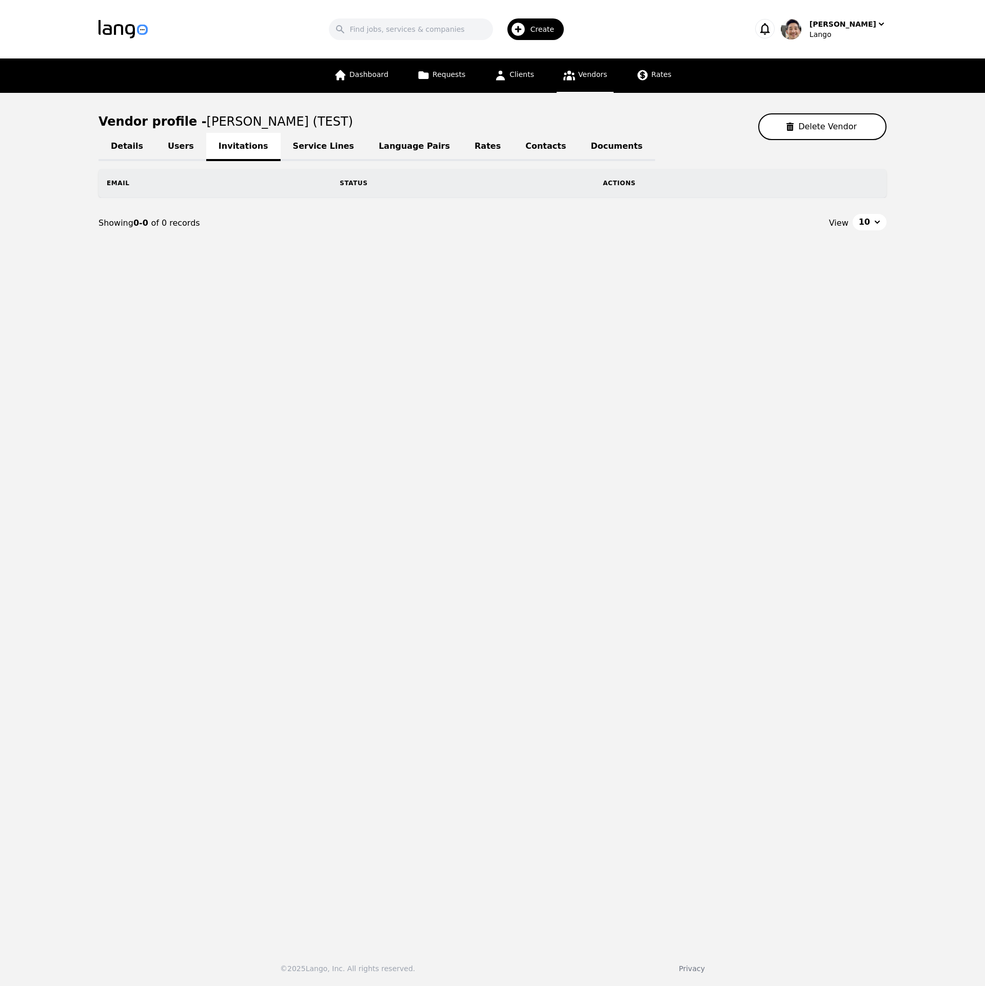
click at [326, 146] on link "Service Lines" at bounding box center [324, 147] width 86 height 28
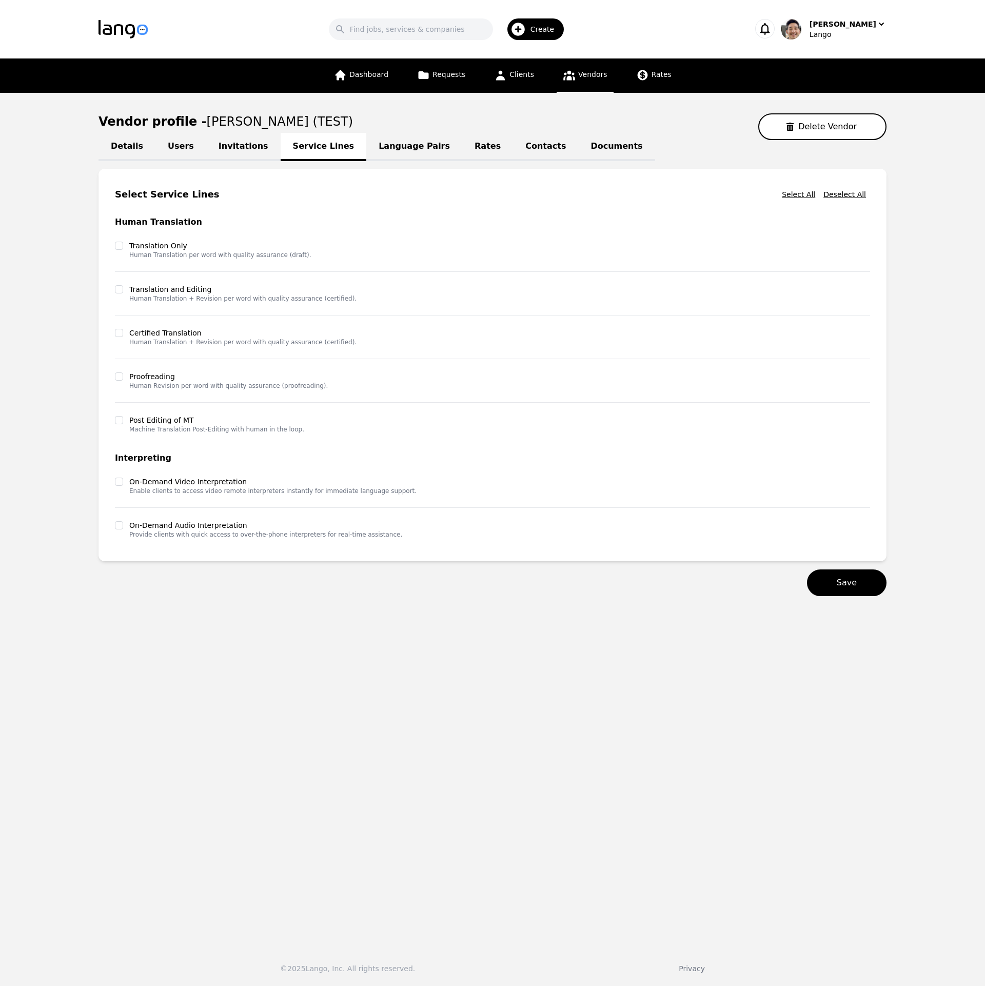
click at [377, 145] on link "Language Pairs" at bounding box center [414, 147] width 96 height 28
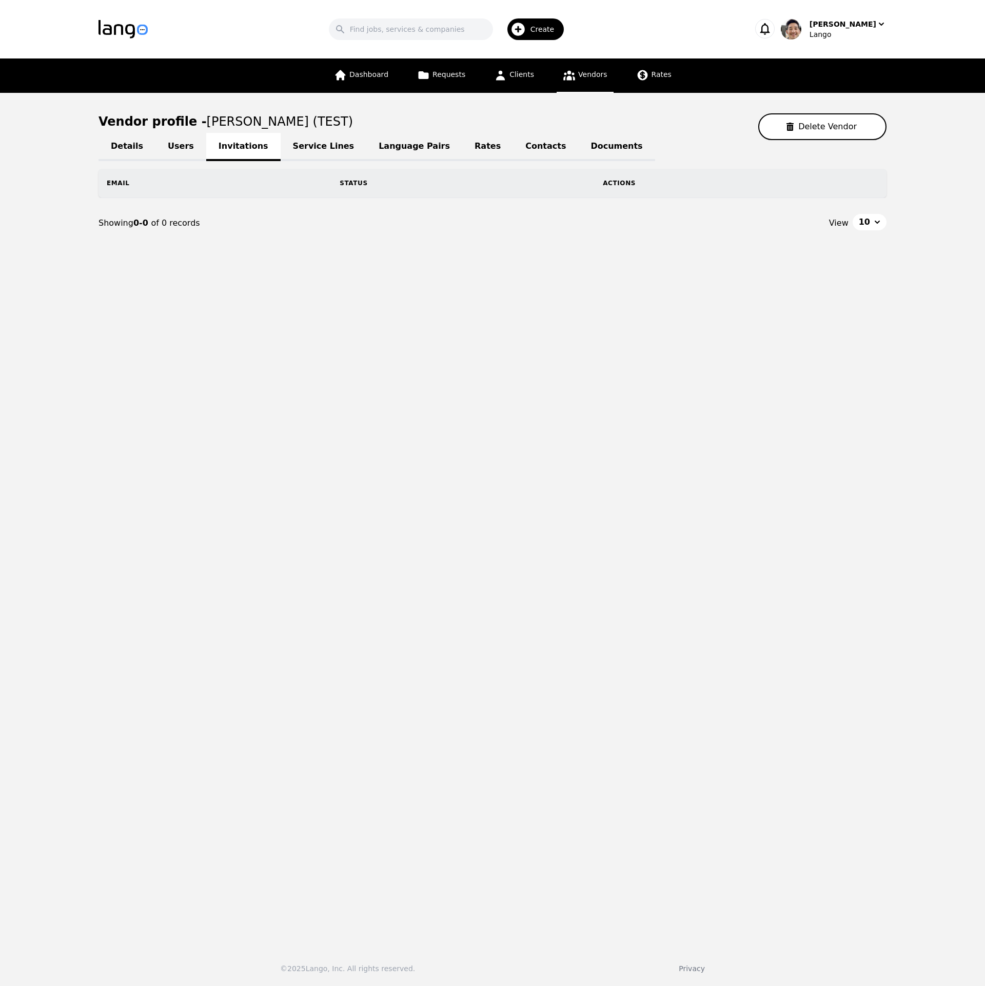
drag, startPoint x: 508, startPoint y: 101, endPoint x: 507, endPoint y: 107, distance: 6.3
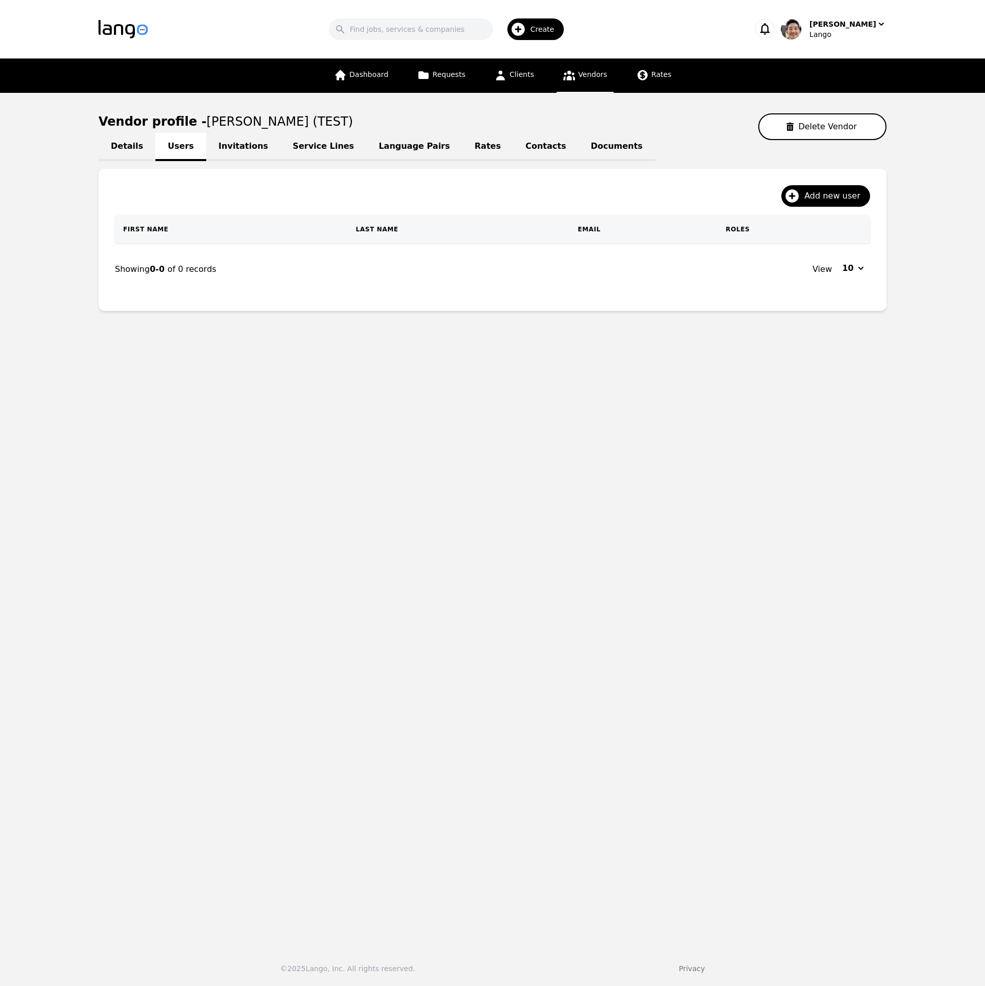
drag, startPoint x: 510, startPoint y: 106, endPoint x: 519, endPoint y: 107, distance: 9.2
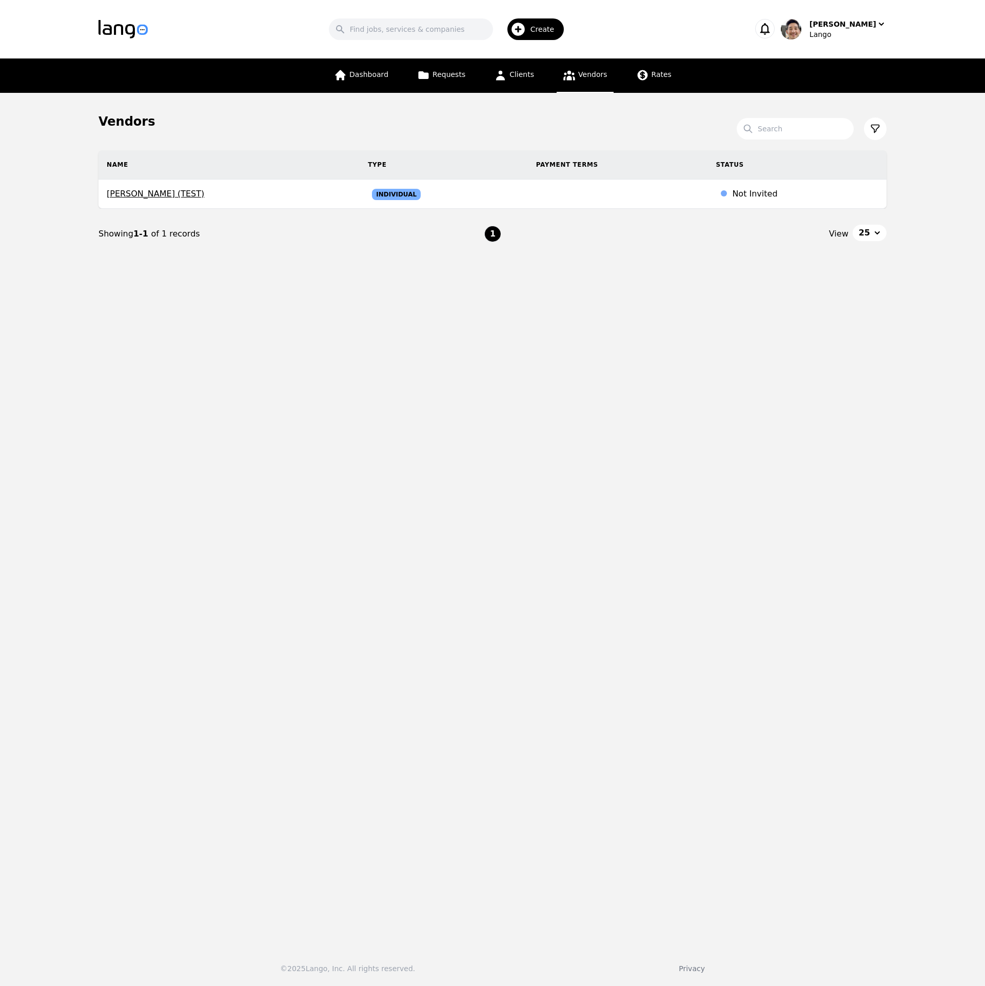
click at [589, 68] on link "Vendors" at bounding box center [584, 75] width 56 height 34
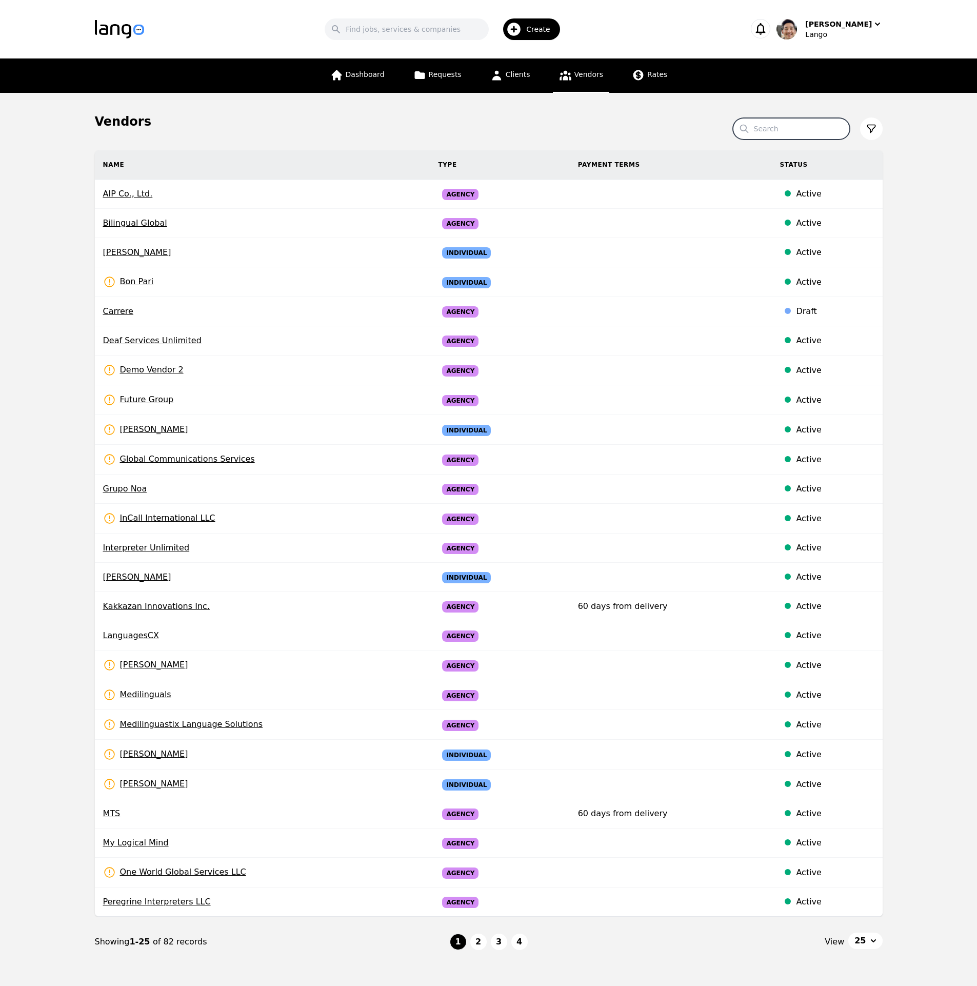
click at [786, 128] on input "Search" at bounding box center [791, 129] width 117 height 22
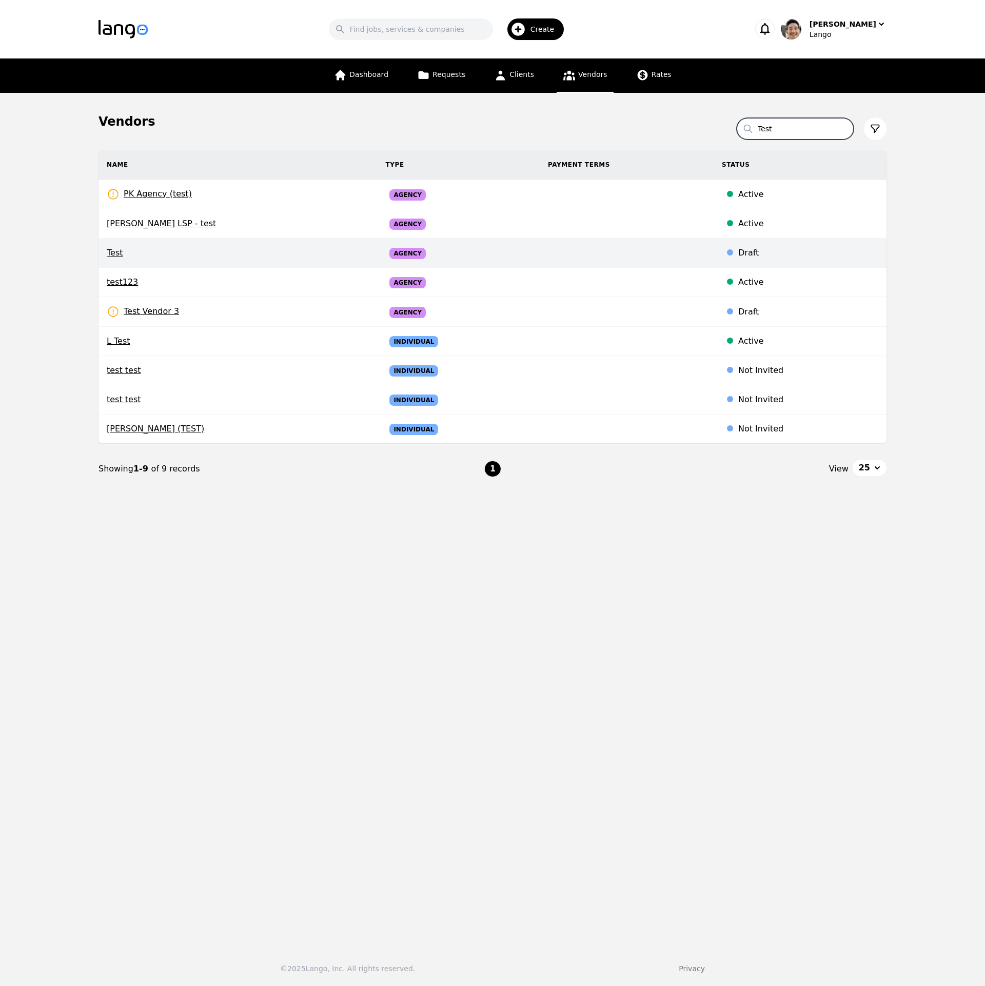
type input "Test"
click at [282, 251] on span "Test" at bounding box center [238, 253] width 262 height 12
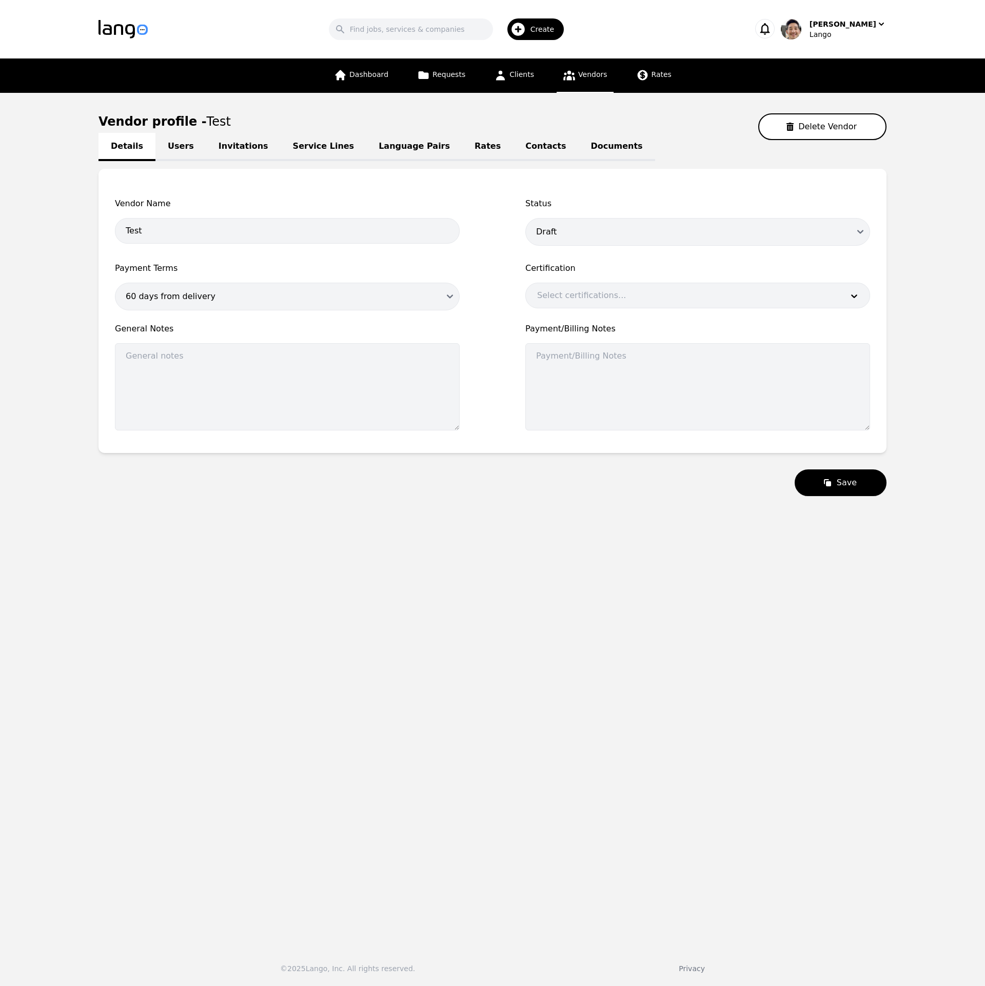
click at [383, 147] on link "Language Pairs" at bounding box center [414, 147] width 96 height 28
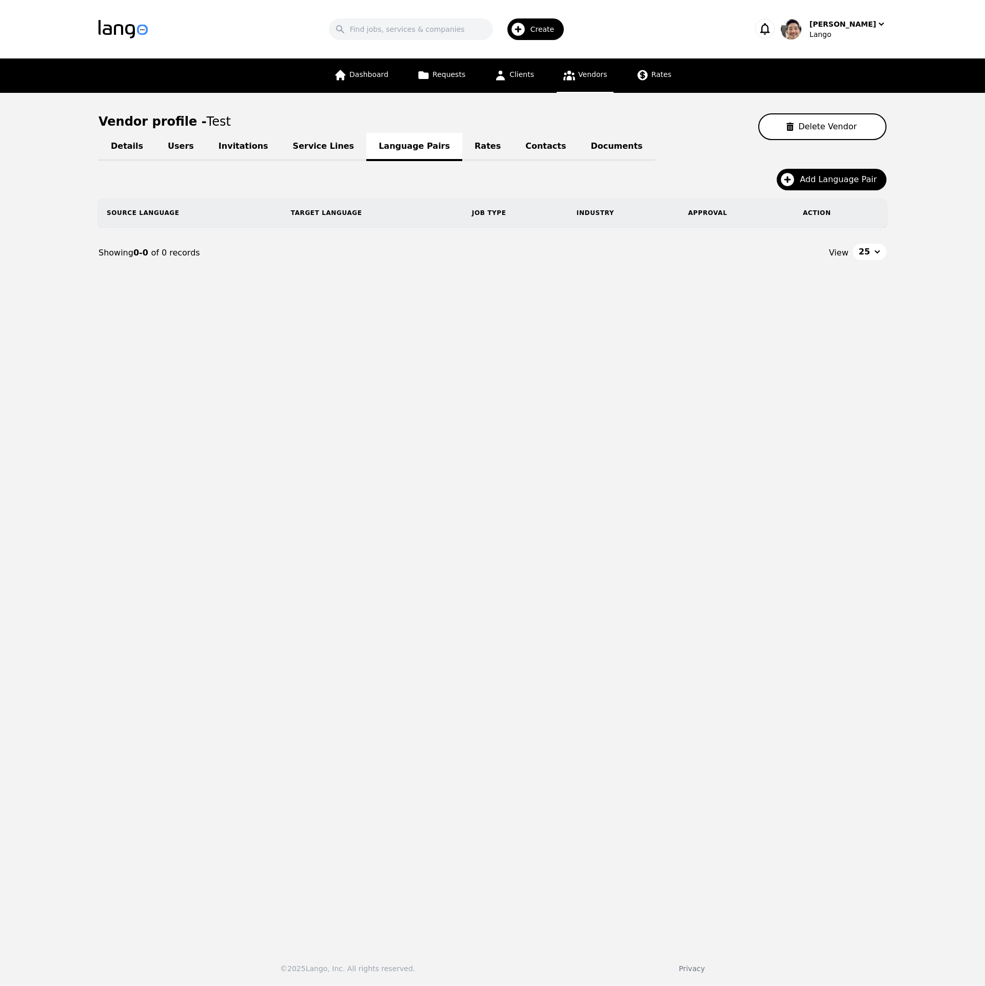
click at [318, 150] on link "Service Lines" at bounding box center [324, 147] width 86 height 28
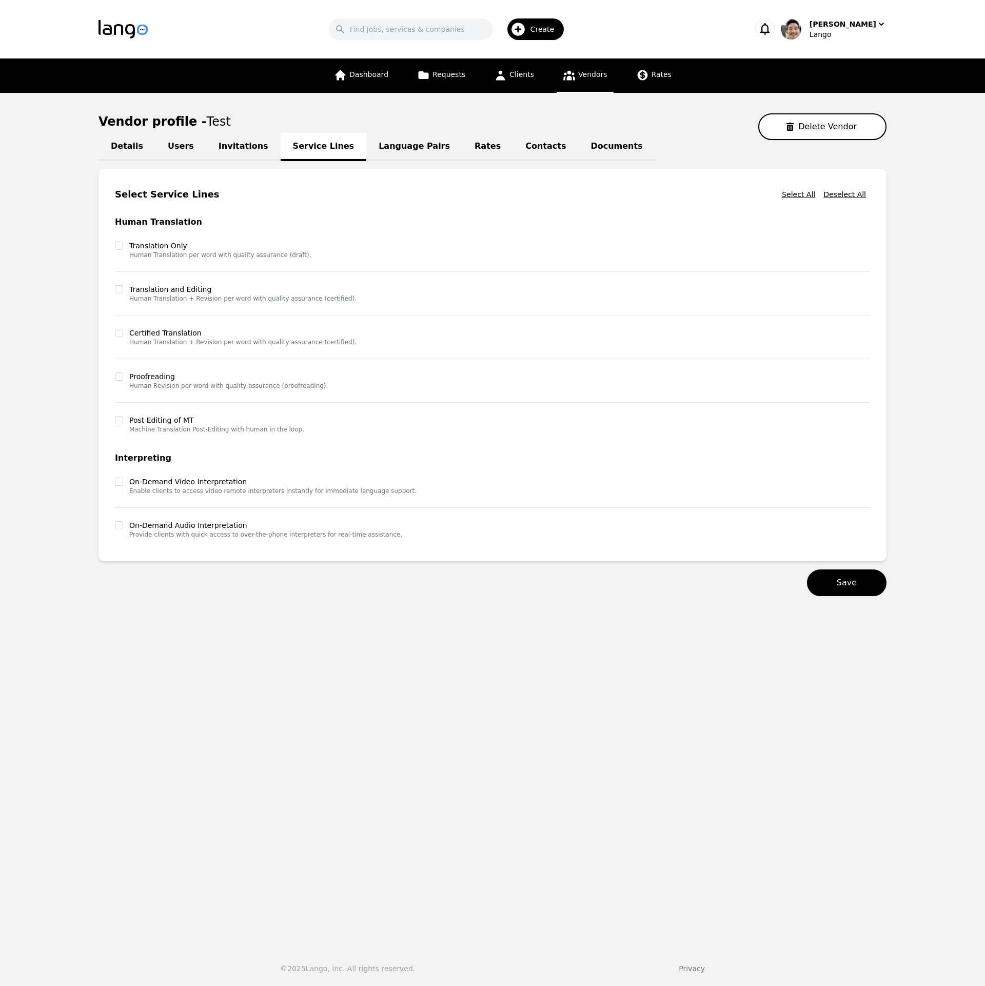
click at [235, 145] on link "Invitations" at bounding box center [243, 147] width 74 height 28
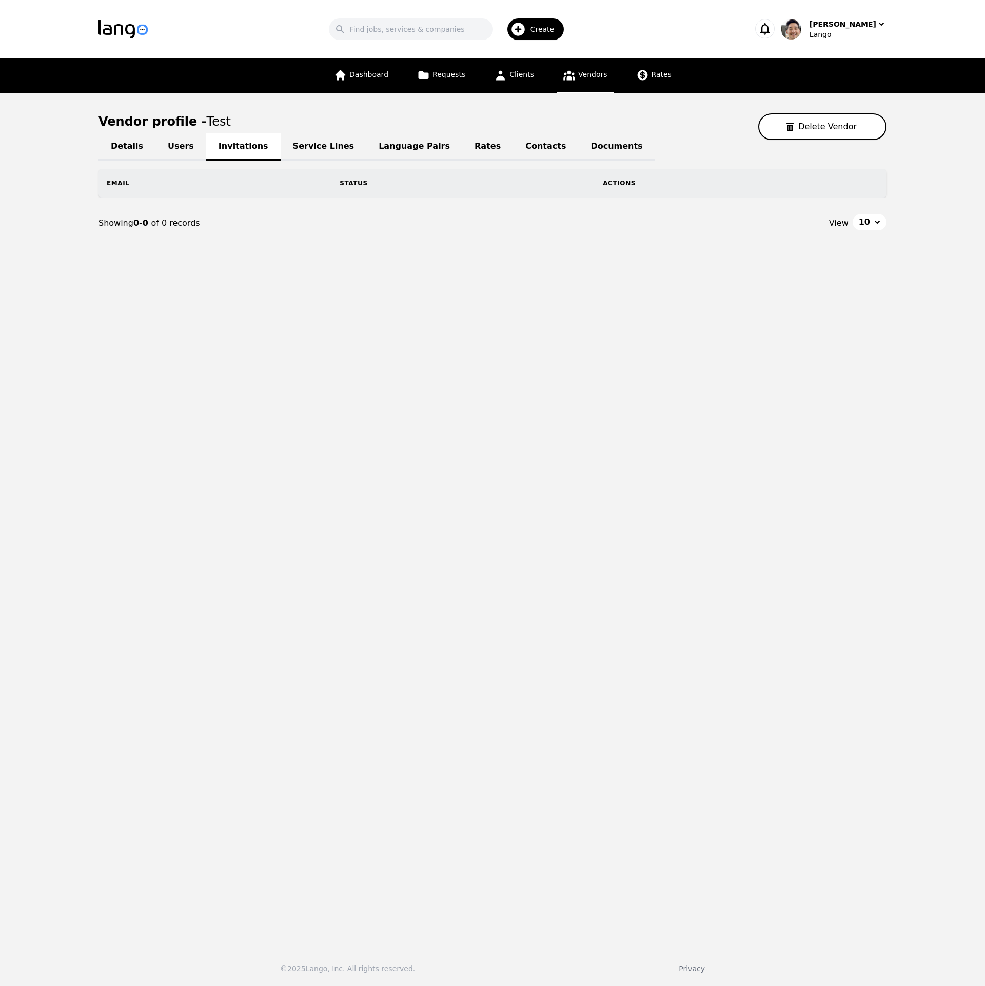
click at [707, 461] on main "Vendor profile - Test Delete Vendor Details Users Invitations Service Lines Lan…" at bounding box center [492, 516] width 985 height 846
click at [733, 270] on main "Vendor profile - Test Delete Vendor Details Users Invitations Service Lines Lan…" at bounding box center [492, 516] width 985 height 846
click at [583, 79] on link "Vendors" at bounding box center [584, 75] width 56 height 34
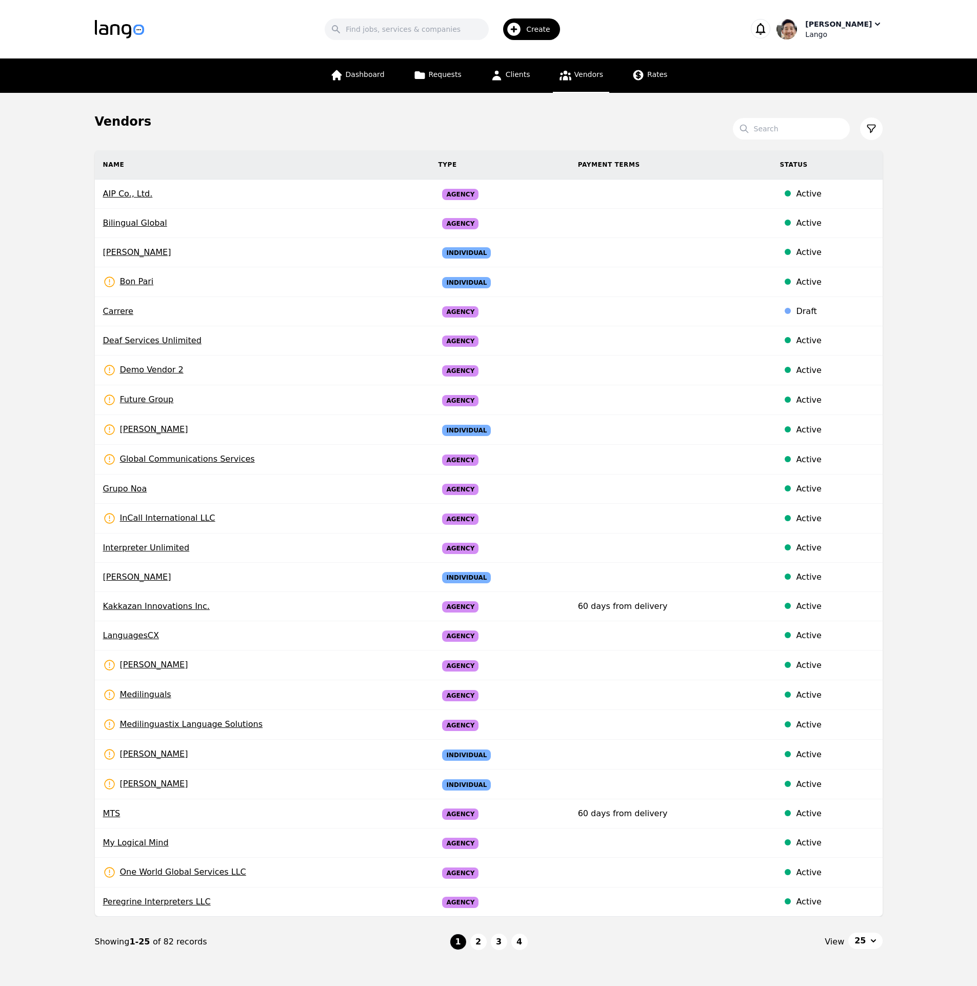
click at [841, 30] on div "Lango" at bounding box center [843, 34] width 77 height 10
click at [841, 87] on p "Switch Company" at bounding box center [833, 90] width 60 height 10
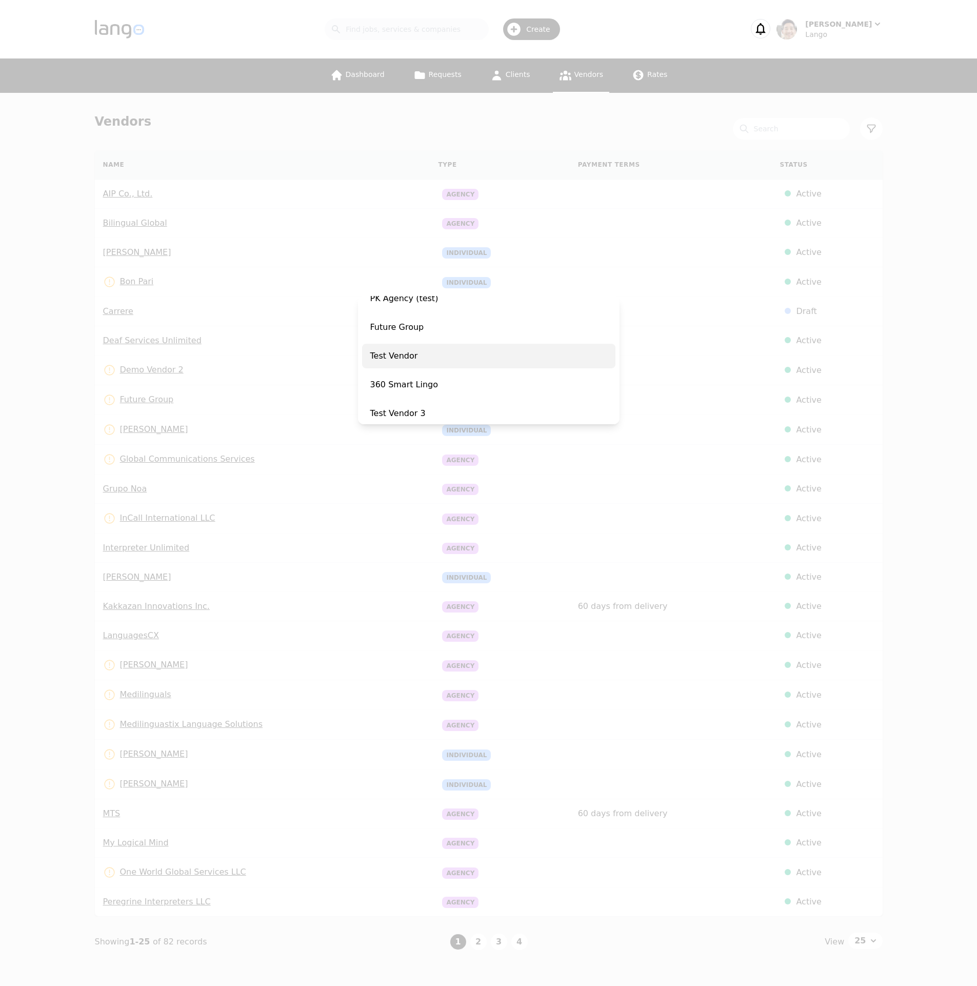
scroll to position [105, 0]
click at [447, 353] on span "Test Vendor" at bounding box center [488, 349] width 253 height 25
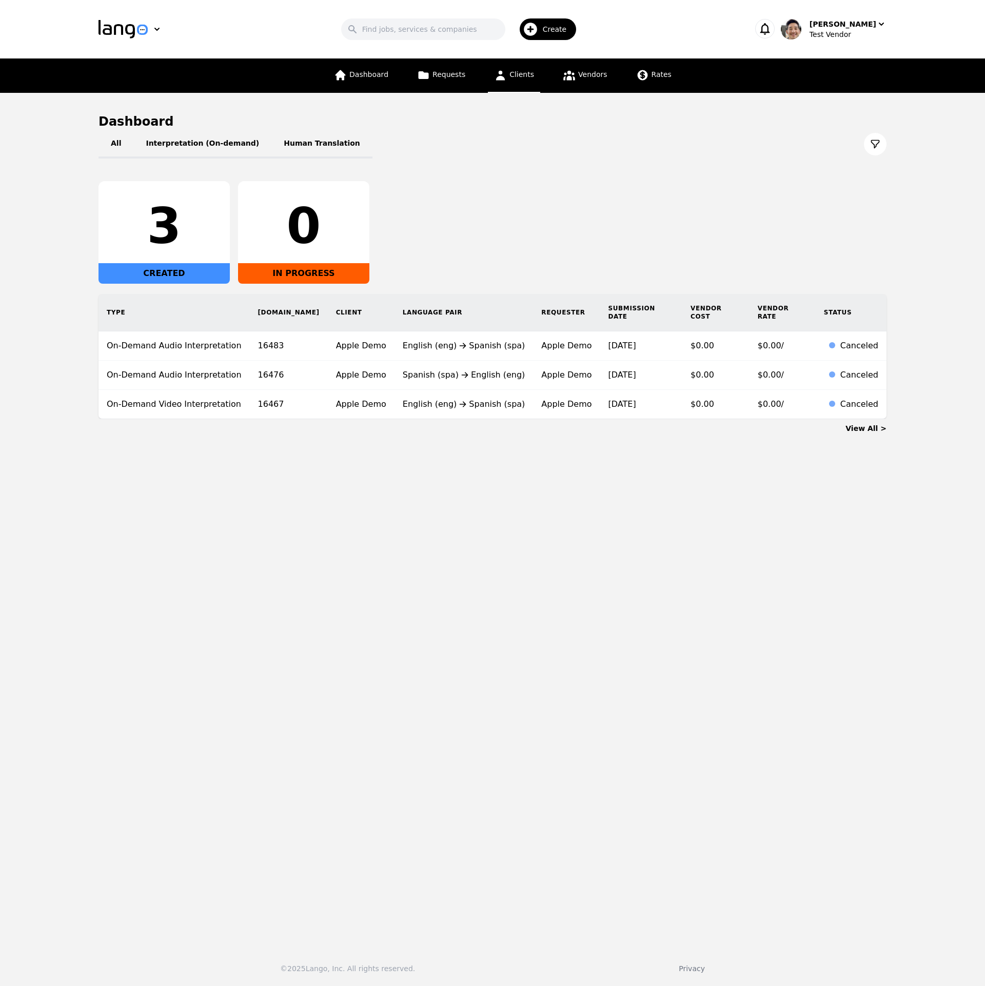
click at [523, 82] on link "Clients" at bounding box center [514, 75] width 52 height 34
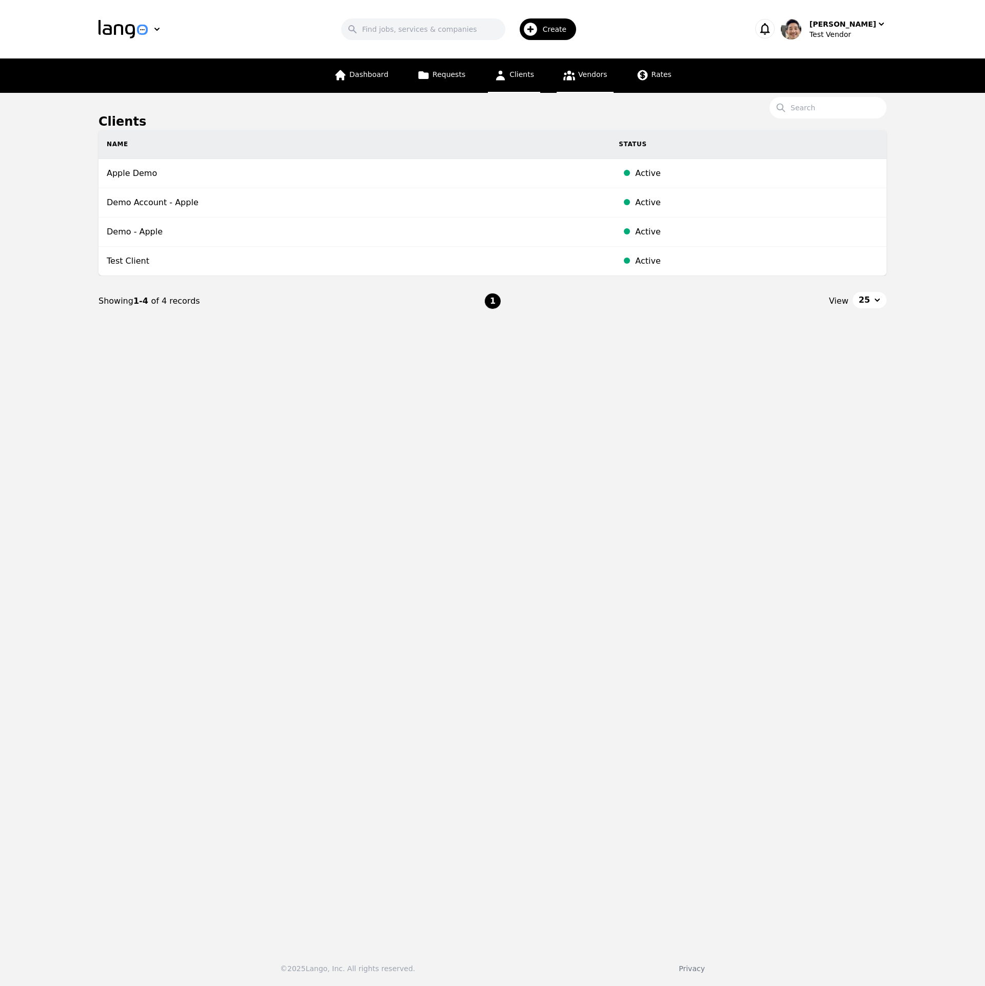
click at [593, 79] on link "Vendors" at bounding box center [584, 75] width 56 height 34
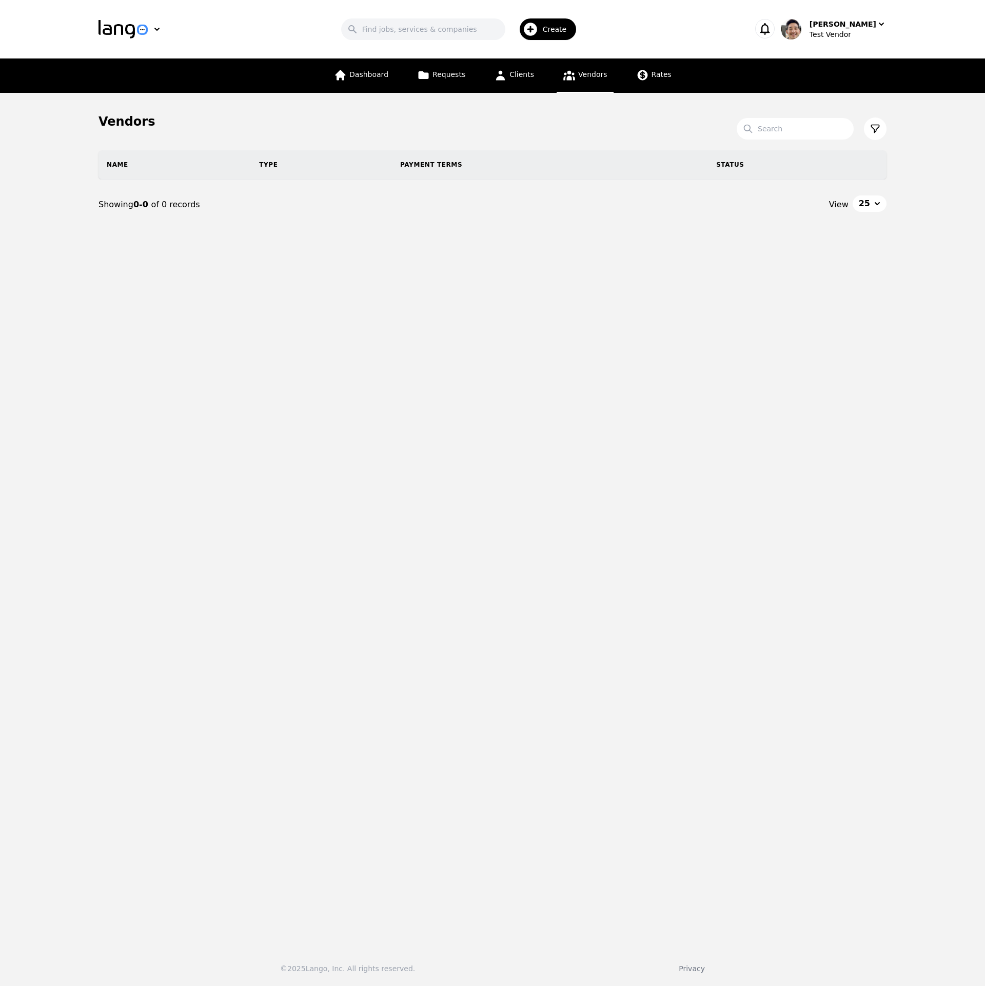
click at [587, 72] on span "Vendors" at bounding box center [592, 74] width 29 height 8
click at [517, 76] on span "Clients" at bounding box center [521, 74] width 25 height 8
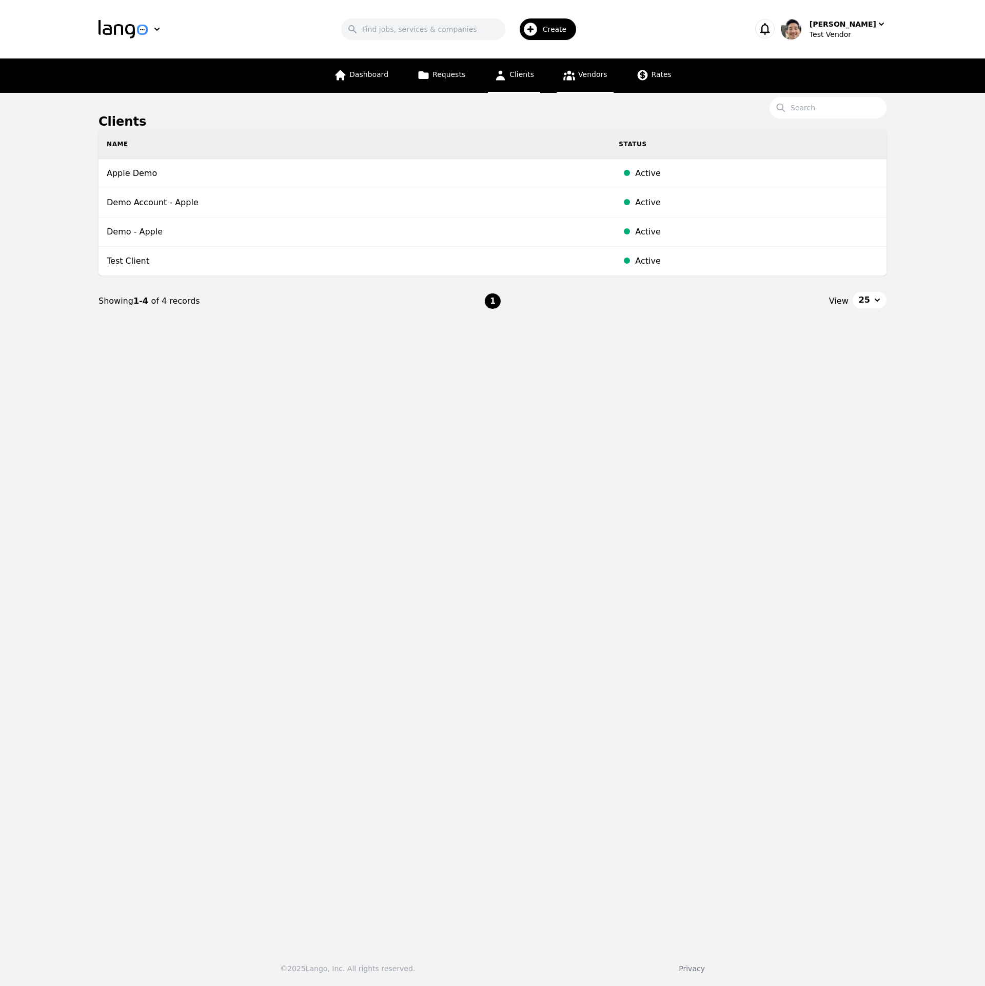
click at [578, 77] on span "Vendors" at bounding box center [592, 74] width 29 height 8
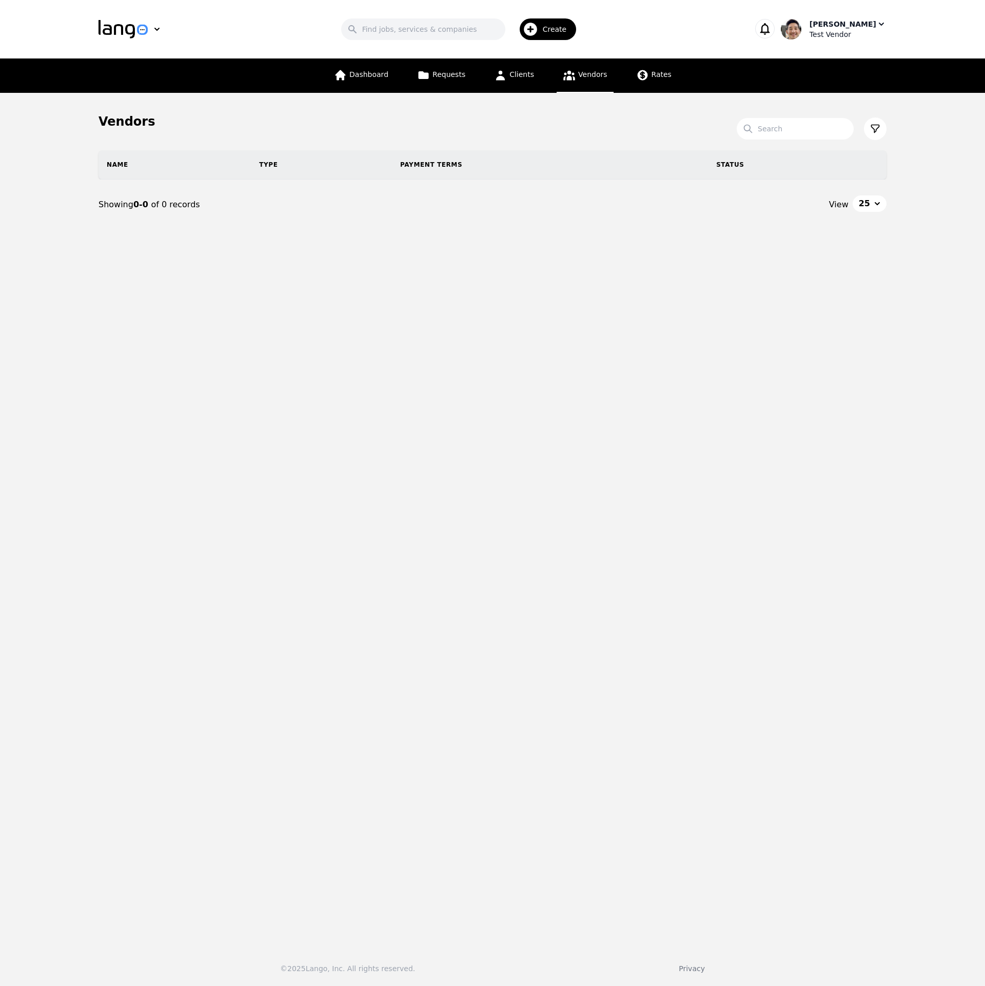
click at [856, 32] on div "Test Vendor" at bounding box center [847, 34] width 77 height 10
click at [846, 90] on p "Switch Company" at bounding box center [836, 90] width 60 height 10
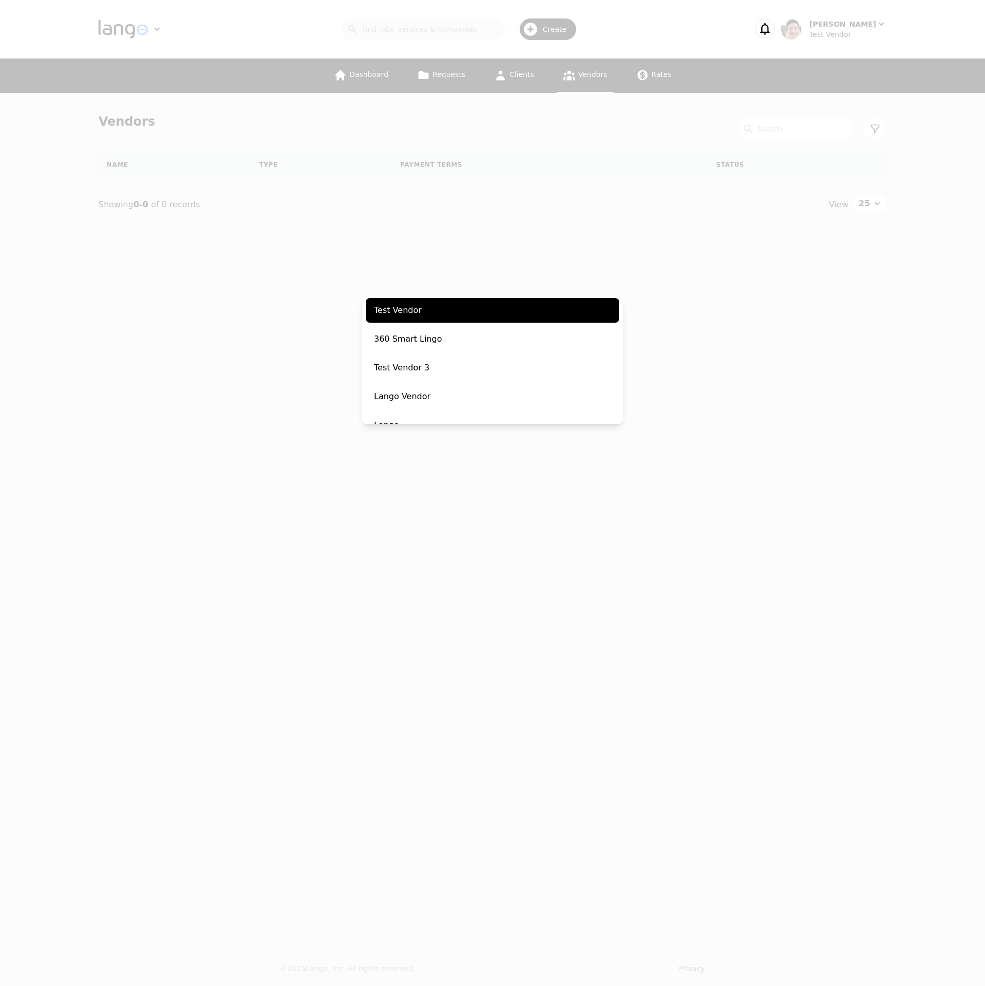
scroll to position [161, 0]
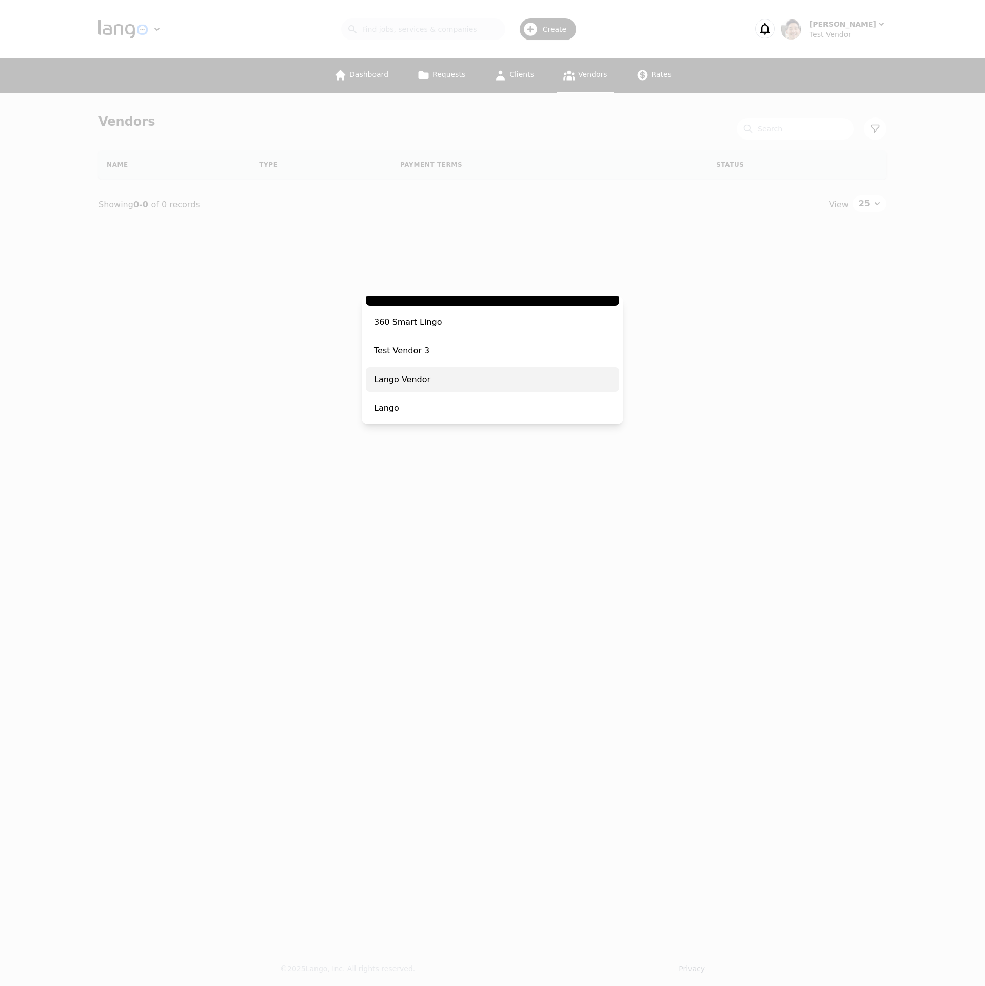
click at [505, 378] on span "Lango Vendor" at bounding box center [492, 379] width 253 height 25
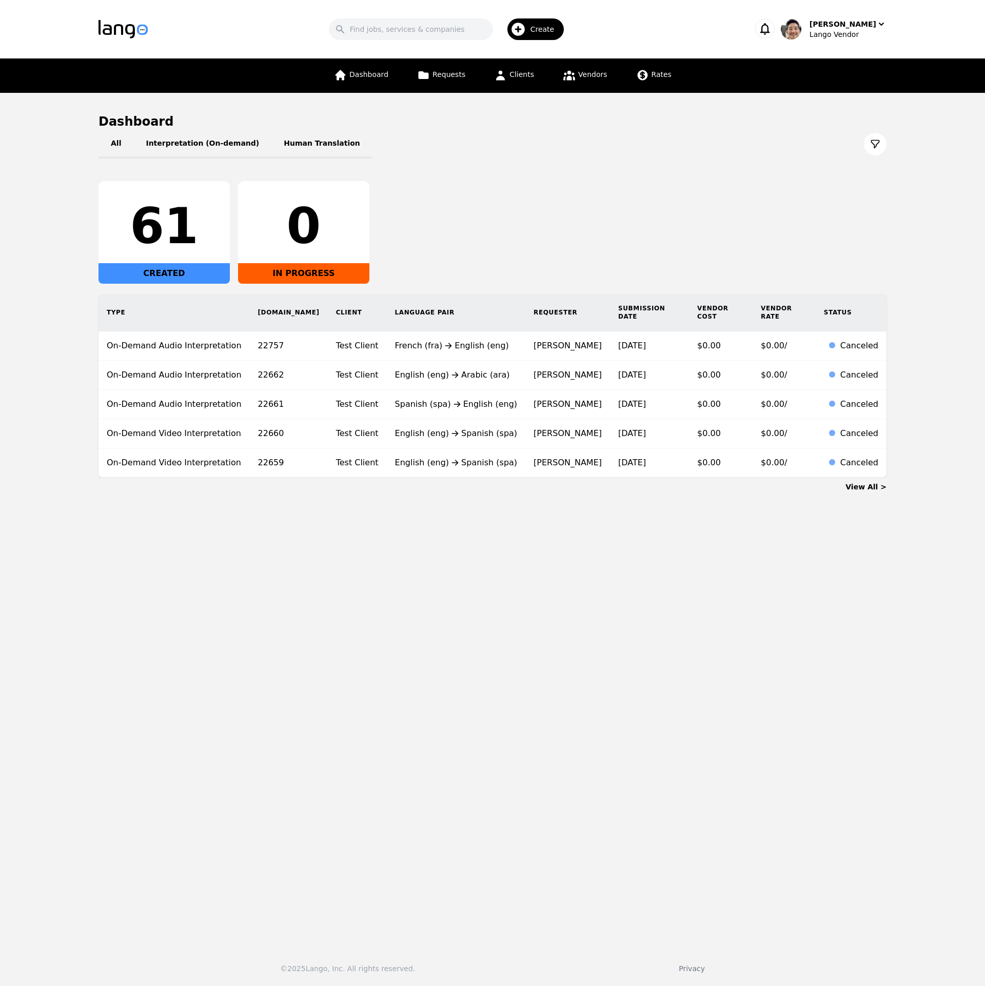
click at [766, 170] on div "All Interpretation (On-demand) Human Translation 61 CREATED 0 IN PROGRESS Type …" at bounding box center [492, 304] width 788 height 348
click at [601, 76] on span "Vendors" at bounding box center [592, 74] width 29 height 8
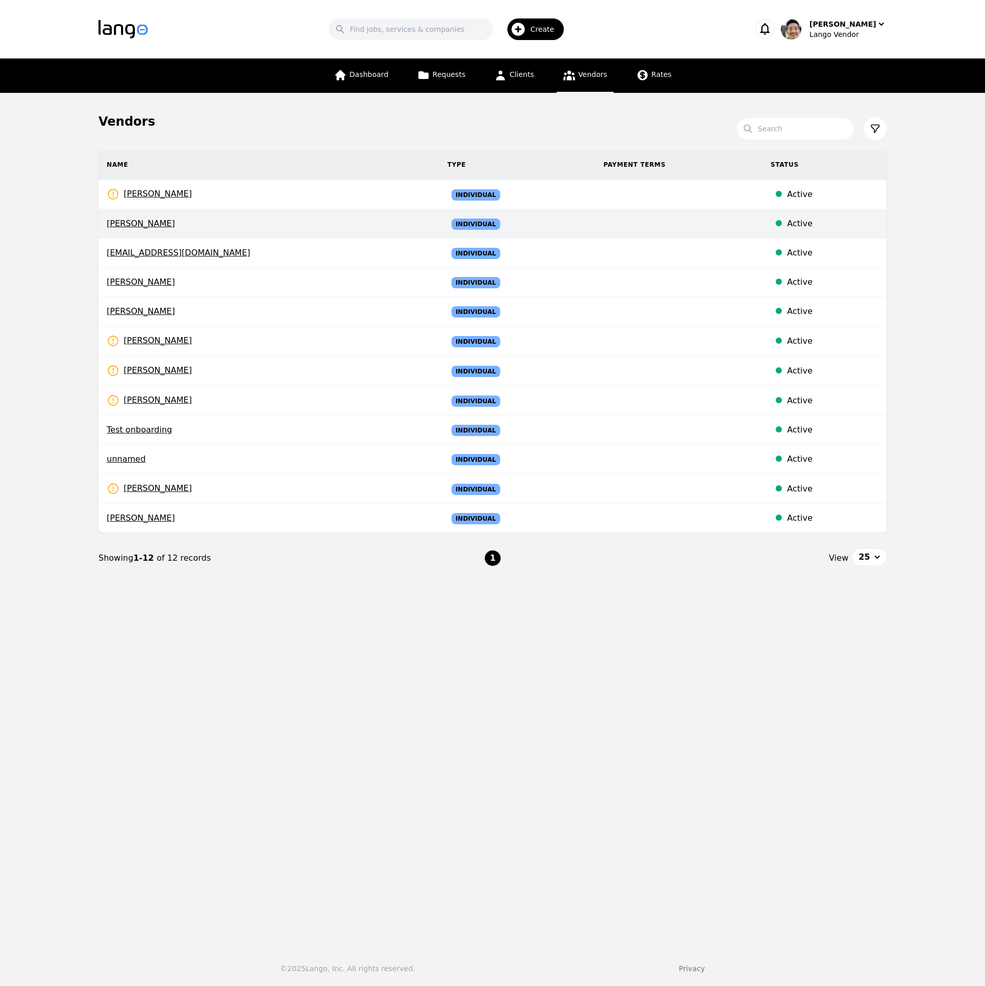
click at [454, 217] on td "Individual" at bounding box center [517, 223] width 156 height 29
select select "active"
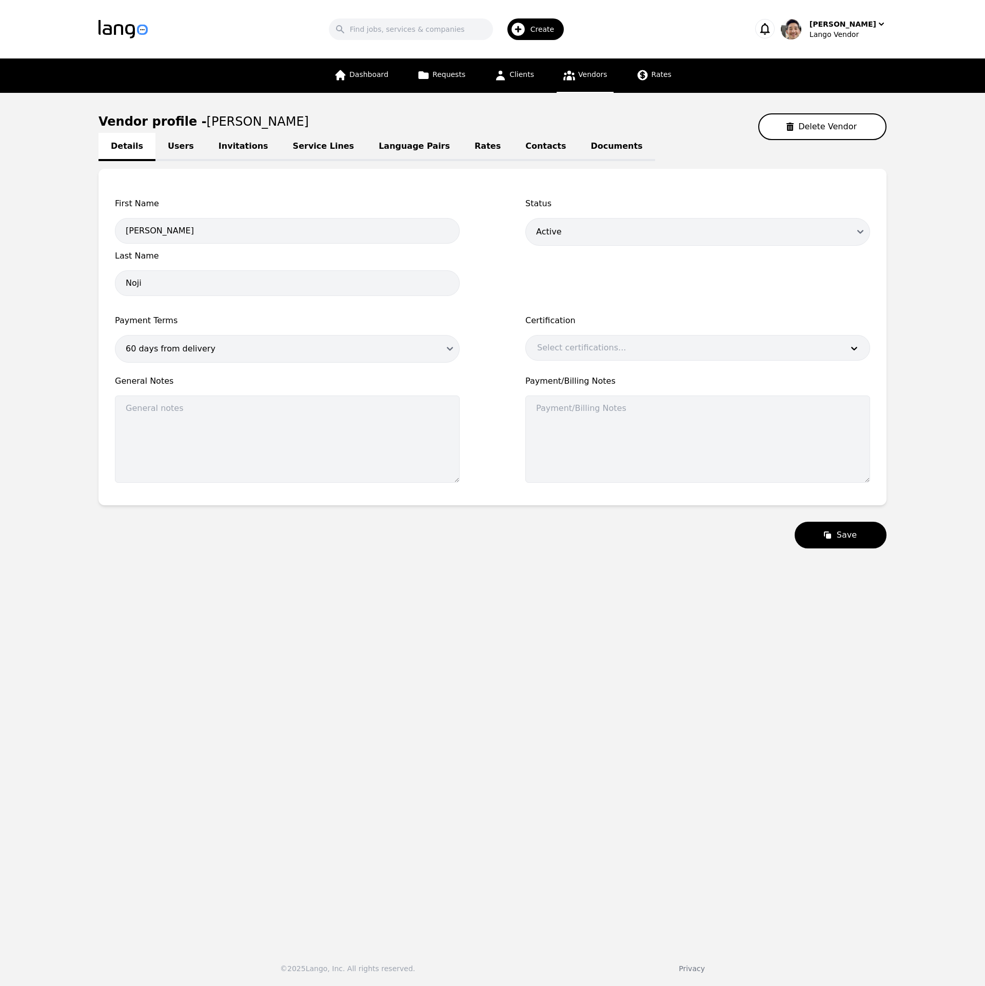
click at [189, 156] on link "Users" at bounding box center [180, 147] width 51 height 28
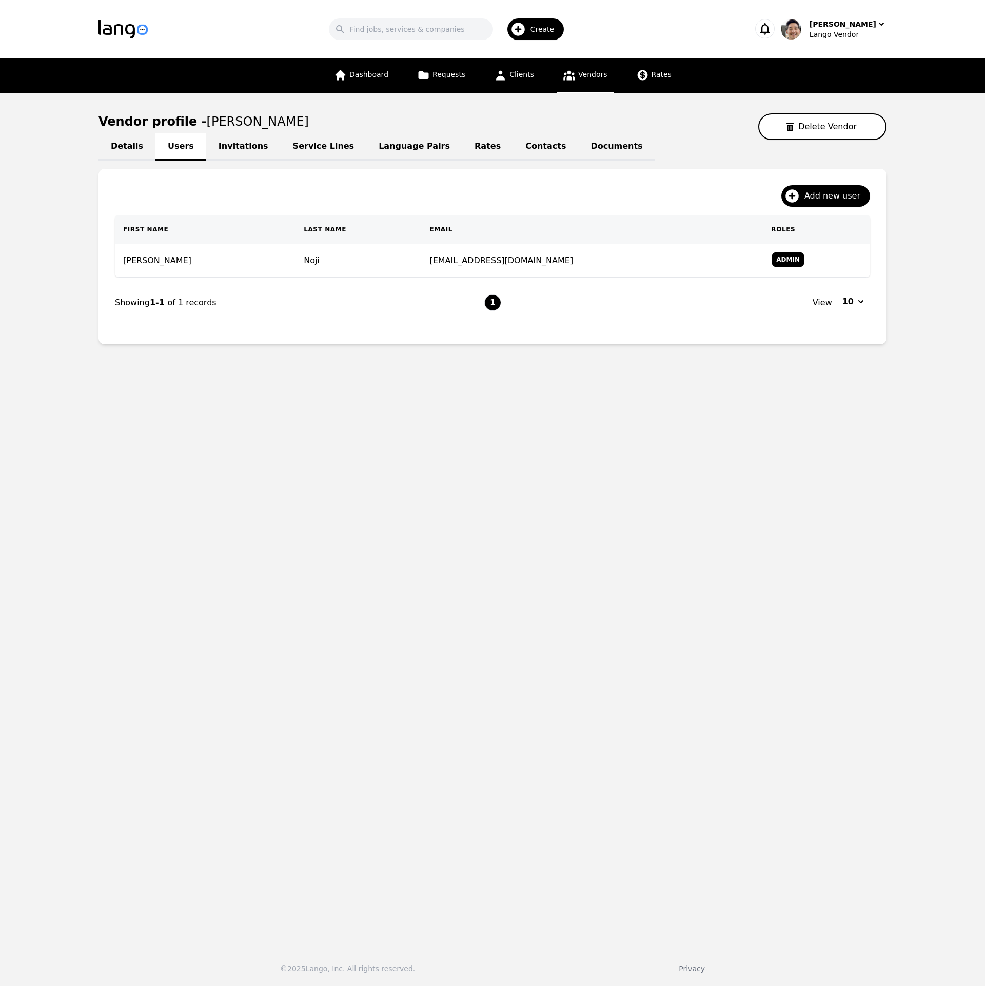
click at [239, 146] on link "Invitations" at bounding box center [243, 147] width 74 height 28
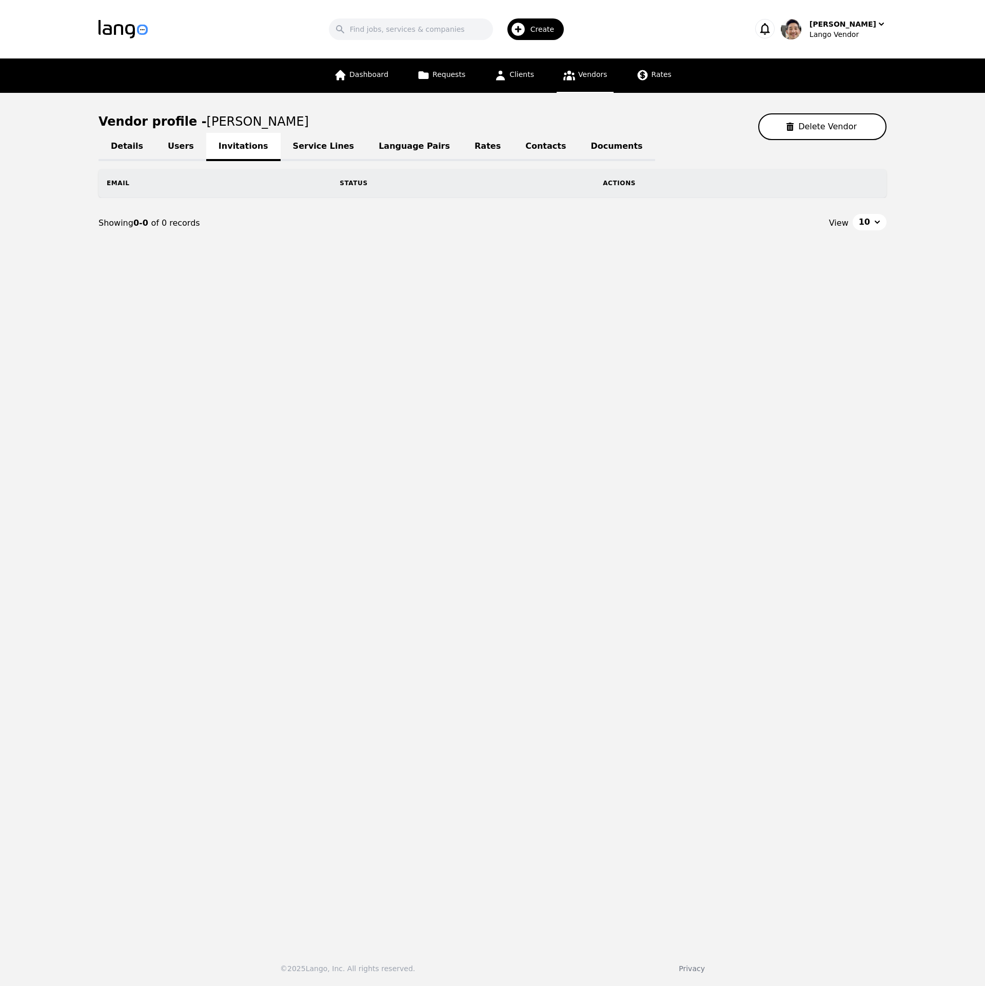
click at [136, 144] on link "Details" at bounding box center [126, 147] width 57 height 28
select select "active"
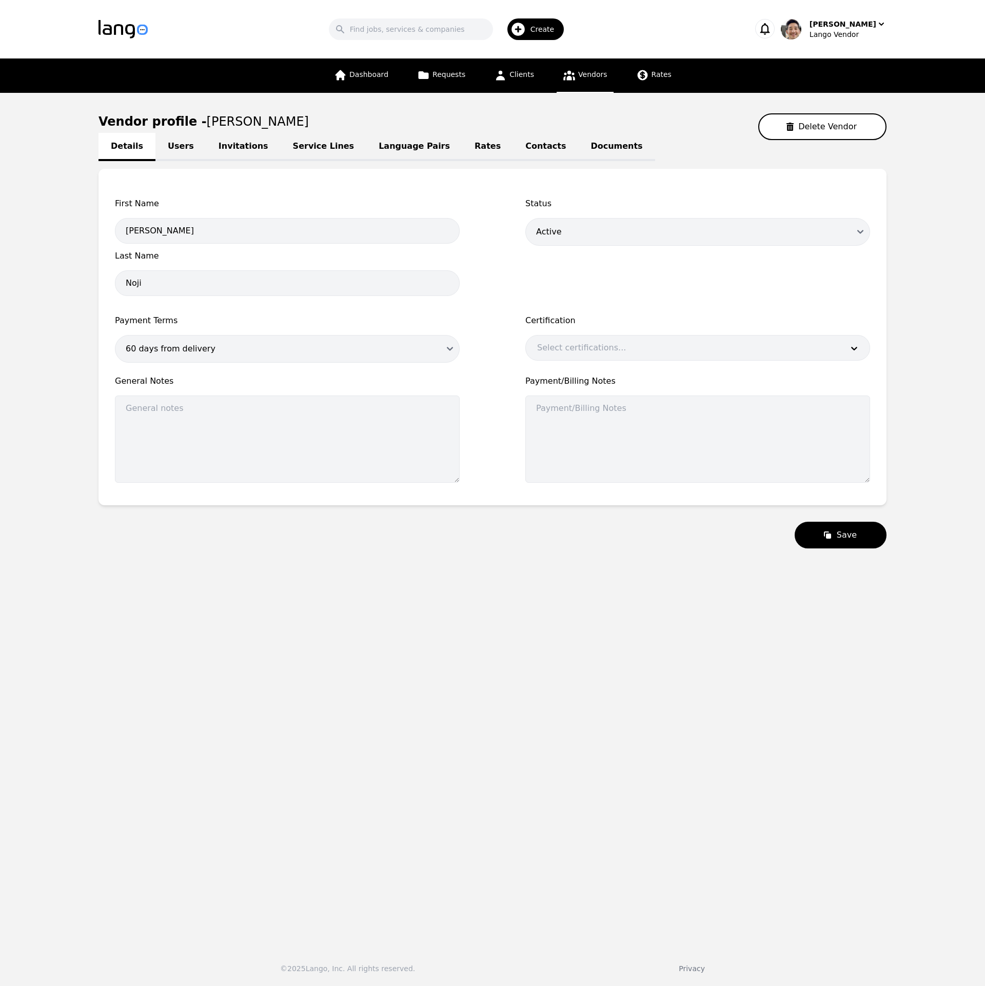
click at [569, 76] on icon at bounding box center [569, 75] width 13 height 13
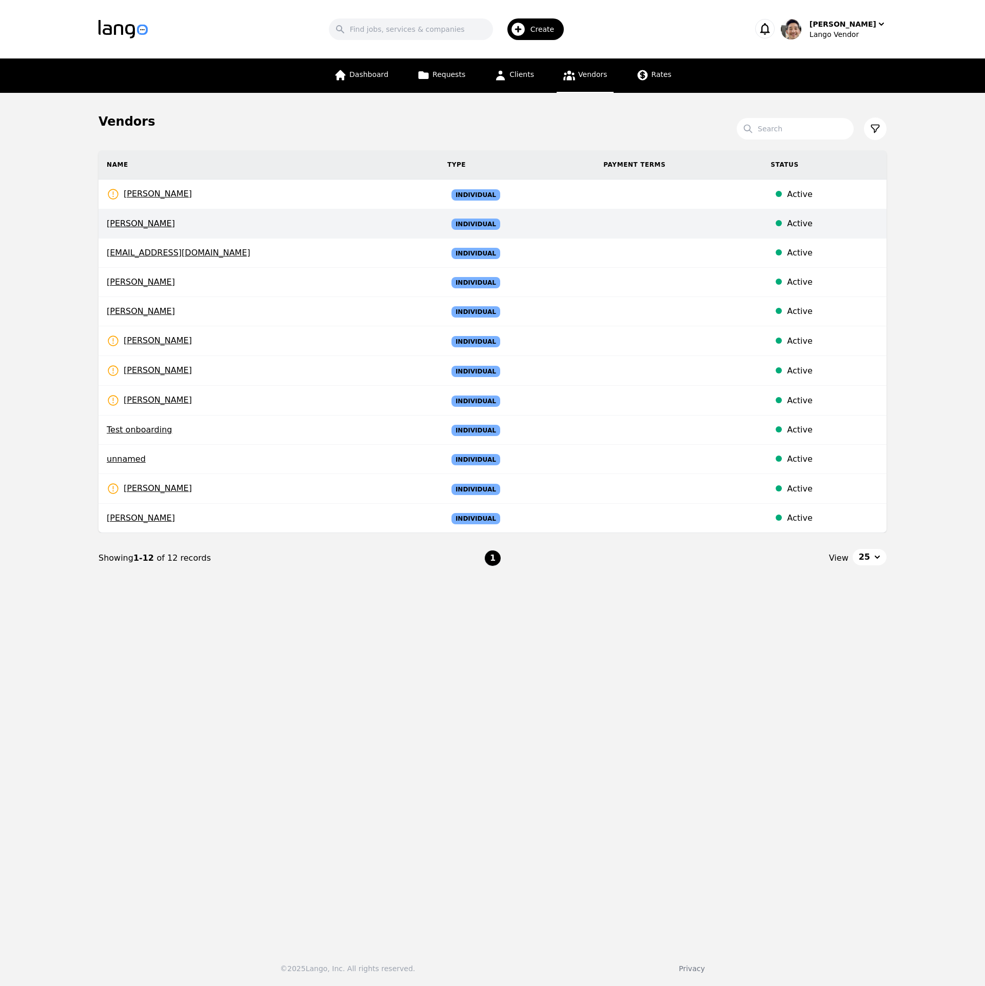
click at [251, 229] on td "[PERSON_NAME]" at bounding box center [268, 223] width 341 height 29
select select "active"
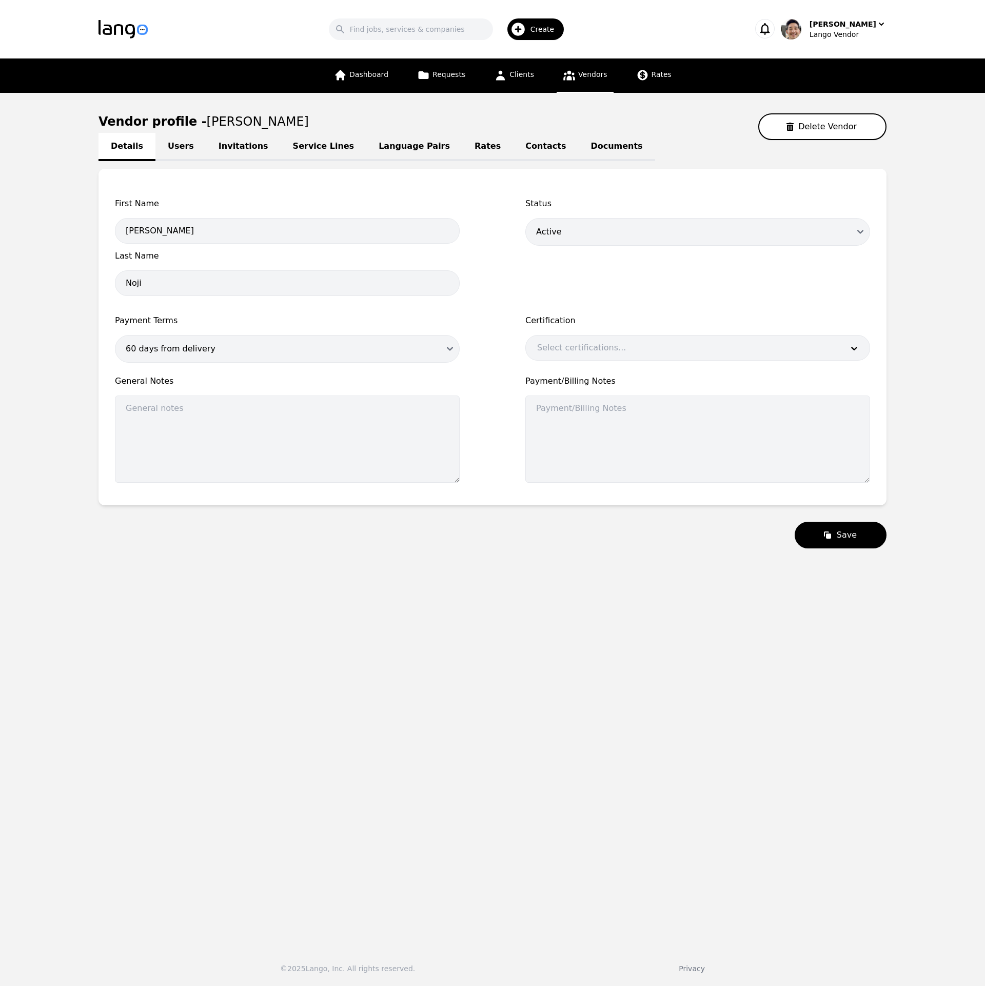
click at [222, 149] on link "Invitations" at bounding box center [243, 147] width 74 height 28
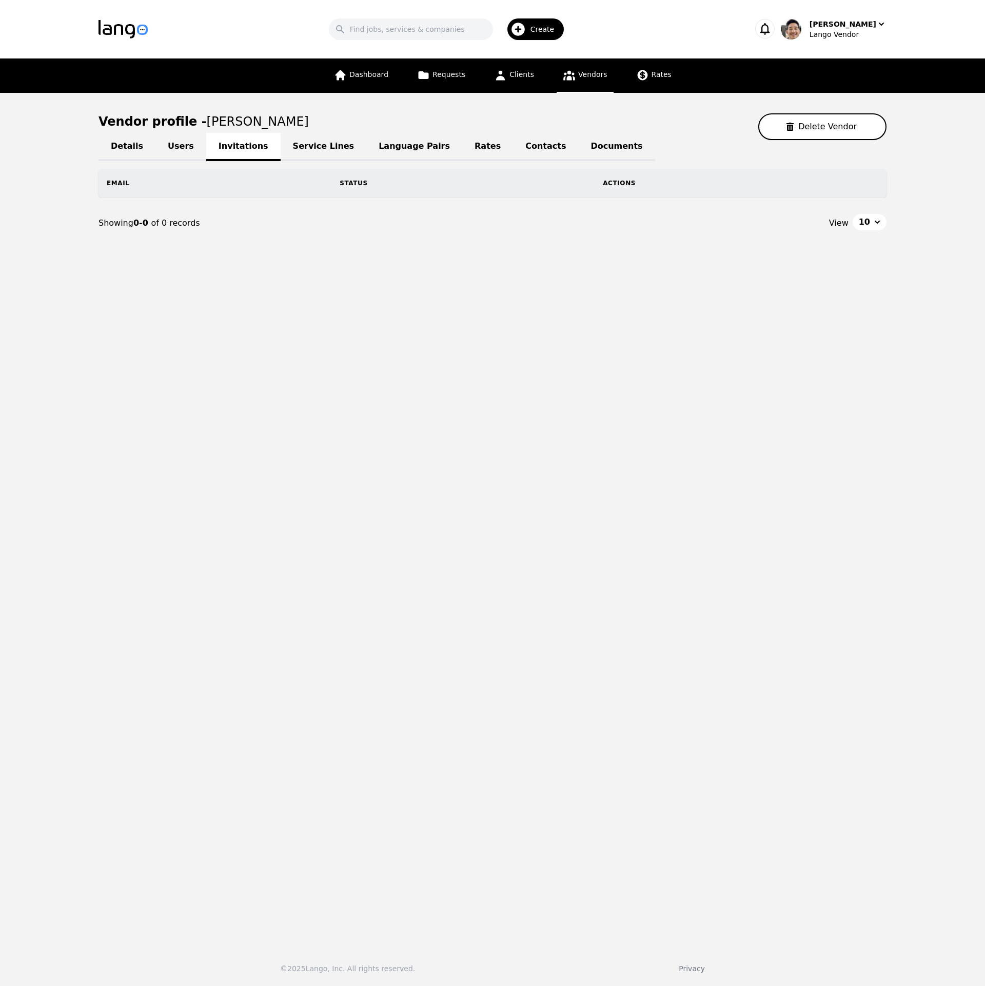
click at [310, 152] on link "Service Lines" at bounding box center [324, 147] width 86 height 28
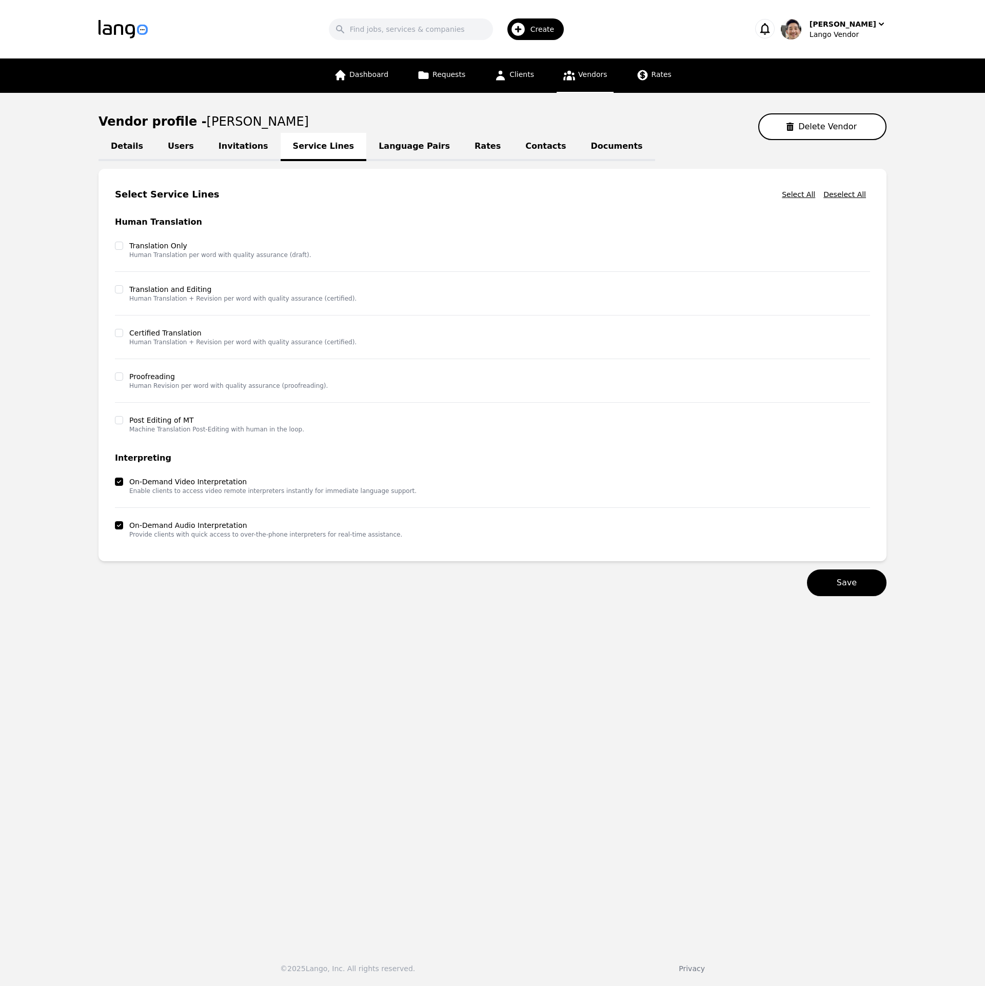
click at [379, 153] on link "Language Pairs" at bounding box center [414, 147] width 96 height 28
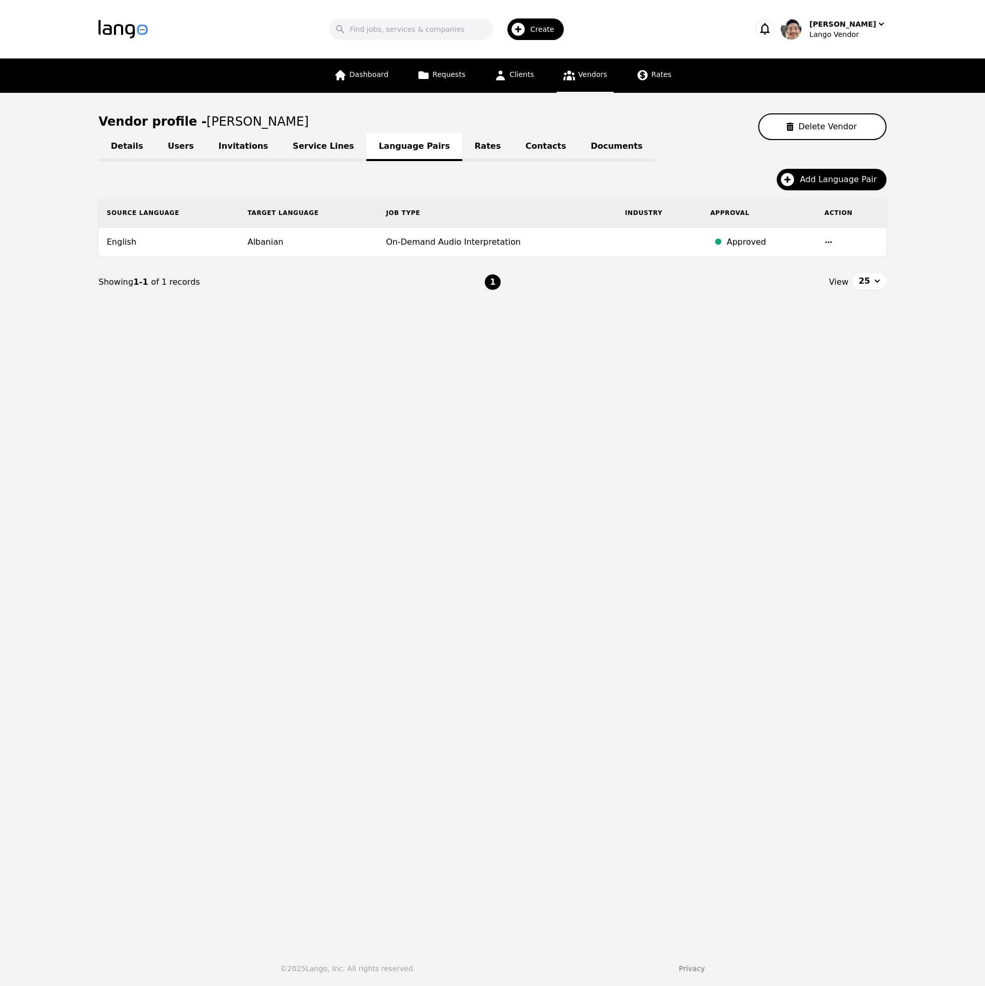
click at [824, 241] on icon "button" at bounding box center [828, 242] width 8 height 8
click at [806, 251] on button "Update" at bounding box center [798, 250] width 43 height 18
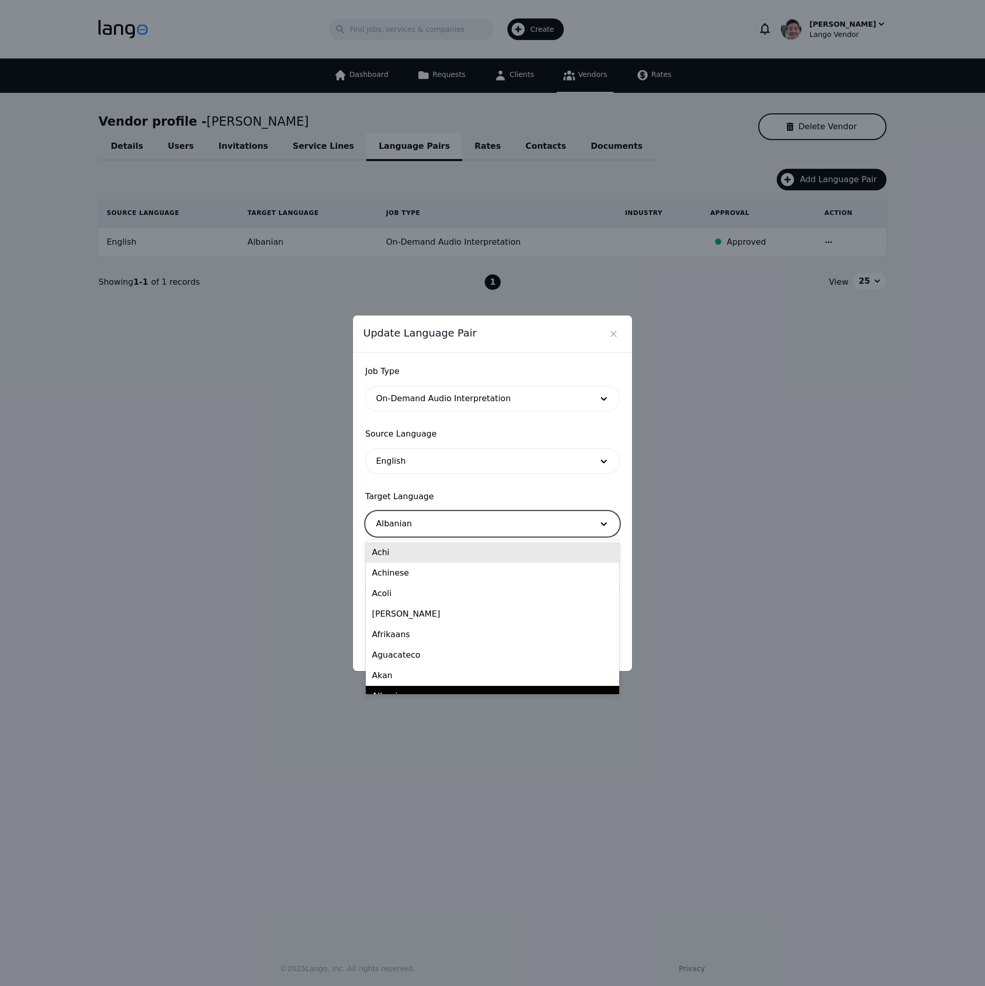
click at [489, 528] on div at bounding box center [477, 523] width 223 height 25
click at [474, 632] on div "Afrikaans" at bounding box center [492, 634] width 253 height 21
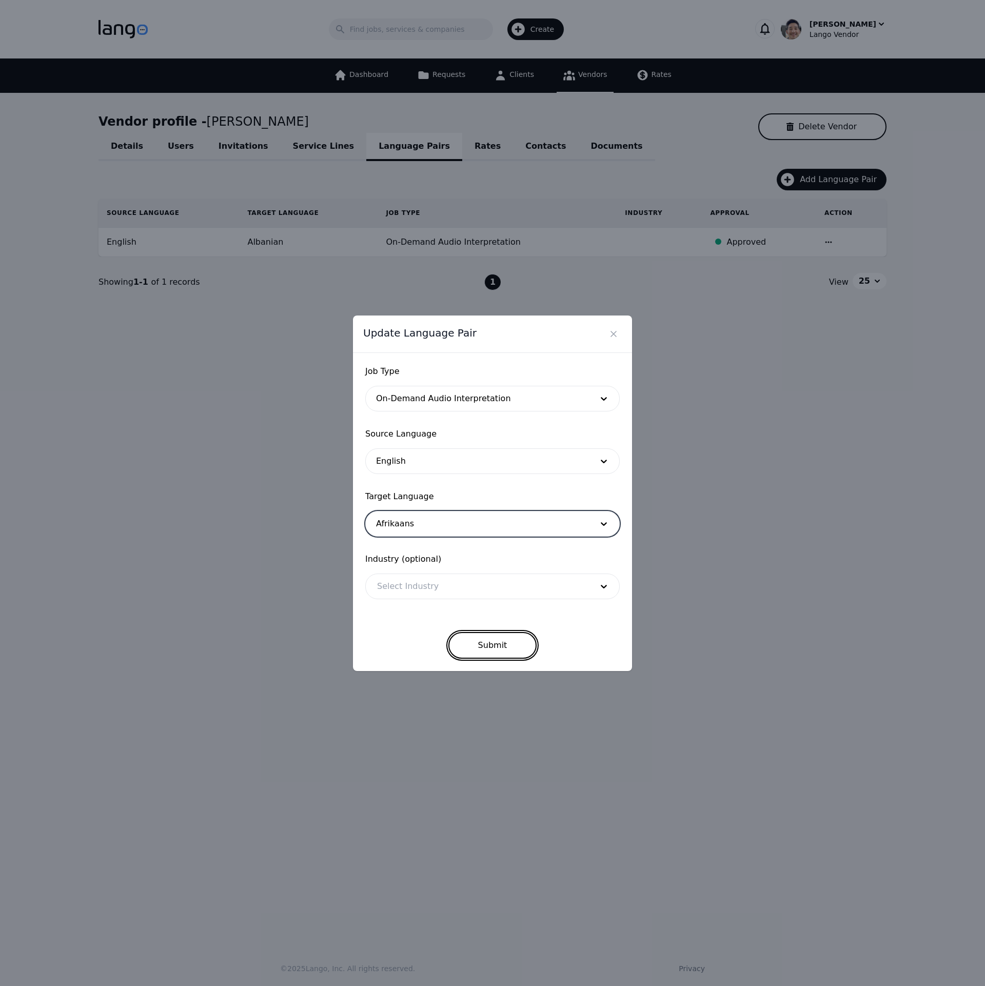
click at [496, 642] on button "Submit" at bounding box center [492, 645] width 89 height 27
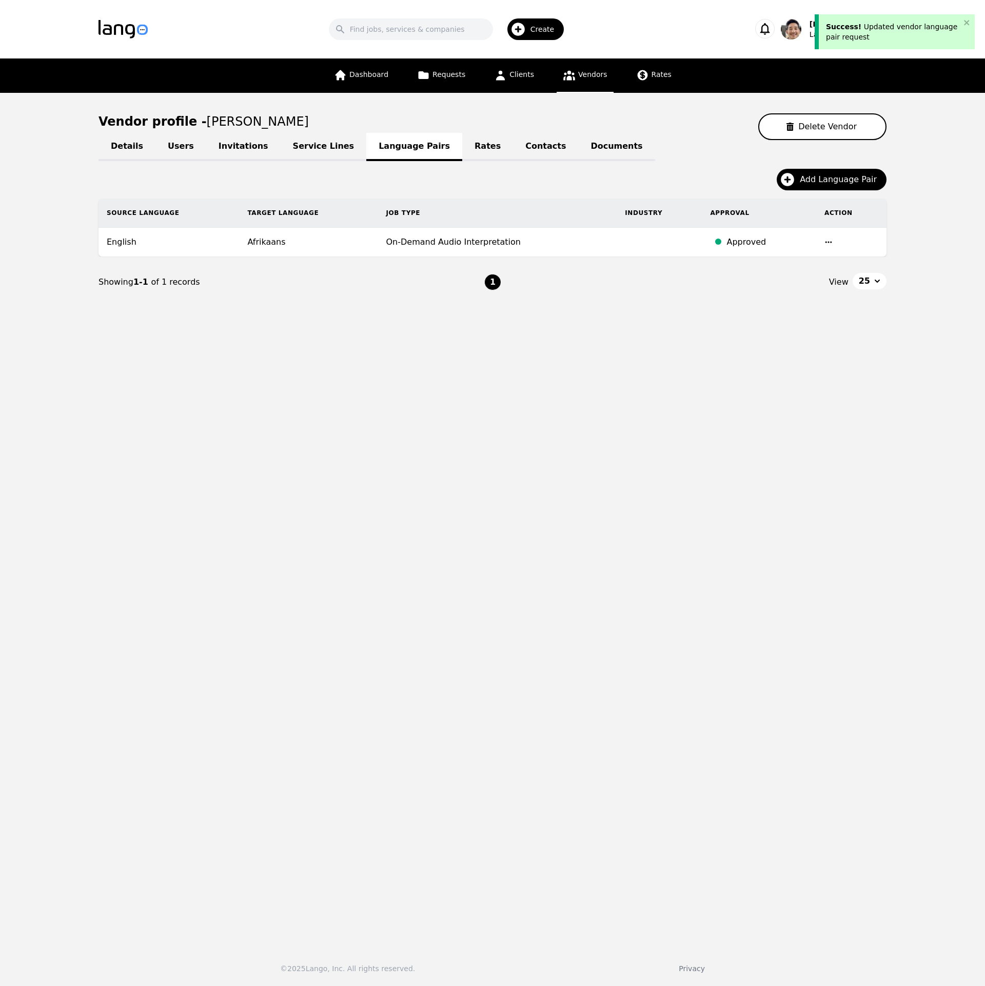
click at [694, 553] on main "Vendor profile - [PERSON_NAME] Vendor Details Users Invitations Service Lines L…" at bounding box center [492, 516] width 985 height 846
click at [786, 587] on main "Vendor profile - [PERSON_NAME] Vendor Details Users Invitations Service Lines L…" at bounding box center [492, 516] width 985 height 846
